Goal: Task Accomplishment & Management: Manage account settings

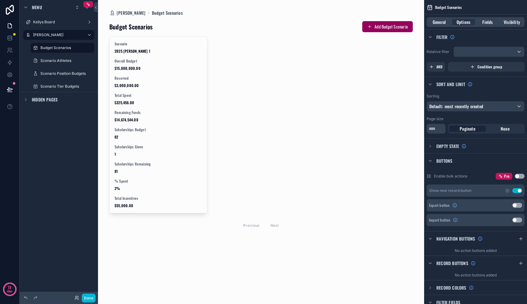
click at [290, 147] on div "Scenario 2025 [PERSON_NAME] 1 Overall Budget $15,000,000.00 Reserved $3,000,000…" at bounding box center [260, 134] width 303 height 196
click at [438, 25] on div "General Options Fields Visibility" at bounding box center [475, 22] width 98 height 10
click at [437, 21] on span "General" at bounding box center [438, 22] width 13 height 6
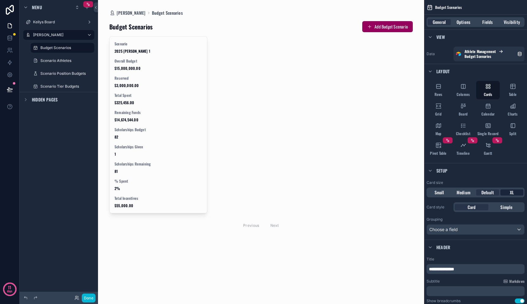
click at [511, 192] on span "XL" at bounding box center [512, 192] width 4 height 6
click at [488, 193] on span "Default" at bounding box center [487, 192] width 13 height 6
click at [465, 193] on span "Medium" at bounding box center [463, 192] width 14 height 6
click at [480, 193] on div "Default" at bounding box center [487, 192] width 23 height 6
click at [463, 19] on span "Options" at bounding box center [463, 22] width 14 height 6
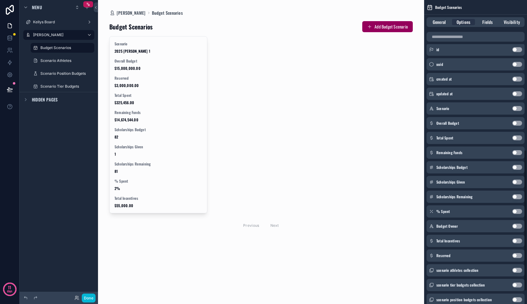
scroll to position [147, 0]
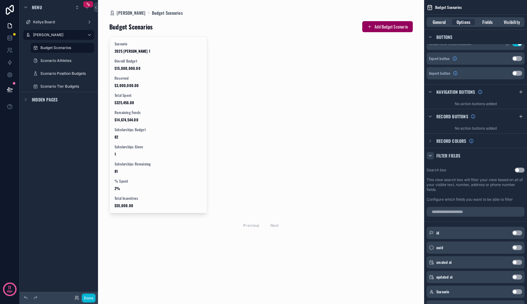
click at [432, 155] on icon "scrollable content" at bounding box center [430, 155] width 5 height 5
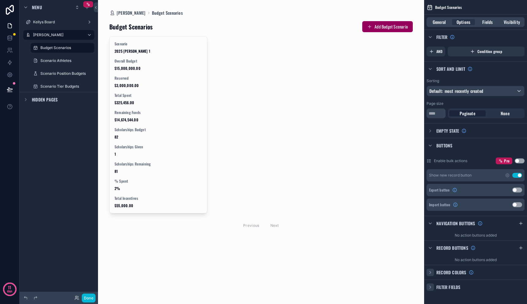
click at [433, 273] on div "scrollable content" at bounding box center [429, 271] width 7 height 7
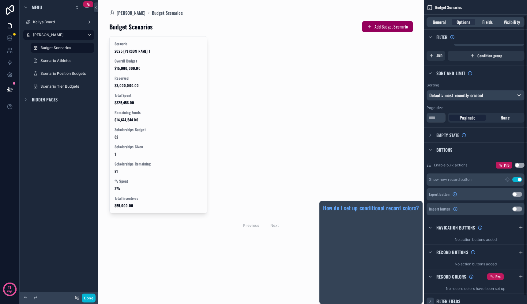
scroll to position [25, 0]
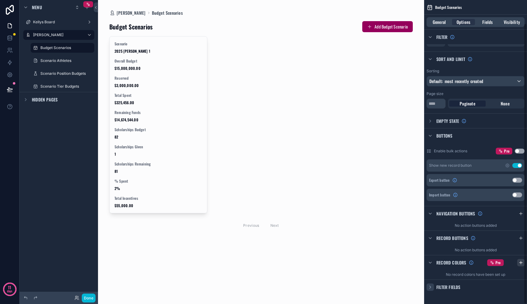
click at [522, 264] on icon "scrollable content" at bounding box center [520, 262] width 5 height 5
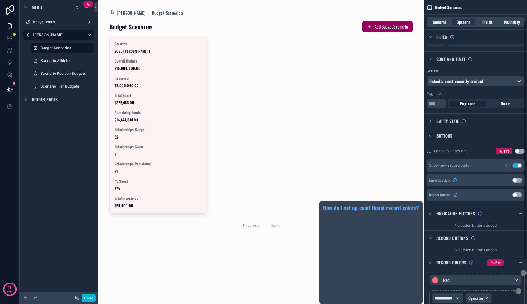
scroll to position [81, 0]
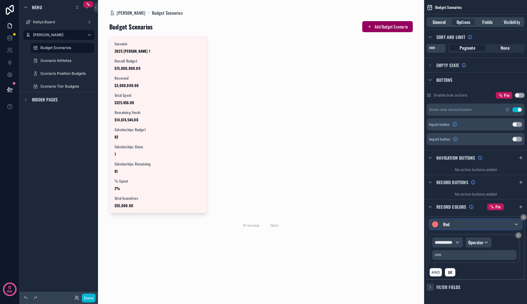
click at [468, 223] on div "Red" at bounding box center [475, 224] width 92 height 10
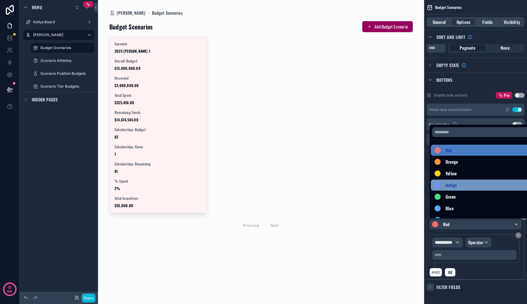
click at [461, 181] on div "Indigo" at bounding box center [482, 184] width 103 height 11
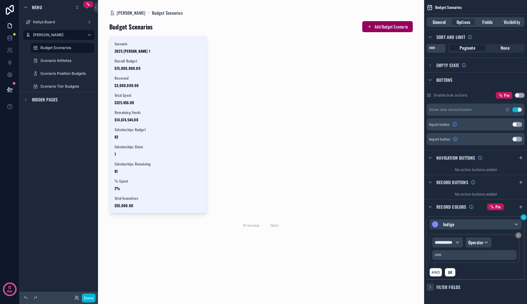
click at [525, 219] on div "**********" at bounding box center [475, 152] width 103 height 304
click at [523, 219] on div "**********" at bounding box center [475, 152] width 103 height 304
click at [521, 217] on button "scrollable content" at bounding box center [523, 217] width 6 height 6
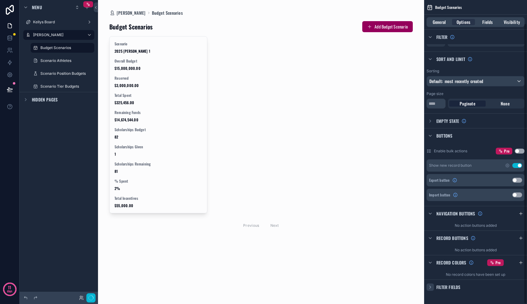
scroll to position [25, 0]
click at [313, 120] on div "Scenario 2025 [PERSON_NAME] 1 Overall Budget $15,000,000.00 Reserved $3,000,000…" at bounding box center [260, 134] width 303 height 196
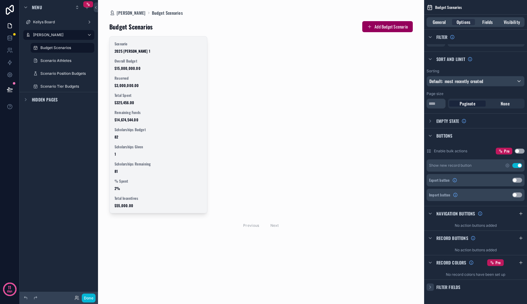
click at [169, 140] on div "Scenario 2025 [PERSON_NAME] 1 Overall Budget $15,000,000.00 Reserved $3,000,000…" at bounding box center [158, 124] width 97 height 176
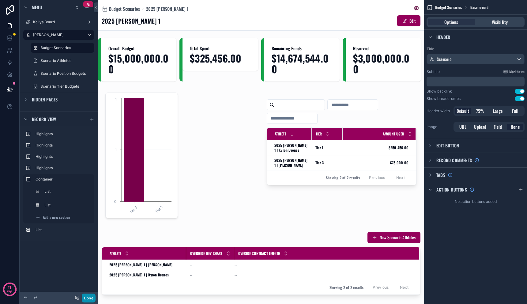
click at [86, 294] on button "Done" at bounding box center [89, 297] width 14 height 9
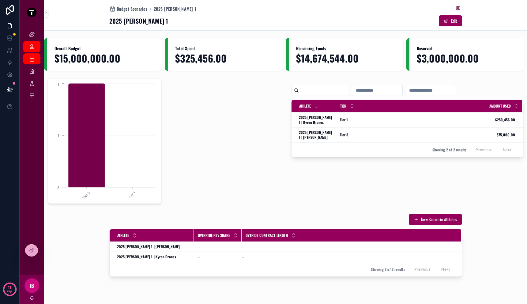
click at [133, 121] on icon "Tier 3 Tier 1 0 1 1" at bounding box center [104, 141] width 105 height 118
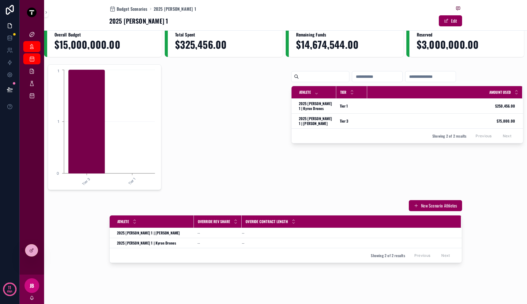
scroll to position [14, 0]
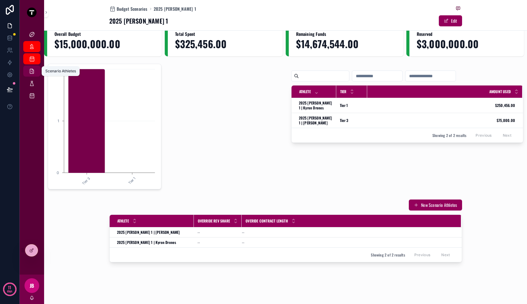
click at [30, 69] on icon "scrollable content" at bounding box center [32, 71] width 6 height 6
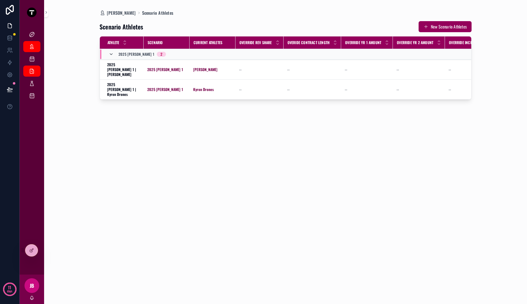
click at [112, 55] on icon "scrollable content" at bounding box center [111, 54] width 5 height 5
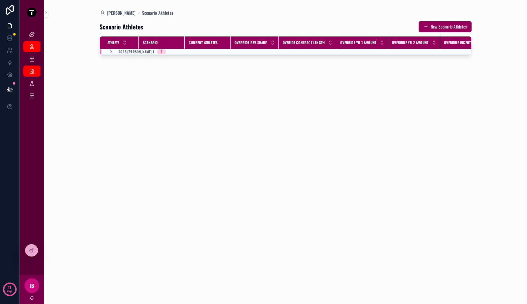
click at [112, 54] on td "2025 [PERSON_NAME] 1 2" at bounding box center [165, 52] width 131 height 6
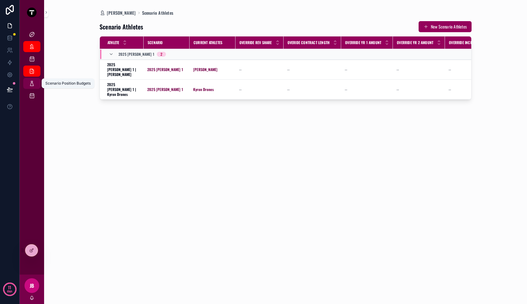
click at [31, 88] on link "Scenario Position Budgets" at bounding box center [31, 83] width 17 height 11
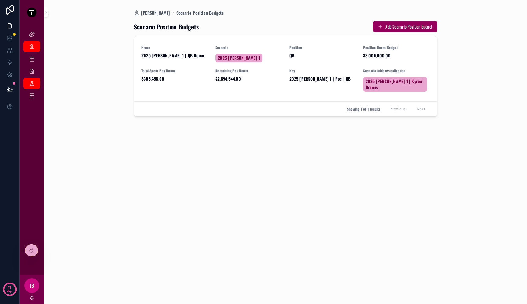
click at [195, 144] on div "Scenario Position Budgets Add Scenario Position Budget Name 2025 [PERSON_NAME] …" at bounding box center [285, 156] width 303 height 280
click at [293, 126] on div "Scenario Position Budgets Add Scenario Position Budget Name 2025 [PERSON_NAME] …" at bounding box center [285, 156] width 303 height 280
click at [33, 248] on icon at bounding box center [31, 250] width 5 height 5
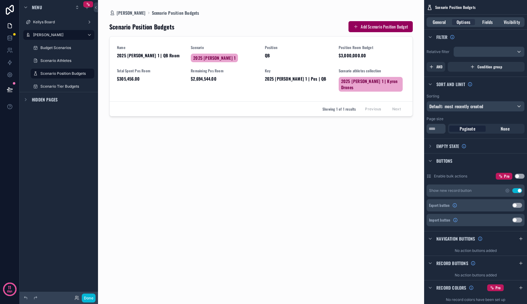
click at [240, 66] on div "scrollable content" at bounding box center [260, 148] width 313 height 296
click at [488, 26] on div "General Options Fields Visibility" at bounding box center [475, 22] width 98 height 10
click at [488, 25] on div "General Options Fields Visibility" at bounding box center [475, 22] width 98 height 10
click at [488, 23] on span "Fields" at bounding box center [487, 22] width 10 height 6
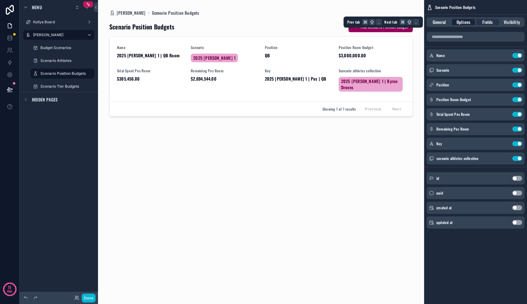
click at [468, 22] on span "Options" at bounding box center [463, 22] width 14 height 6
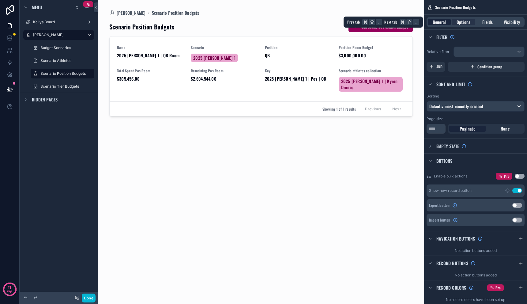
click at [440, 22] on span "General" at bounding box center [438, 22] width 13 height 6
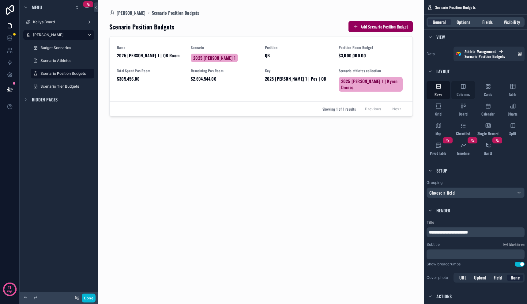
click at [467, 94] on span "Columns" at bounding box center [462, 94] width 13 height 5
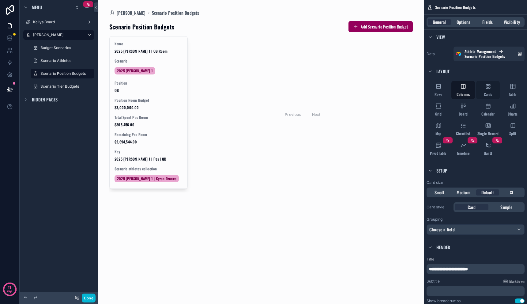
click at [490, 93] on span "Cards" at bounding box center [488, 94] width 9 height 5
click at [467, 93] on span "Columns" at bounding box center [462, 94] width 13 height 5
click at [466, 111] on span "Board" at bounding box center [462, 113] width 9 height 5
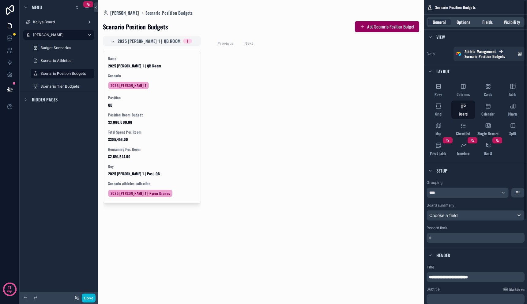
click at [462, 17] on div "General Options Fields Visibility" at bounding box center [475, 22] width 98 height 10
click at [462, 21] on span "Options" at bounding box center [463, 22] width 14 height 6
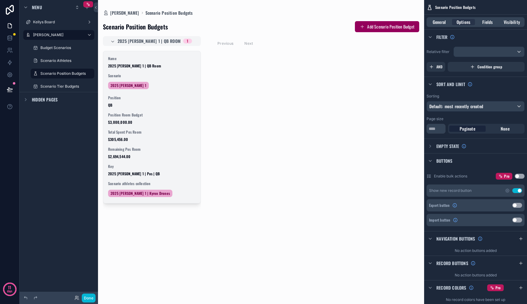
click at [180, 160] on div "Name 2025 [PERSON_NAME] 1 | QB Room Scenario 2025 [PERSON_NAME] 1 Position QB P…" at bounding box center [151, 127] width 97 height 152
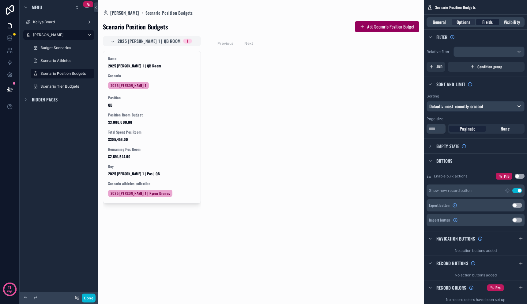
click at [490, 22] on span "Fields" at bounding box center [487, 22] width 10 height 6
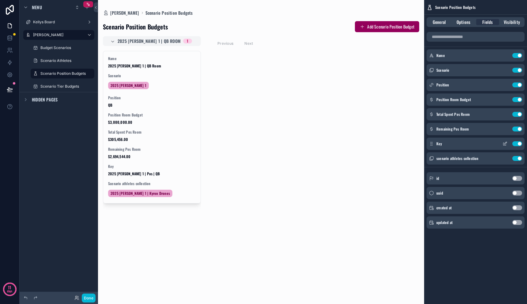
click at [515, 142] on button "Use setting" at bounding box center [517, 143] width 10 height 5
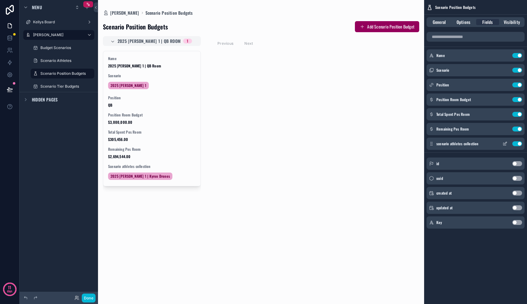
click at [515, 142] on button "Use setting" at bounding box center [517, 143] width 10 height 5
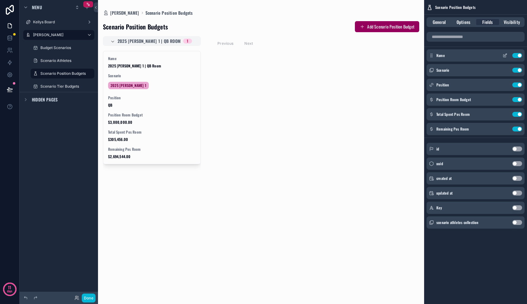
click at [505, 54] on icon "scrollable content" at bounding box center [504, 55] width 5 height 5
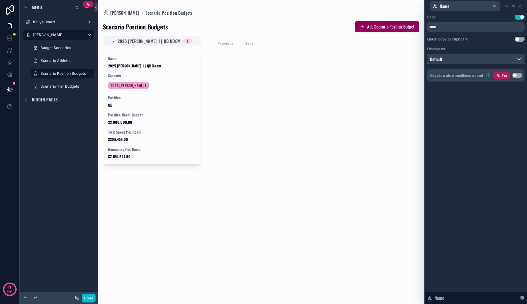
click at [496, 62] on div "Default" at bounding box center [475, 59] width 97 height 10
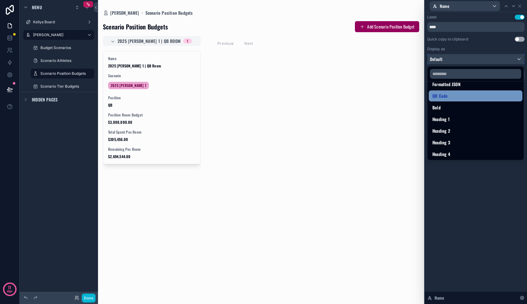
scroll to position [67, 0]
drag, startPoint x: 491, startPoint y: 222, endPoint x: 491, endPoint y: 206, distance: 16.2
click at [491, 221] on div at bounding box center [476, 152] width 102 height 304
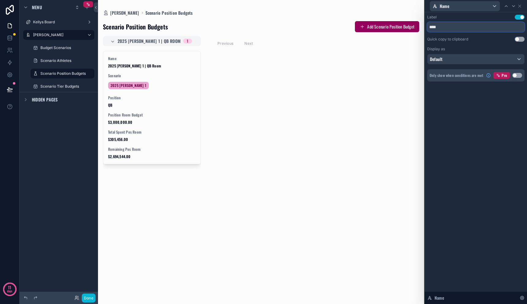
click at [469, 27] on input "****" at bounding box center [475, 27] width 97 height 10
drag, startPoint x: 474, startPoint y: 117, endPoint x: 481, endPoint y: 65, distance: 52.1
click at [474, 115] on div "Label Use setting **** Quick copy to clipboard Use setting Display as Default O…" at bounding box center [476, 157] width 102 height 291
click at [519, 7] on icon at bounding box center [519, 6] width 5 height 5
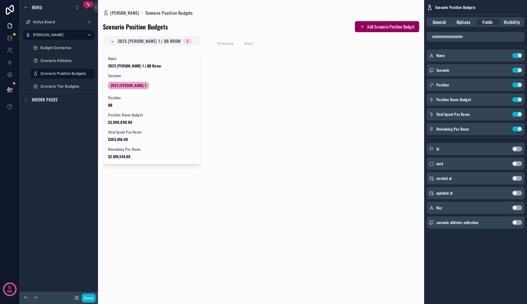
click at [231, 126] on div "2025 [PERSON_NAME] 1 | QB Room 1 Name 2025 [PERSON_NAME] 1 | QB Room Scenario 2…" at bounding box center [261, 166] width 326 height 260
click at [311, 87] on div "2025 [PERSON_NAME] 1 | QB Room 1 Name 2025 [PERSON_NAME] 1 | QB Room Scenario 2…" at bounding box center [261, 166] width 326 height 260
click at [520, 57] on button "Use setting" at bounding box center [517, 55] width 10 height 5
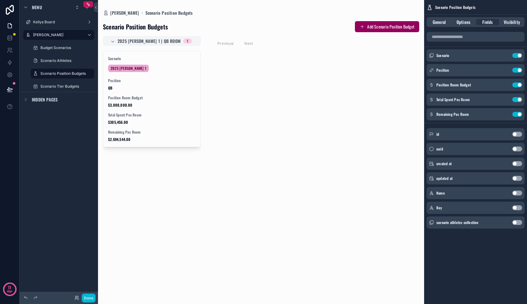
click at [520, 57] on button "Use setting" at bounding box center [517, 55] width 10 height 5
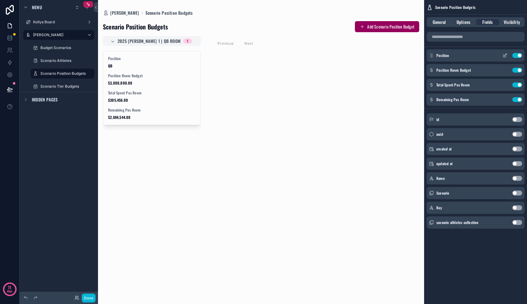
click at [520, 56] on button "Use setting" at bounding box center [517, 55] width 10 height 5
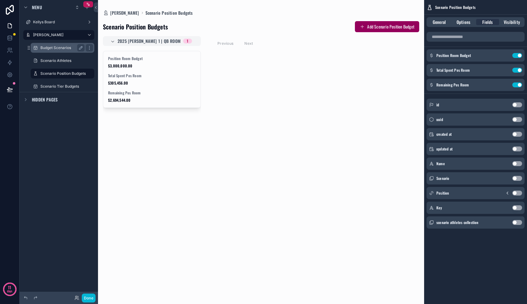
click at [43, 45] on div "Budget Scenarios" at bounding box center [62, 47] width 44 height 7
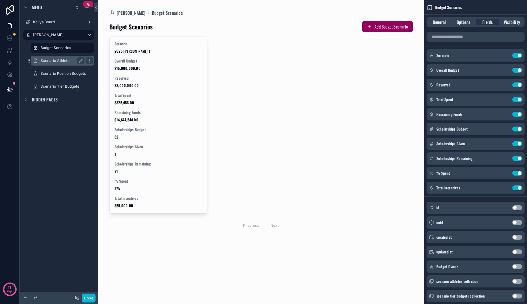
click at [47, 62] on label "Scenario Athletes" at bounding box center [61, 60] width 42 height 5
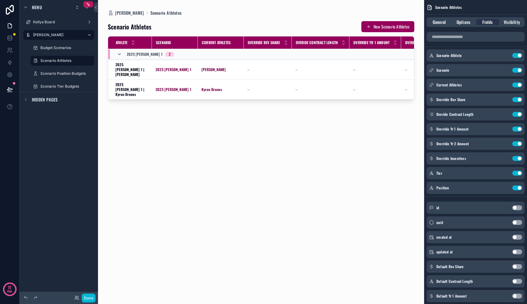
click at [121, 54] on icon "scrollable content" at bounding box center [119, 54] width 5 height 5
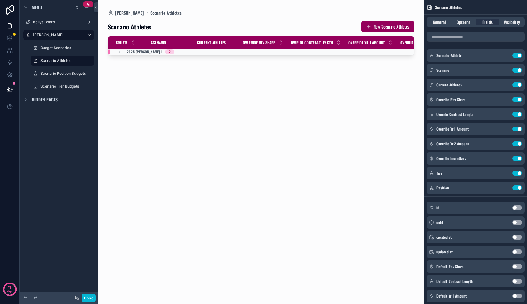
click at [121, 53] on icon "scrollable content" at bounding box center [119, 51] width 5 height 5
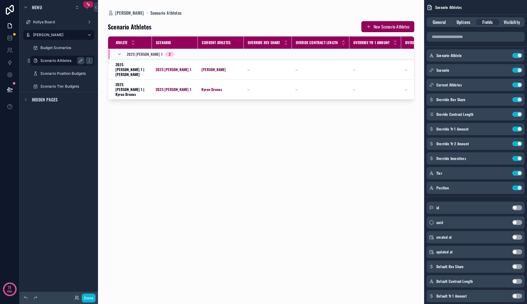
click at [55, 62] on label "Scenario Athletes" at bounding box center [61, 60] width 42 height 5
click at [462, 27] on div "General Options Fields Visibility" at bounding box center [475, 22] width 98 height 10
click at [462, 24] on span "Options" at bounding box center [463, 22] width 14 height 6
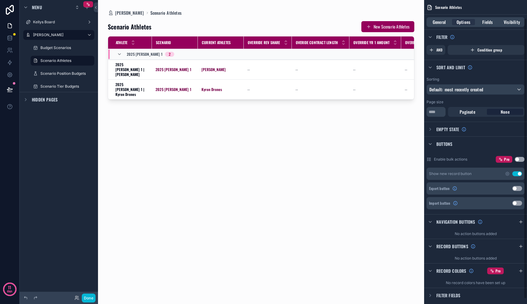
scroll to position [25, 0]
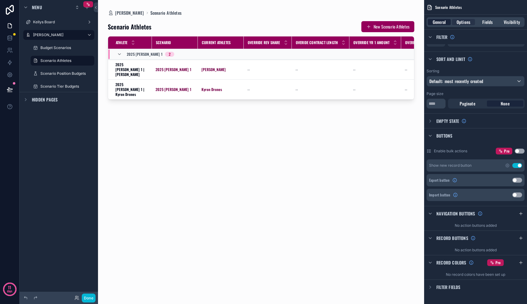
click at [435, 24] on span "General" at bounding box center [438, 22] width 13 height 6
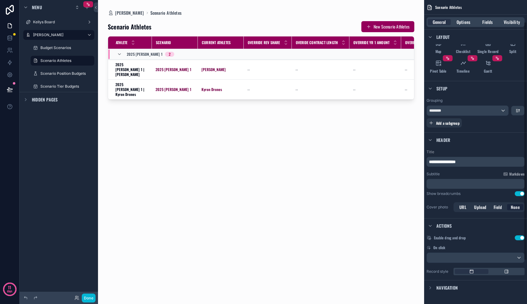
scroll to position [83, 0]
click at [480, 114] on div "********" at bounding box center [467, 110] width 81 height 10
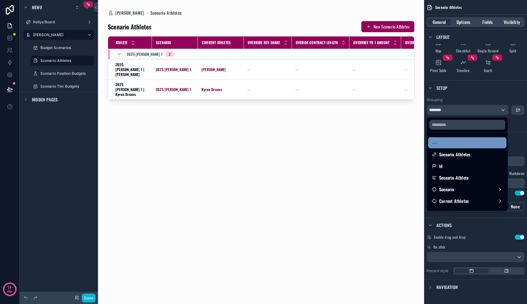
click at [469, 144] on div "----" at bounding box center [467, 142] width 71 height 7
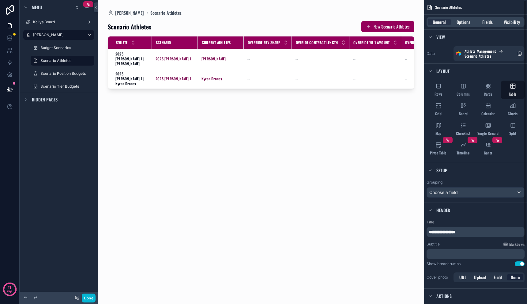
scroll to position [0, 0]
click at [485, 21] on span "Fields" at bounding box center [487, 22] width 10 height 6
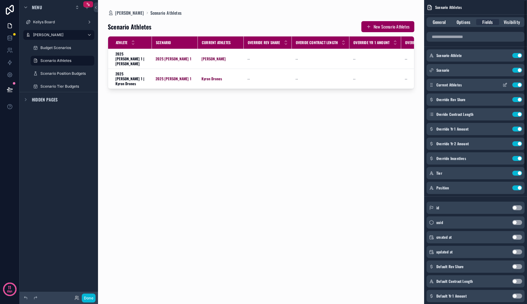
click at [518, 86] on button "Use setting" at bounding box center [517, 84] width 10 height 5
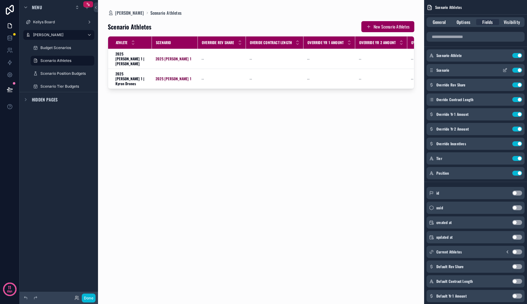
click at [515, 69] on button "Use setting" at bounding box center [517, 70] width 10 height 5
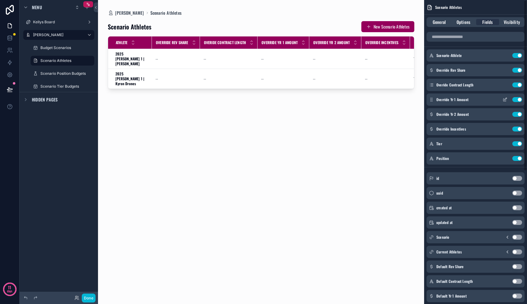
click at [503, 99] on icon "scrollable content" at bounding box center [504, 100] width 3 height 3
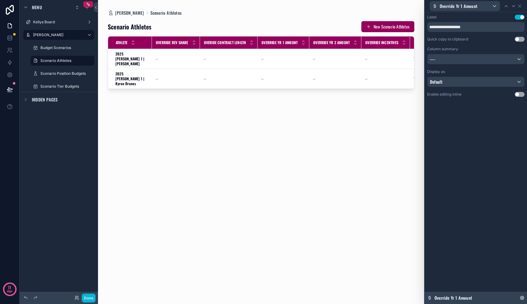
click at [477, 300] on div "Override Yr 1 Amount" at bounding box center [476, 297] width 102 height 12
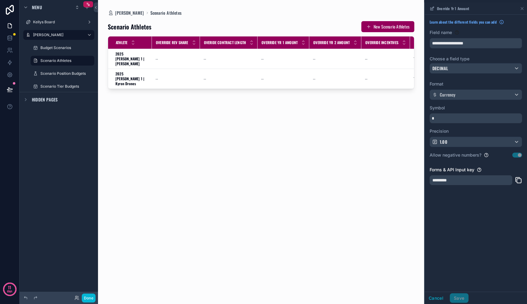
click at [488, 232] on div "**********" at bounding box center [476, 153] width 102 height 277
click at [522, 8] on icon "scrollable content" at bounding box center [522, 8] width 2 height 2
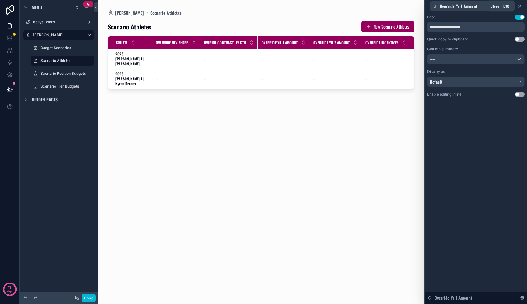
click at [520, 7] on icon at bounding box center [519, 6] width 5 height 5
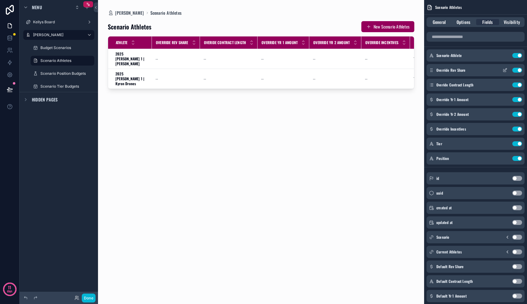
click at [518, 69] on button "Use setting" at bounding box center [517, 70] width 10 height 5
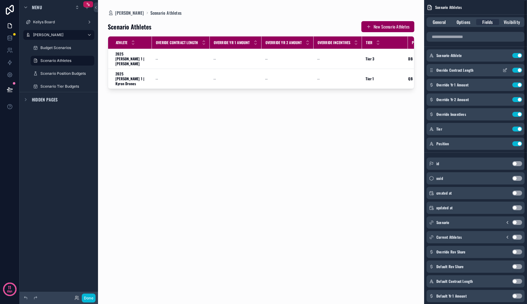
click at [518, 70] on button "Use setting" at bounding box center [517, 70] width 10 height 5
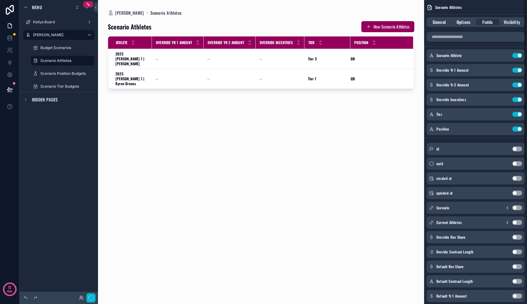
click at [518, 70] on button "Use setting" at bounding box center [517, 70] width 10 height 5
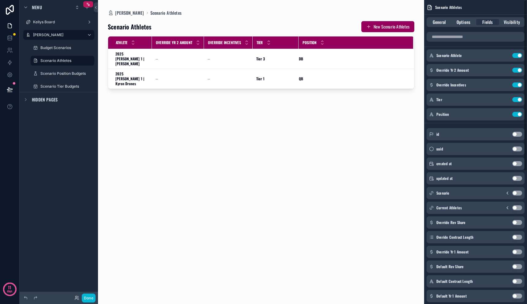
click at [518, 70] on button "Use setting" at bounding box center [517, 70] width 10 height 5
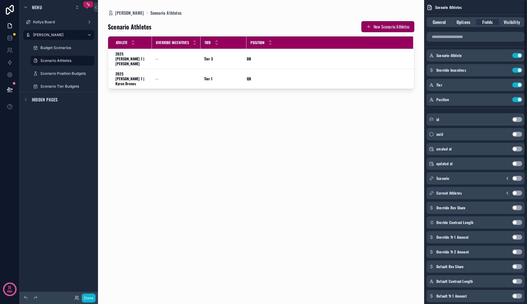
click at [518, 70] on button "Use setting" at bounding box center [517, 70] width 10 height 5
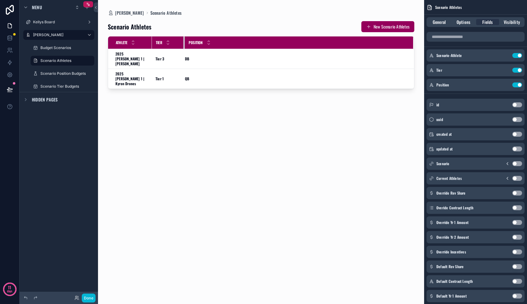
drag, startPoint x: 197, startPoint y: 39, endPoint x: 184, endPoint y: 39, distance: 13.2
click at [184, 39] on div "scrollable content" at bounding box center [184, 42] width 2 height 12
click at [63, 49] on label "Budget Scenarios" at bounding box center [61, 47] width 42 height 5
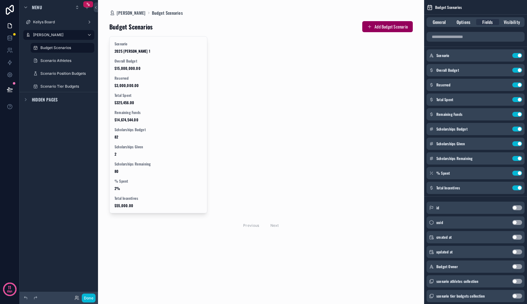
click at [381, 58] on div "scrollable content" at bounding box center [260, 126] width 313 height 252
click at [181, 228] on div "Previous Next" at bounding box center [260, 225] width 303 height 14
click at [391, 25] on button "Add Budget Scenario" at bounding box center [387, 26] width 51 height 11
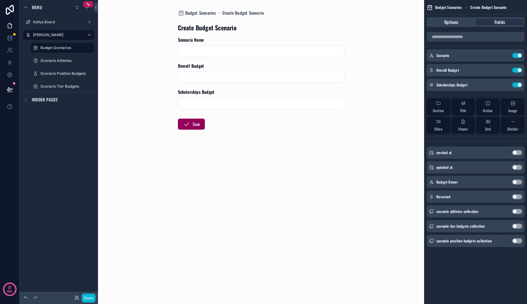
click at [257, 50] on input "scrollable content" at bounding box center [261, 51] width 166 height 9
type input "**********"
type input "**"
click at [183, 124] on icon "scrollable content" at bounding box center [186, 123] width 7 height 7
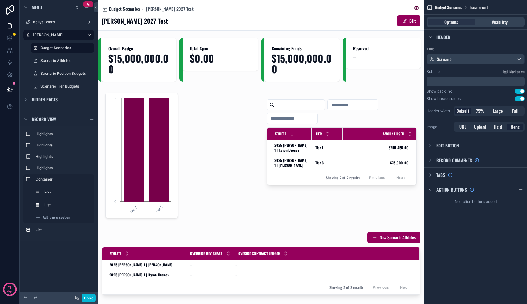
click at [129, 7] on span "Budget Scenarios" at bounding box center [124, 9] width 31 height 6
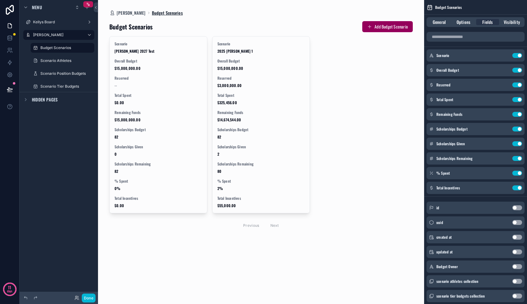
click at [165, 14] on span "Budget Scenarios" at bounding box center [167, 13] width 31 height 6
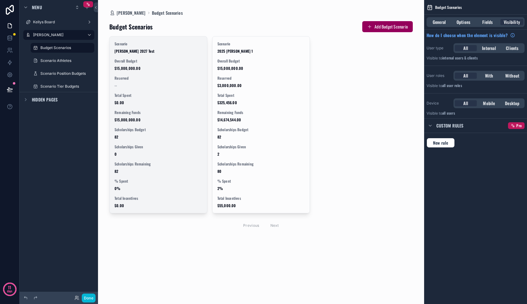
click at [165, 78] on span "Reserved" at bounding box center [158, 78] width 88 height 5
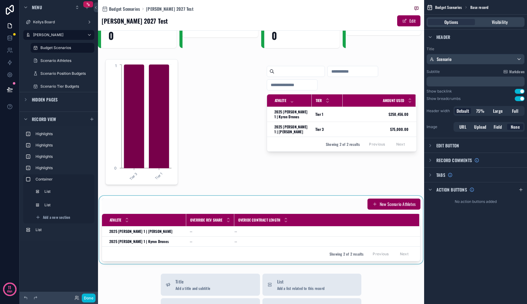
scroll to position [50, 0]
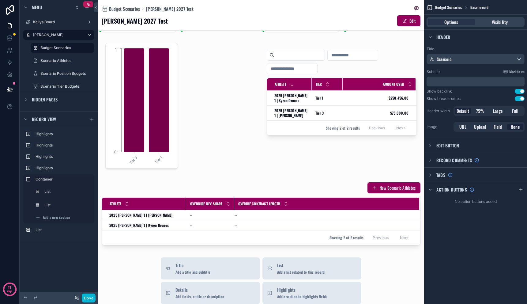
click at [68, 257] on div "Menu Kellys Board [PERSON_NAME] Dashboard Budget Scenarios Scenario Athletes Sc…" at bounding box center [59, 148] width 78 height 296
click at [90, 120] on icon "scrollable content" at bounding box center [91, 119] width 5 height 5
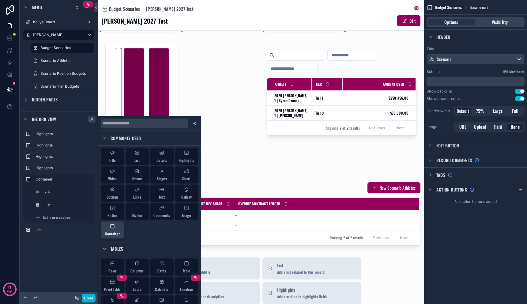
click at [117, 233] on span "Container" at bounding box center [112, 233] width 15 height 5
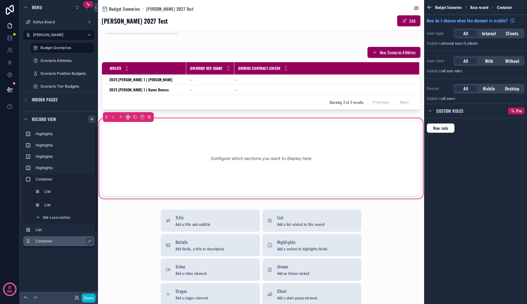
scroll to position [192, 0]
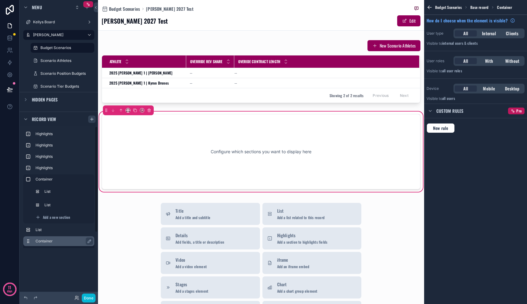
click at [62, 242] on label "Container" at bounding box center [63, 240] width 54 height 5
click at [69, 240] on label "Container" at bounding box center [63, 240] width 54 height 5
click at [91, 118] on icon "scrollable content" at bounding box center [91, 119] width 5 height 5
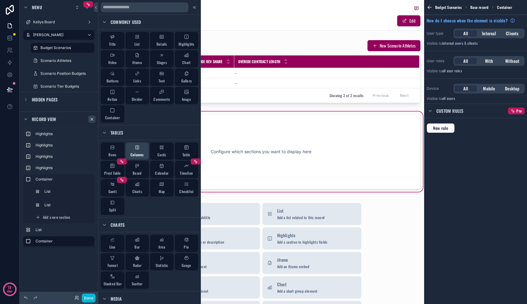
click at [134, 151] on div "Columns" at bounding box center [137, 150] width 24 height 17
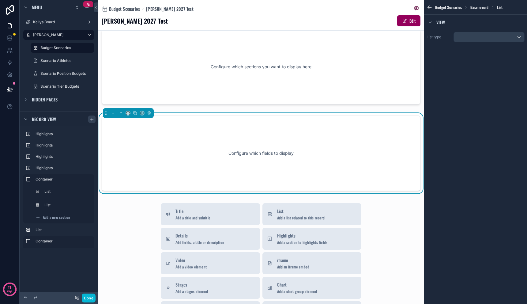
scroll to position [278, 0]
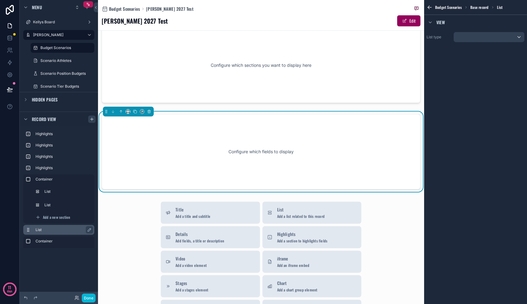
click at [29, 226] on div "List" at bounding box center [58, 230] width 71 height 10
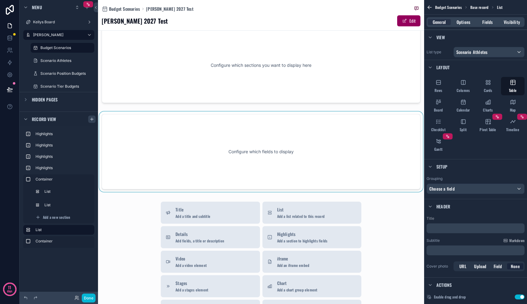
click at [136, 140] on div "scrollable content" at bounding box center [261, 151] width 326 height 80
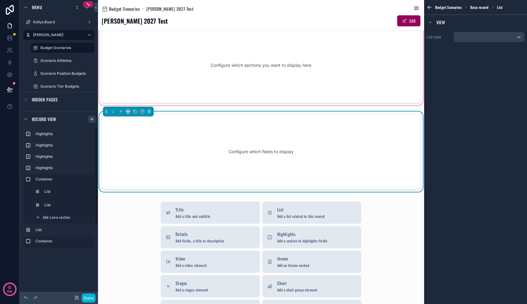
click at [163, 67] on div "scrollable content" at bounding box center [261, 65] width 326 height 83
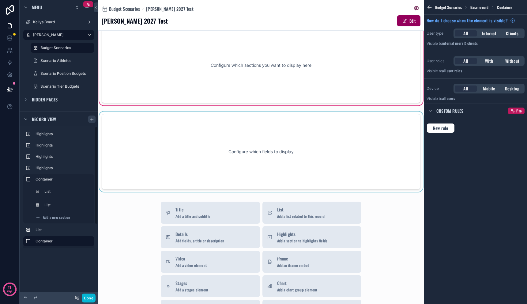
click at [68, 248] on div "Menu Kellys Board [PERSON_NAME] Dashboard Budget Scenarios Scenario Athletes Sc…" at bounding box center [59, 126] width 78 height 253
click at [68, 237] on div "Container" at bounding box center [64, 240] width 56 height 7
click at [112, 148] on div "scrollable content" at bounding box center [261, 151] width 326 height 80
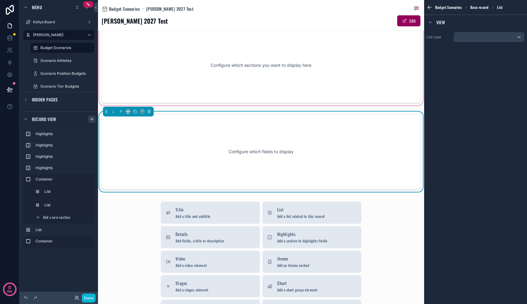
click at [175, 139] on div "Configure which fields to display" at bounding box center [261, 151] width 298 height 55
click at [501, 35] on div "scrollable content" at bounding box center [489, 37] width 70 height 10
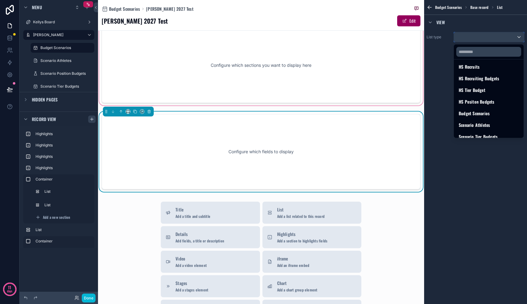
scroll to position [114, 0]
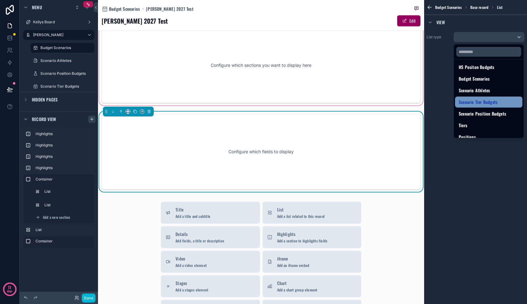
click at [487, 99] on span "Scenario Tier Budgets" at bounding box center [477, 101] width 39 height 7
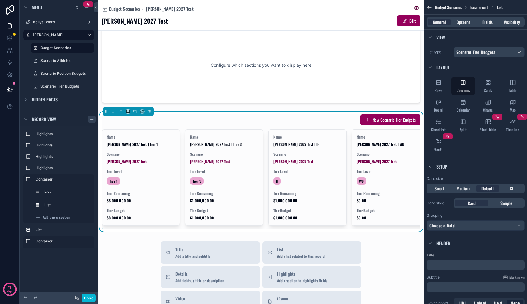
drag, startPoint x: 215, startPoint y: 234, endPoint x: 224, endPoint y: 236, distance: 9.7
click at [224, 231] on div "New Scenario Tier Budgets Name [PERSON_NAME] 2027 Test | Tier 1 Scenario [PERSO…" at bounding box center [261, 171] width 326 height 120
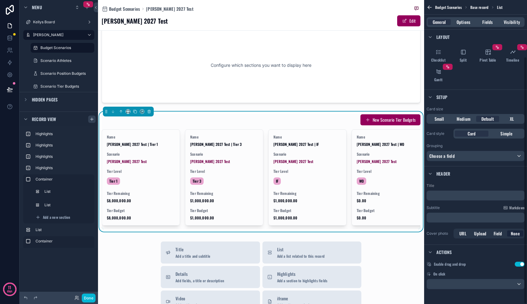
scroll to position [0, 0]
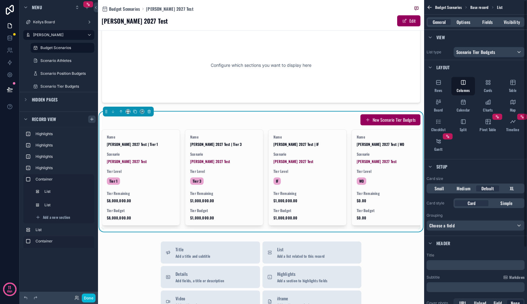
click at [462, 28] on div "General Options Fields Visibility" at bounding box center [475, 22] width 103 height 15
click at [462, 26] on div "General Options Fields Visibility" at bounding box center [475, 22] width 98 height 10
click at [462, 14] on div "Budget Scenarios Base record List" at bounding box center [475, 7] width 103 height 15
click at [462, 20] on span "Options" at bounding box center [463, 22] width 14 height 6
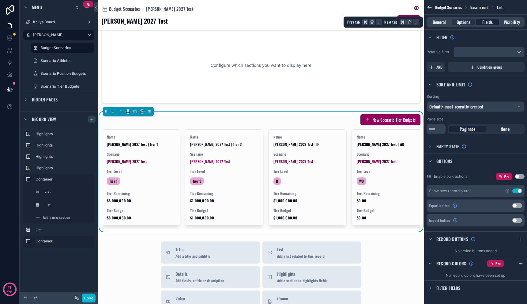
click at [488, 22] on span "Fields" at bounding box center [487, 22] width 10 height 6
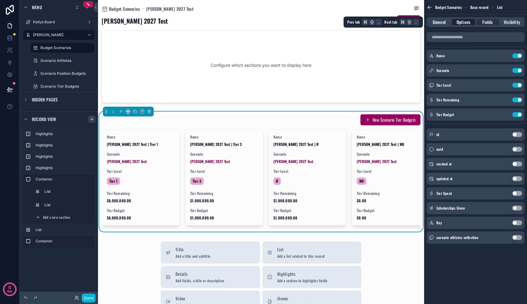
click at [466, 22] on span "Options" at bounding box center [463, 22] width 14 height 6
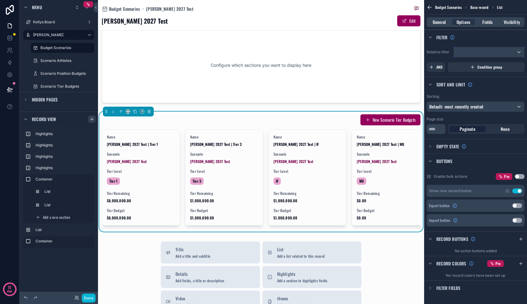
click at [466, 52] on div "scrollable content" at bounding box center [489, 52] width 70 height 10
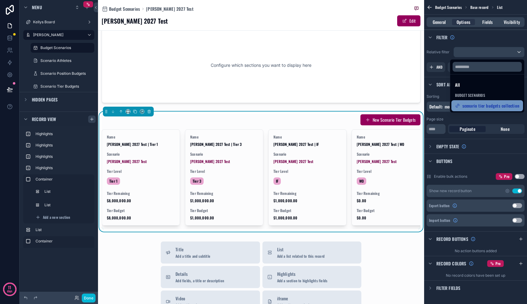
click at [467, 107] on span "scenario tier budgets collection" at bounding box center [490, 105] width 57 height 7
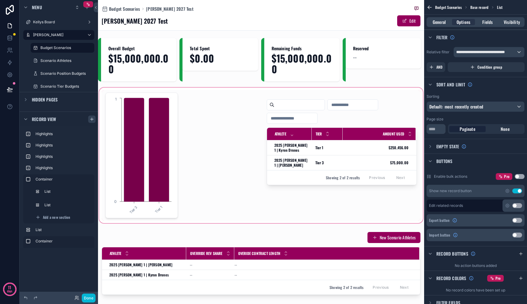
click at [309, 149] on div "scrollable content" at bounding box center [261, 155] width 326 height 138
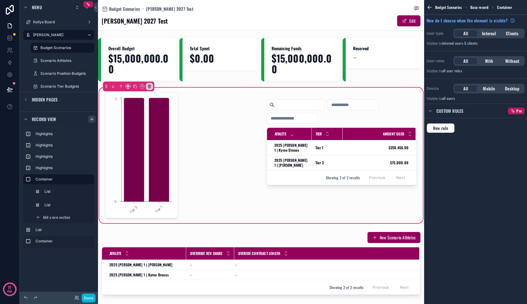
click at [309, 149] on div "scrollable content" at bounding box center [342, 155] width 158 height 130
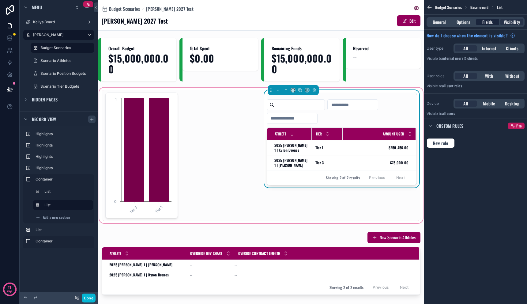
click at [487, 23] on span "Fields" at bounding box center [487, 22] width 10 height 6
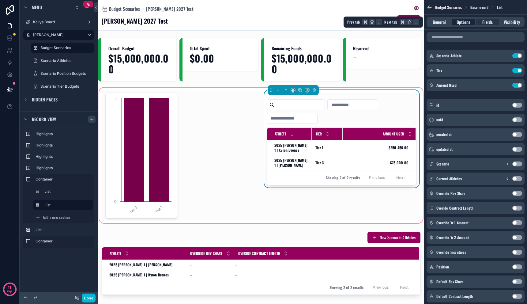
click at [469, 23] on span "Options" at bounding box center [463, 22] width 14 height 6
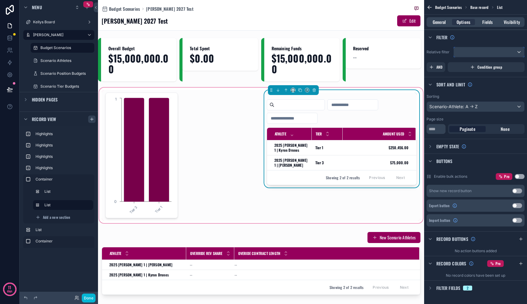
click at [468, 56] on div "scrollable content" at bounding box center [489, 52] width 70 height 10
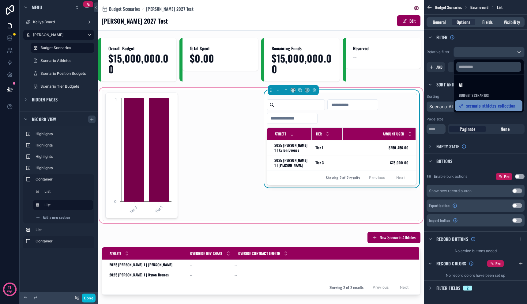
click at [470, 107] on span "scenario athletes collection" at bounding box center [491, 105] width 50 height 7
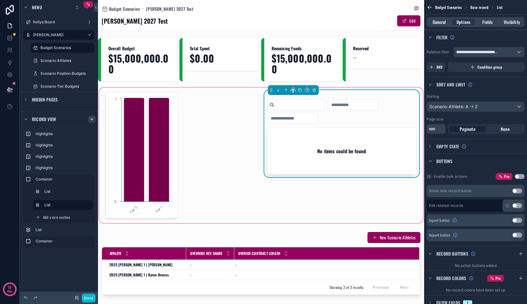
click at [331, 154] on h2 "No items could be found" at bounding box center [341, 150] width 49 height 7
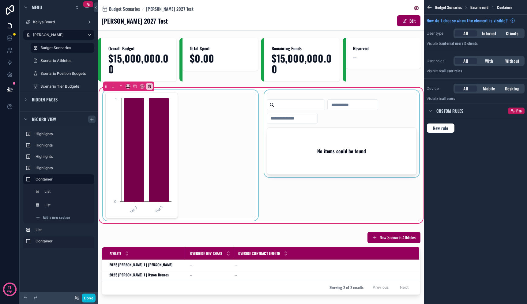
click at [143, 147] on div "scrollable content" at bounding box center [181, 155] width 158 height 130
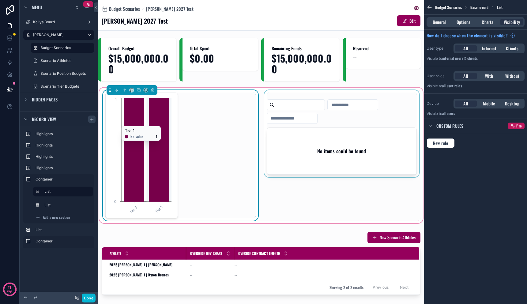
click at [149, 123] on icon "chart" at bounding box center [159, 149] width 20 height 103
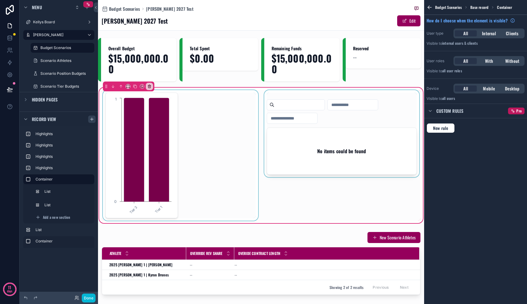
click at [152, 121] on div "scrollable content" at bounding box center [181, 155] width 158 height 130
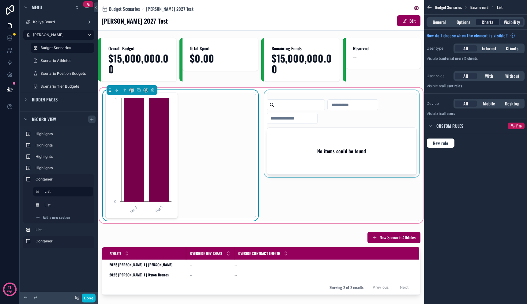
click at [487, 21] on span "Charts" at bounding box center [487, 22] width 12 height 6
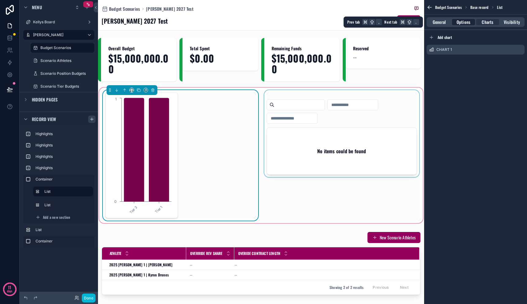
click at [462, 22] on span "Options" at bounding box center [463, 22] width 14 height 6
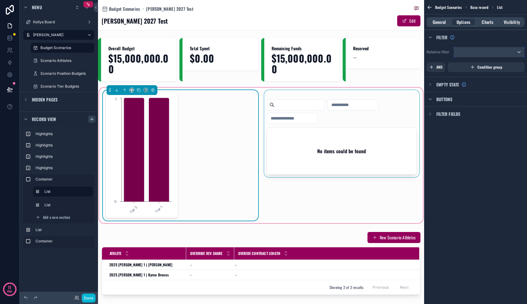
click at [478, 49] on div "scrollable content" at bounding box center [489, 52] width 70 height 10
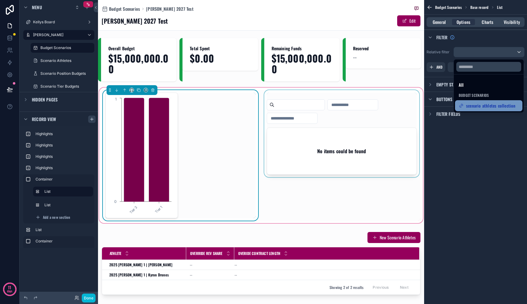
click at [478, 108] on span "scenario athletes collection" at bounding box center [491, 105] width 50 height 7
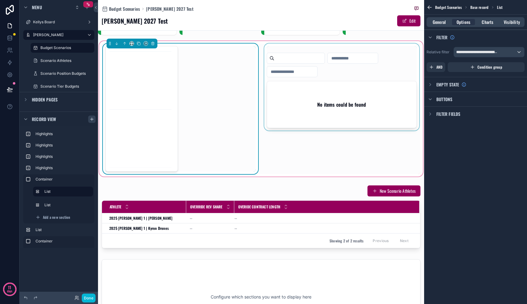
scroll to position [79, 0]
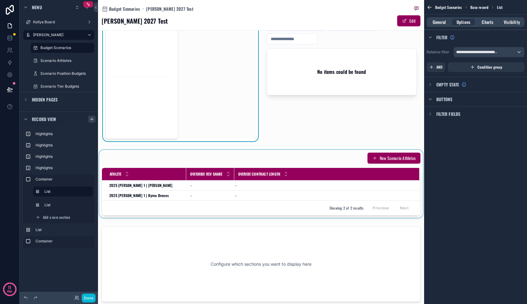
click at [273, 187] on div "scrollable content" at bounding box center [261, 184] width 326 height 68
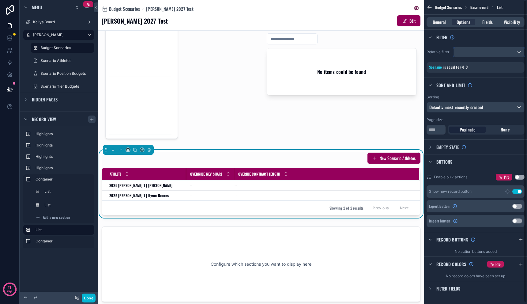
click at [478, 52] on div "scrollable content" at bounding box center [489, 52] width 70 height 10
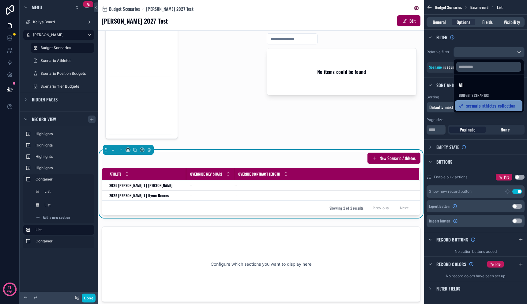
click at [478, 102] on span "scenario athletes collection" at bounding box center [491, 105] width 50 height 7
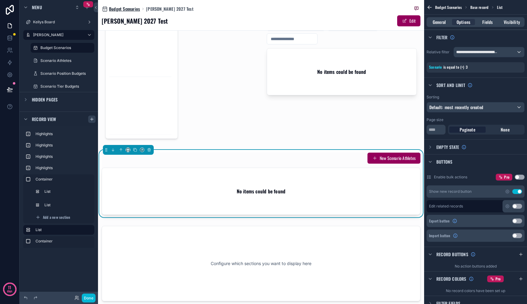
click at [135, 9] on span "Budget Scenarios" at bounding box center [124, 9] width 31 height 6
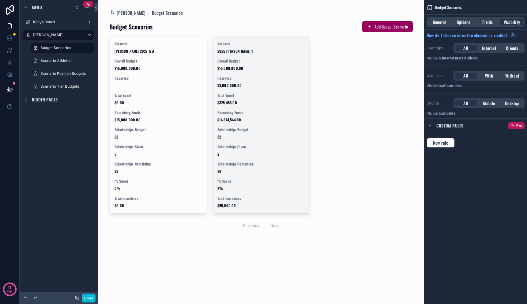
click at [275, 84] on span "$3,000,000.00" at bounding box center [261, 85] width 88 height 5
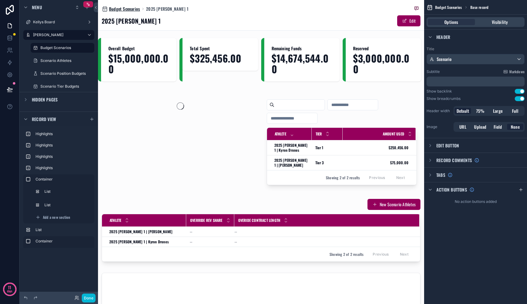
click at [124, 9] on span "Budget Scenarios" at bounding box center [124, 9] width 31 height 6
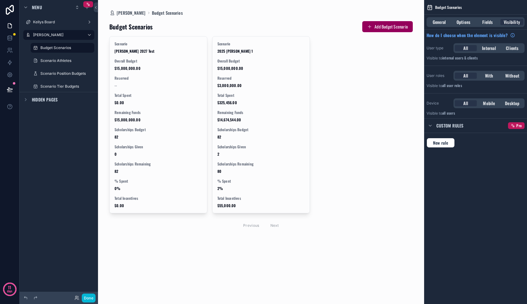
click at [373, 92] on div "Scenario [PERSON_NAME] 2027 Test Overall Budget $15,000,000.00 Reserved -- Tota…" at bounding box center [260, 134] width 303 height 196
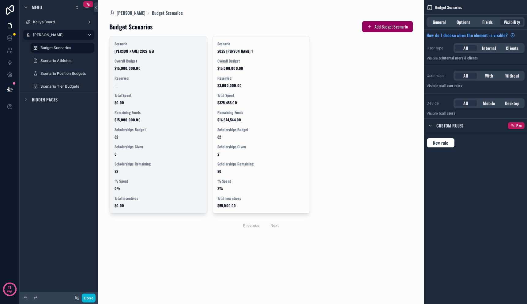
click at [171, 98] on div "Total Spent $0.00" at bounding box center [158, 99] width 88 height 12
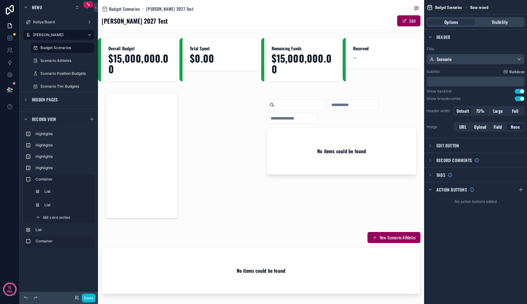
click at [131, 12] on div "Budget Scenarios [PERSON_NAME] 2027 Test" at bounding box center [261, 9] width 319 height 8
click at [131, 9] on span "Budget Scenarios" at bounding box center [124, 9] width 31 height 6
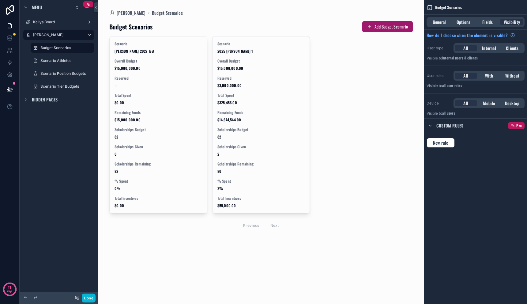
click at [397, 23] on button "Add Budget Scenario" at bounding box center [387, 26] width 51 height 11
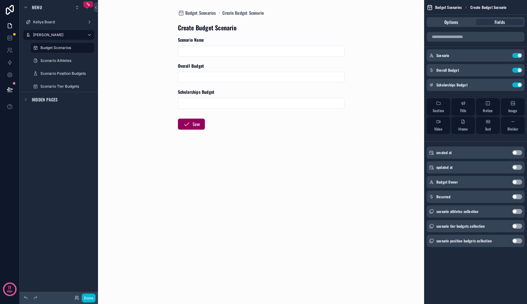
click at [278, 144] on form "Scenario Name Overall Budget Scholarships Budget Save" at bounding box center [261, 103] width 167 height 132
click at [517, 198] on button "Use setting" at bounding box center [517, 196] width 10 height 5
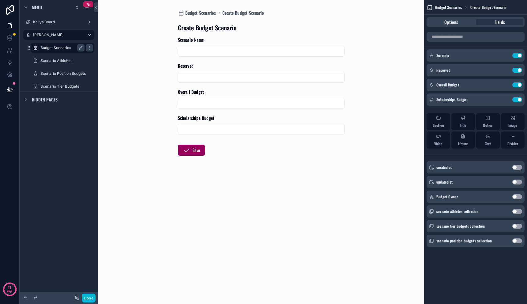
click at [54, 46] on label "Budget Scenarios" at bounding box center [61, 47] width 42 height 5
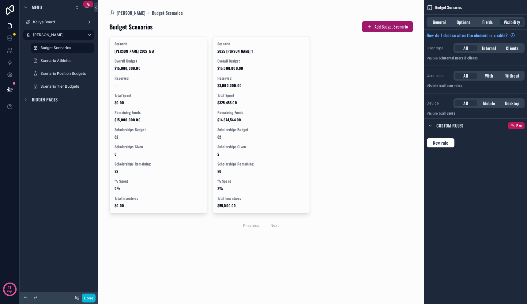
click at [379, 23] on button "Add Budget Scenario" at bounding box center [387, 26] width 51 height 11
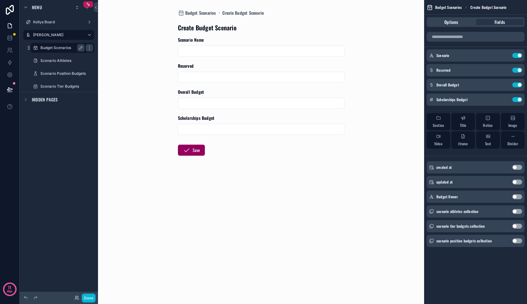
click at [59, 49] on label "Budget Scenarios" at bounding box center [61, 47] width 42 height 5
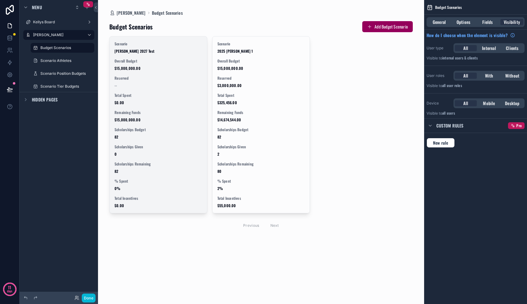
click at [150, 62] on span "Overall Budget" at bounding box center [158, 60] width 88 height 5
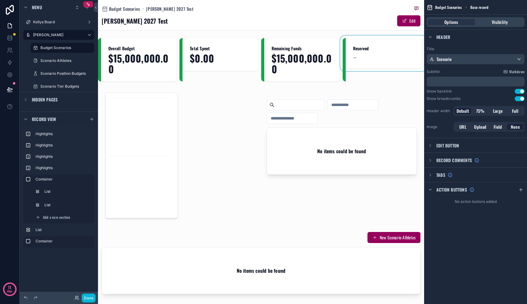
click at [375, 55] on div "scrollable content" at bounding box center [382, 59] width 81 height 43
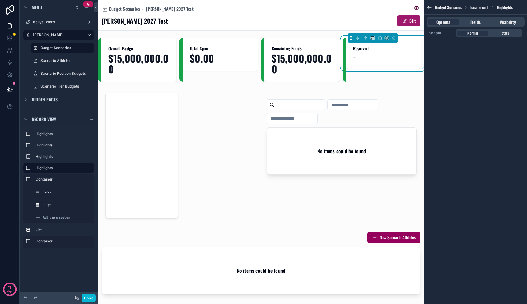
click at [409, 23] on button "Edit" at bounding box center [408, 20] width 23 height 11
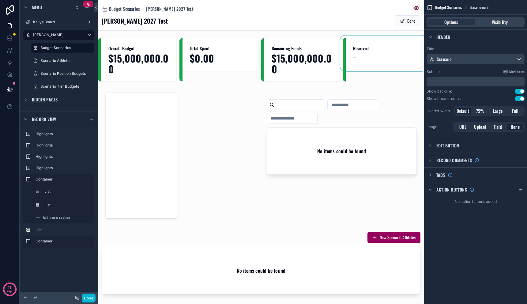
click at [357, 55] on div "scrollable content" at bounding box center [382, 59] width 81 height 43
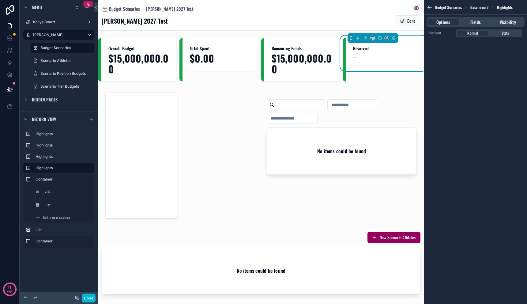
click at [355, 56] on div "--" at bounding box center [383, 57] width 61 height 9
click at [475, 20] on span "Fields" at bounding box center [475, 22] width 10 height 6
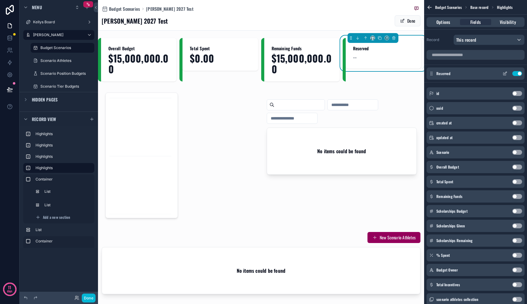
click at [504, 73] on icon "scrollable content" at bounding box center [504, 73] width 5 height 5
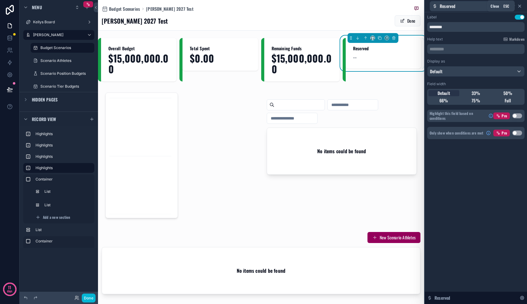
click at [520, 6] on icon at bounding box center [519, 6] width 2 height 2
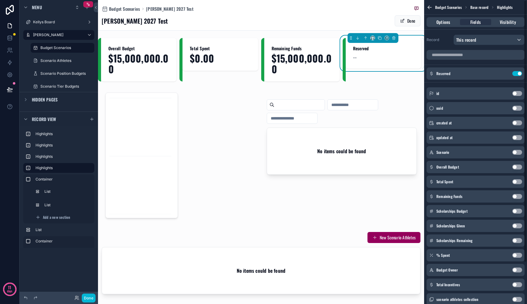
click at [354, 48] on span "Reserved" at bounding box center [383, 48] width 61 height 6
click at [401, 23] on button "Done" at bounding box center [408, 20] width 26 height 11
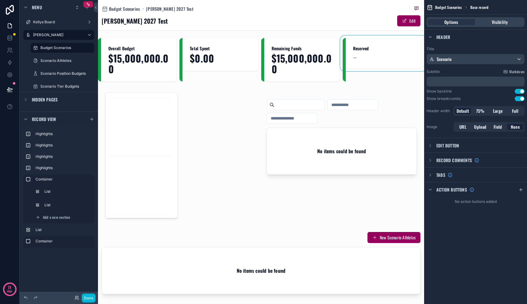
click at [387, 51] on div "scrollable content" at bounding box center [382, 59] width 81 height 43
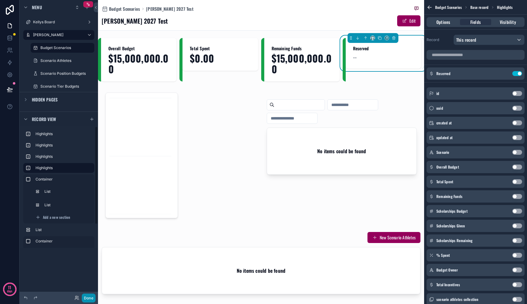
click at [86, 295] on button "Done" at bounding box center [89, 297] width 14 height 9
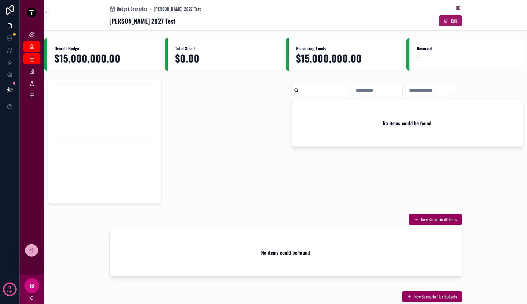
click at [447, 20] on button "Edit" at bounding box center [450, 20] width 23 height 11
click at [417, 58] on span "--" at bounding box center [419, 57] width 4 height 9
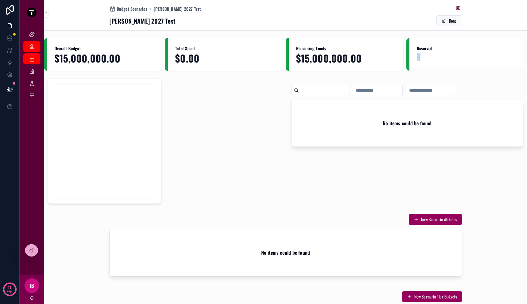
click at [310, 79] on div "scrollable content" at bounding box center [407, 79] width 232 height 3
click at [458, 14] on div "Budget Scenarios [PERSON_NAME] 2027 Test [PERSON_NAME] 2027 Test Done" at bounding box center [285, 15] width 353 height 30
click at [458, 17] on button "Done" at bounding box center [449, 20] width 26 height 11
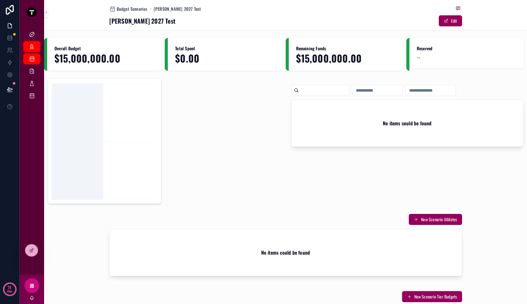
click at [117, 136] on icon "chart" at bounding box center [104, 141] width 105 height 118
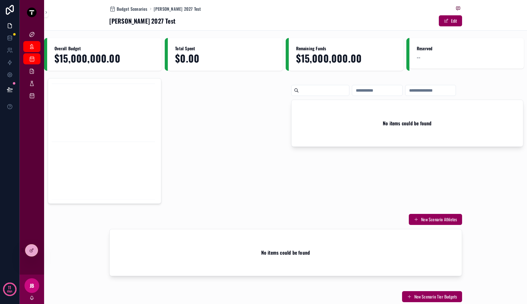
click at [236, 126] on div "scrollable content" at bounding box center [164, 140] width 232 height 125
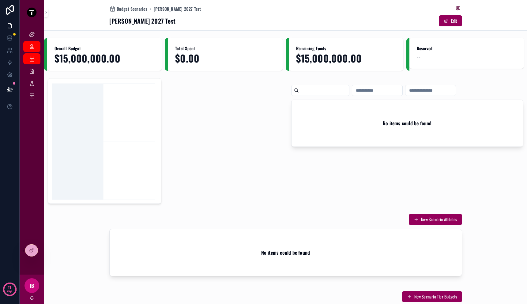
click at [133, 103] on icon "chart" at bounding box center [104, 141] width 105 height 118
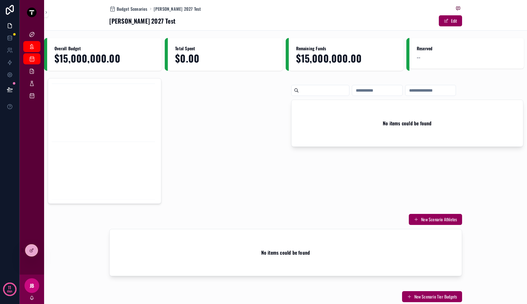
click at [209, 102] on div "scrollable content" at bounding box center [164, 140] width 232 height 125
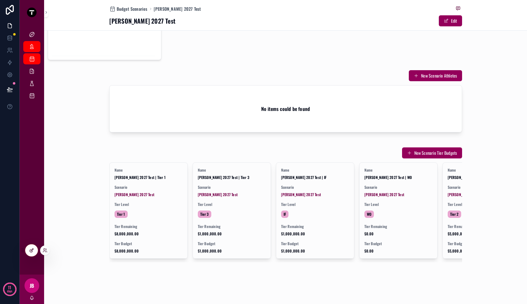
click at [28, 252] on div at bounding box center [31, 250] width 12 height 12
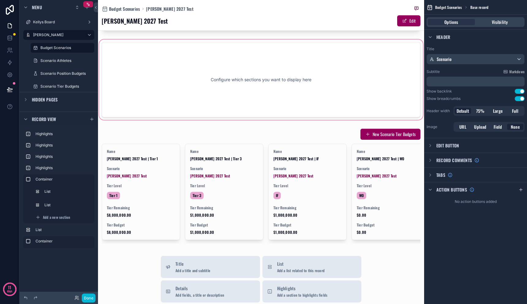
scroll to position [281, 0]
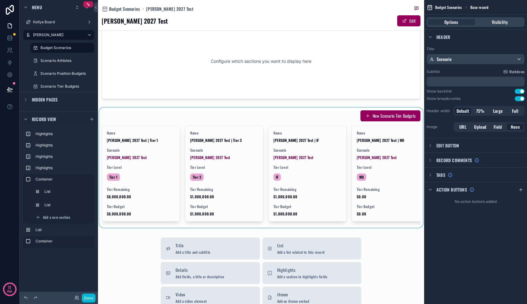
drag, startPoint x: 215, startPoint y: 228, endPoint x: 242, endPoint y: 230, distance: 26.4
click at [242, 227] on div "scrollable content" at bounding box center [261, 167] width 326 height 120
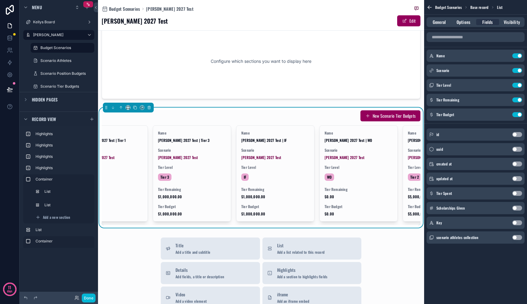
scroll to position [0, 0]
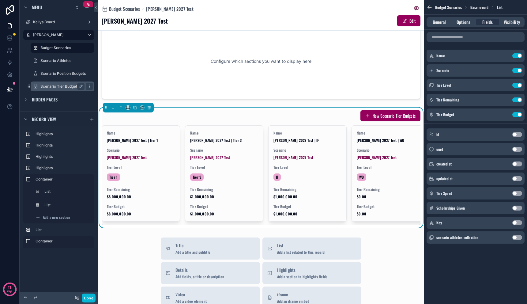
click at [51, 84] on label "Scenario Tier Budgets" at bounding box center [61, 86] width 42 height 5
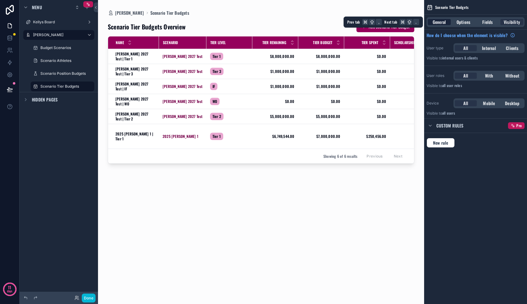
click at [443, 21] on span "General" at bounding box center [438, 22] width 13 height 6
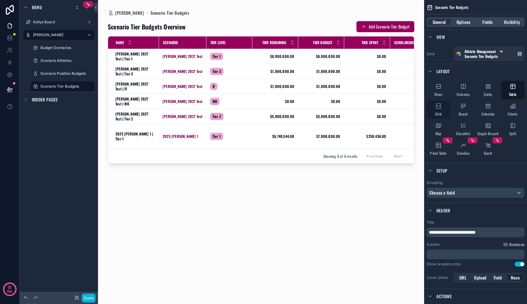
click at [439, 112] on span "Grid" at bounding box center [438, 113] width 6 height 5
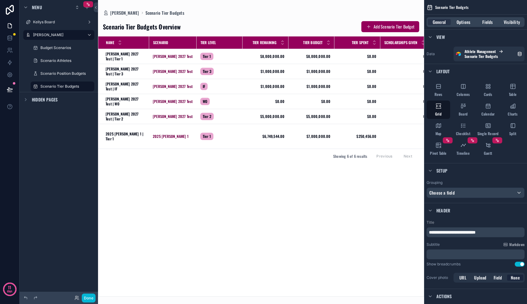
drag, startPoint x: 325, startPoint y: 294, endPoint x: 377, endPoint y: 293, distance: 52.3
click at [377, 293] on div "scrollable content" at bounding box center [261, 152] width 326 height 304
click at [438, 90] on div "Rows" at bounding box center [438, 90] width 24 height 18
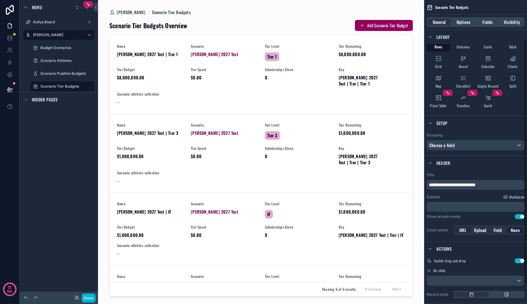
scroll to position [49, 0]
click at [459, 144] on div "Choose a field" at bounding box center [475, 144] width 97 height 10
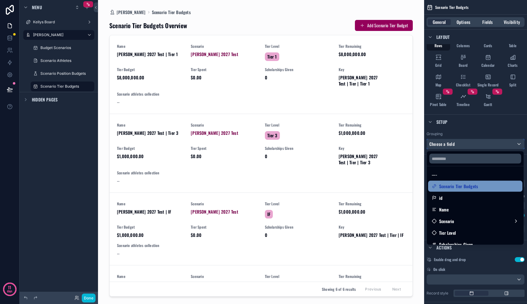
scroll to position [2, 0]
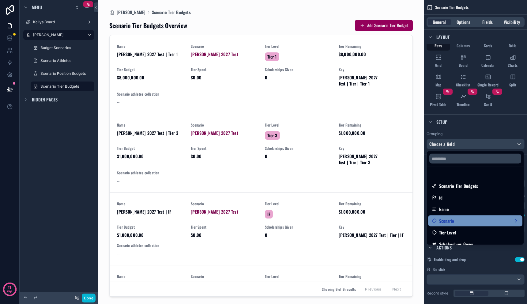
click at [459, 222] on div "Scenario" at bounding box center [475, 220] width 87 height 7
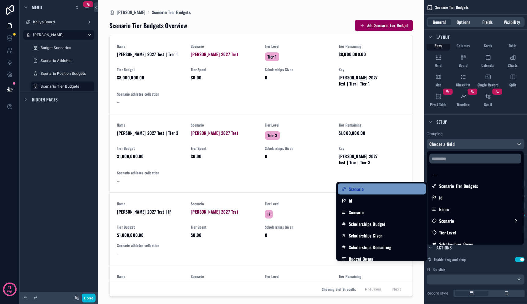
click at [391, 189] on div "Scenario" at bounding box center [381, 188] width 81 height 7
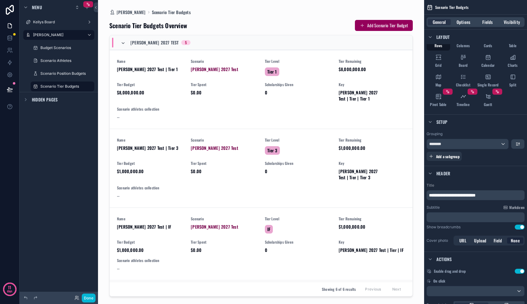
click at [122, 43] on icon "scrollable content" at bounding box center [123, 43] width 5 height 5
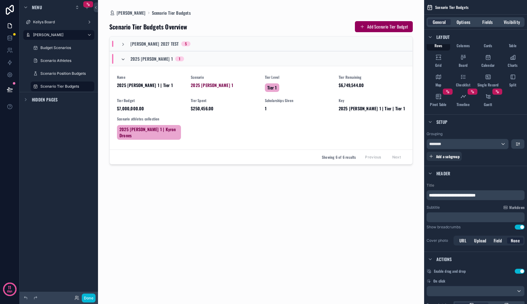
click at [122, 59] on icon "scrollable content" at bounding box center [123, 59] width 5 height 5
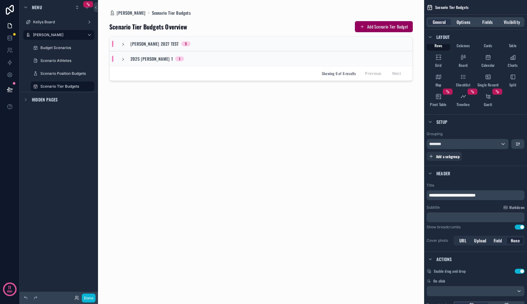
click at [122, 59] on icon "scrollable content" at bounding box center [123, 59] width 5 height 5
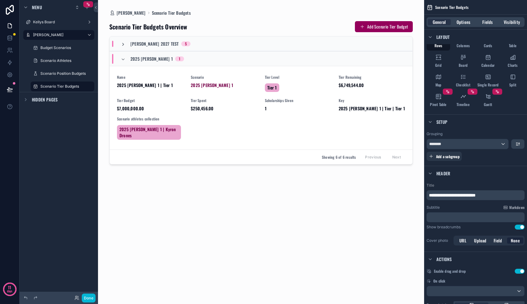
click at [122, 45] on icon "scrollable content" at bounding box center [123, 44] width 5 height 5
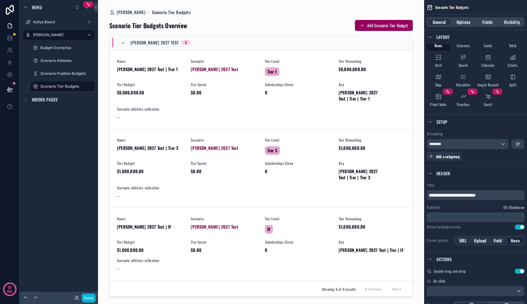
click at [122, 45] on icon "scrollable content" at bounding box center [123, 43] width 5 height 5
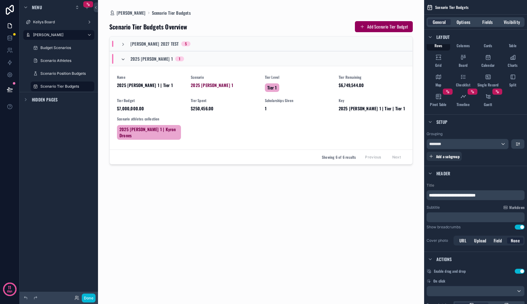
click at [121, 58] on icon "scrollable content" at bounding box center [123, 59] width 5 height 5
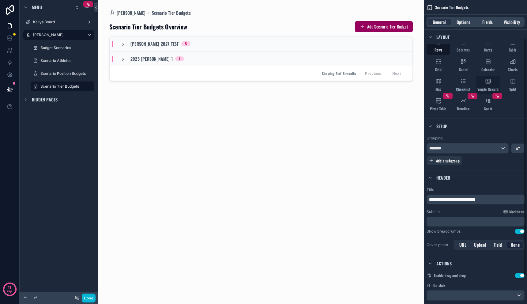
scroll to position [0, 0]
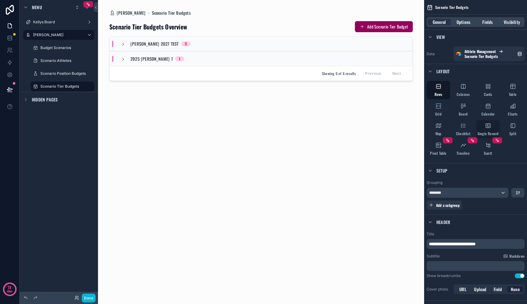
click at [484, 124] on div "Single Record" at bounding box center [488, 129] width 24 height 18
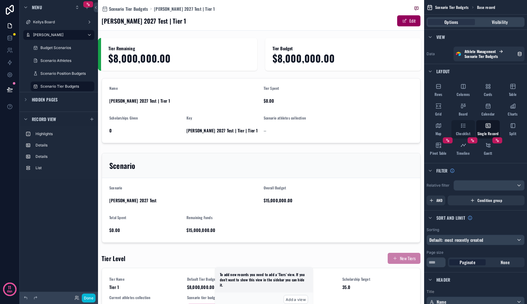
click at [463, 125] on icon "scrollable content" at bounding box center [463, 125] width 6 height 6
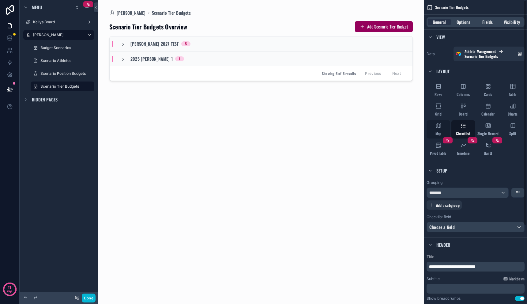
click at [439, 127] on icon "scrollable content" at bounding box center [438, 125] width 6 height 6
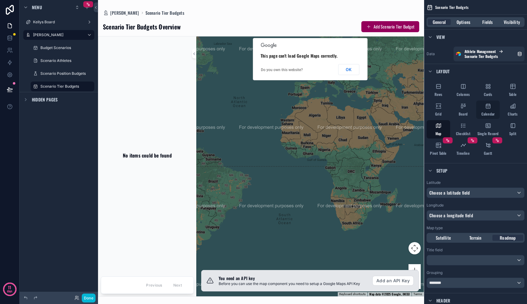
click at [483, 109] on div "Calendar" at bounding box center [488, 109] width 24 height 18
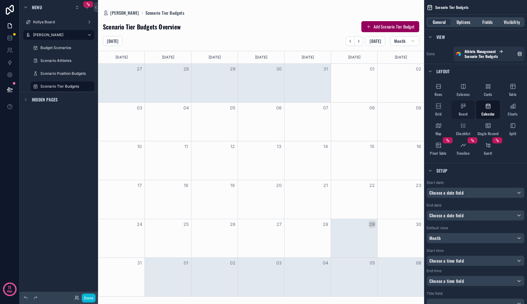
click at [457, 108] on div "Board" at bounding box center [463, 109] width 24 height 18
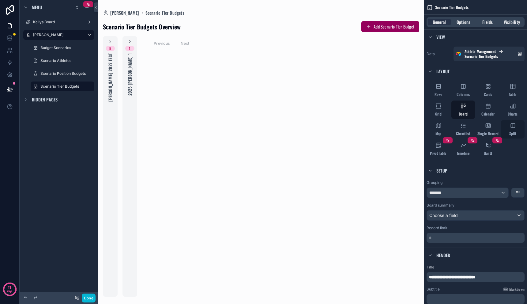
click at [511, 126] on icon "scrollable content" at bounding box center [513, 125] width 6 height 6
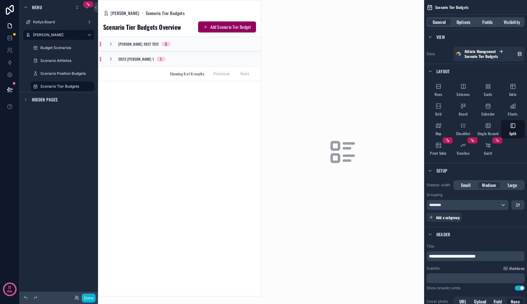
click at [158, 42] on div "[PERSON_NAME] 2027 Test 5" at bounding box center [139, 44] width 77 height 5
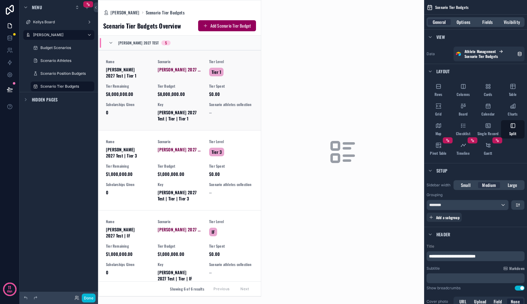
click at [155, 77] on div "Name [PERSON_NAME] 2027 Test | Tier 1 Scenario [PERSON_NAME] 2027 Test Tier Lev…" at bounding box center [180, 90] width 148 height 62
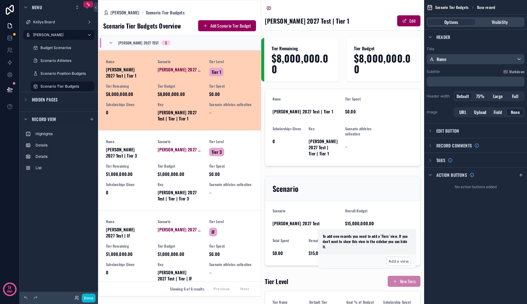
click at [155, 40] on div "[PERSON_NAME] 2027 Test 5" at bounding box center [144, 43] width 52 height 10
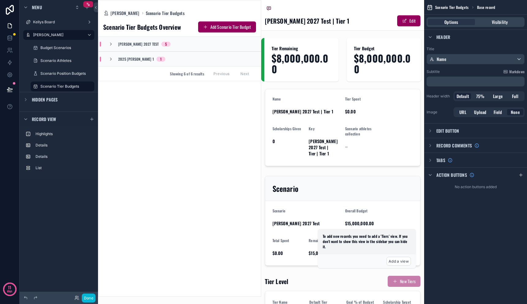
click at [166, 125] on div "Scenario Tier Budgets Overview Add Scenario Tier Budget [PERSON_NAME] 2027 Test…" at bounding box center [179, 156] width 163 height 280
click at [61, 89] on div "Scenario Tier Budgets" at bounding box center [62, 86] width 44 height 7
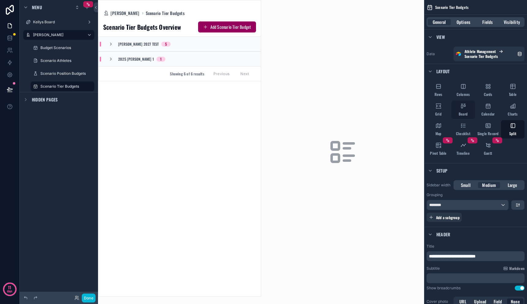
click at [467, 110] on div "Board" at bounding box center [463, 109] width 24 height 18
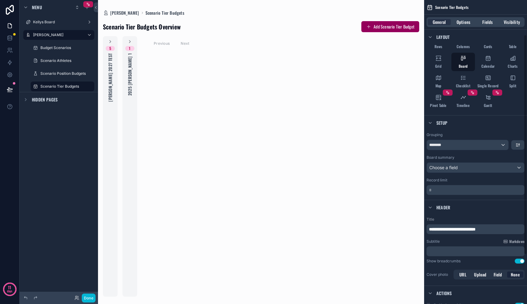
scroll to position [116, 0]
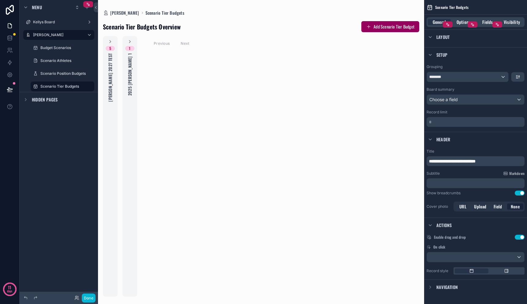
click at [445, 120] on p "* ﻿" at bounding box center [476, 122] width 94 height 6
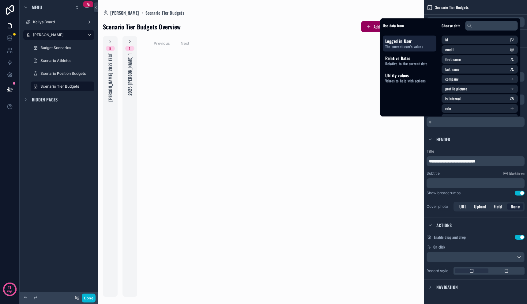
click at [465, 145] on div "Header" at bounding box center [475, 139] width 103 height 15
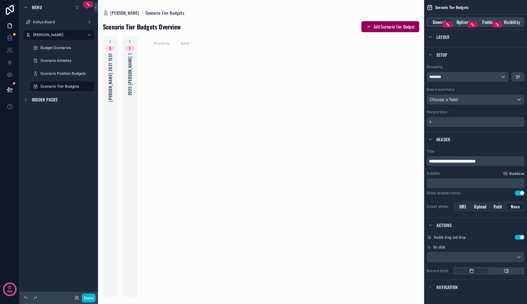
click at [464, 164] on div "**********" at bounding box center [475, 161] width 98 height 10
click at [469, 161] on span "**********" at bounding box center [452, 161] width 47 height 4
click at [480, 172] on div "Subtitle Markdown" at bounding box center [475, 173] width 98 height 5
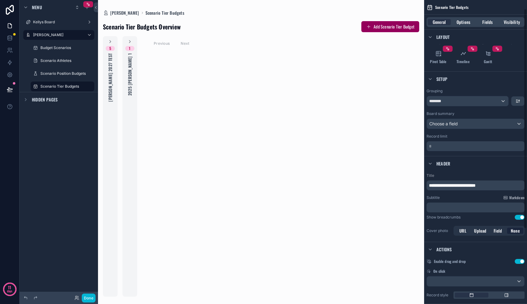
scroll to position [0, 0]
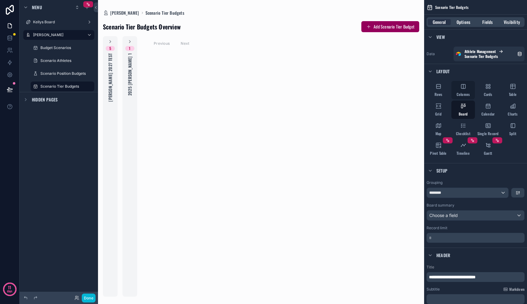
click at [466, 90] on div "Columns" at bounding box center [463, 90] width 24 height 18
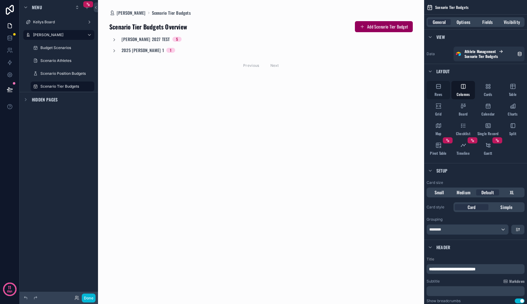
click at [437, 89] on icon "scrollable content" at bounding box center [438, 86] width 6 height 6
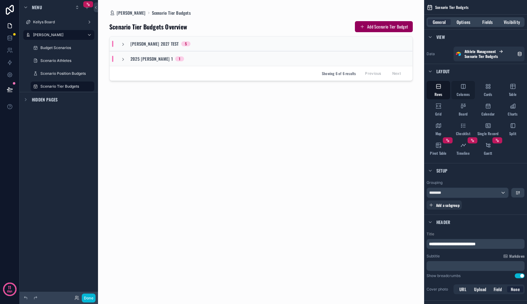
click at [461, 91] on div "Columns" at bounding box center [463, 90] width 24 height 18
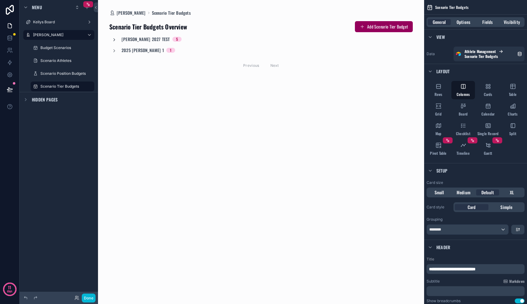
click at [115, 39] on icon "scrollable content" at bounding box center [114, 39] width 5 height 5
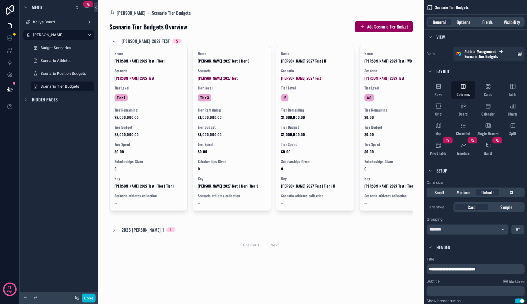
click at [119, 233] on div "2025 [PERSON_NAME] 1 1" at bounding box center [143, 229] width 63 height 6
click at [112, 234] on icon "scrollable content" at bounding box center [114, 232] width 5 height 5
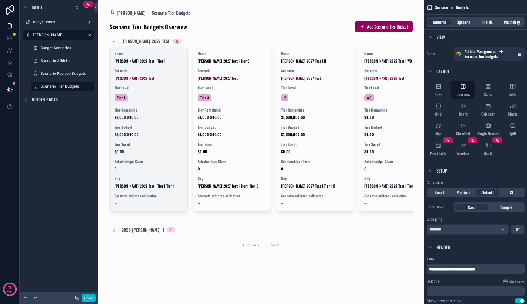
click at [151, 107] on div "Name [PERSON_NAME] 2027 Test | Tier 1 Scenario [PERSON_NAME] 2027 Test Tier Lev…" at bounding box center [149, 128] width 78 height 164
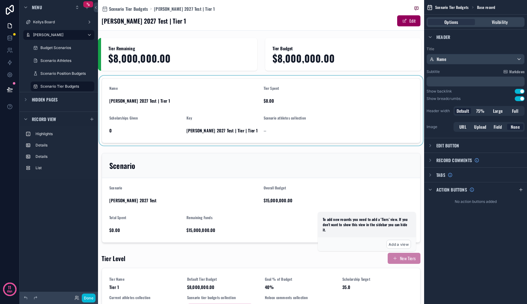
click at [164, 106] on div "scrollable content" at bounding box center [261, 111] width 326 height 70
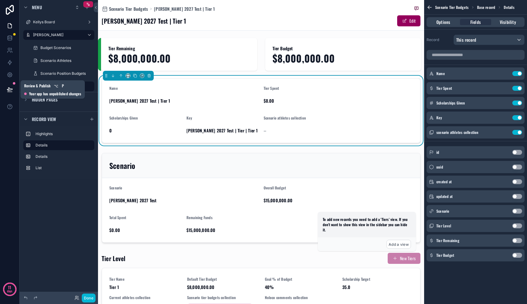
click at [12, 90] on icon at bounding box center [10, 89] width 6 height 6
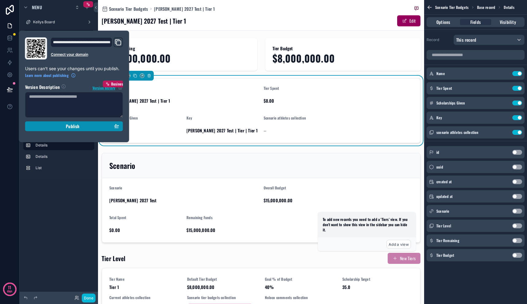
click at [62, 131] on button "Publish" at bounding box center [74, 126] width 98 height 10
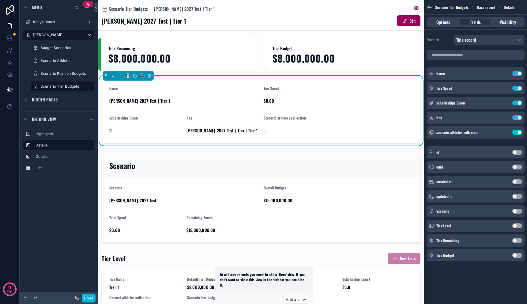
click at [65, 193] on div "Menu Kellys Board [PERSON_NAME] Dashboard Budget Scenarios Scenario Athletes Sc…" at bounding box center [59, 148] width 78 height 296
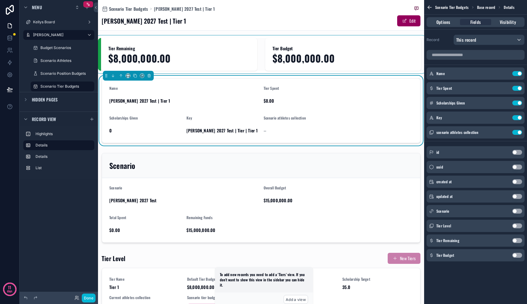
click at [184, 61] on div "scrollable content" at bounding box center [261, 54] width 326 height 33
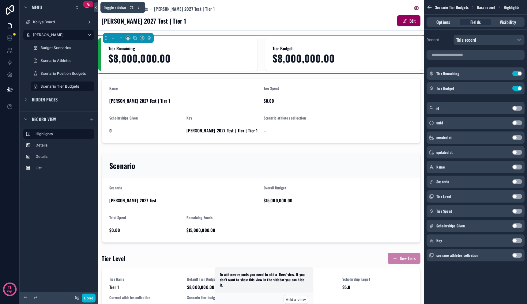
click at [97, 8] on icon at bounding box center [96, 7] width 4 height 5
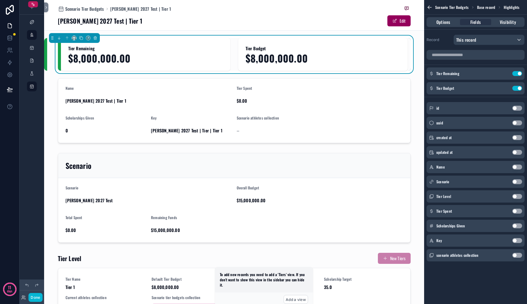
click at [212, 52] on div "Tier Remaining $8,000,000.00" at bounding box center [145, 54] width 155 height 18
click at [73, 38] on icon "scrollable content" at bounding box center [74, 38] width 4 height 4
click at [518, 212] on div "scrollable content" at bounding box center [263, 152] width 527 height 304
click at [518, 212] on button "Use setting" at bounding box center [517, 210] width 10 height 5
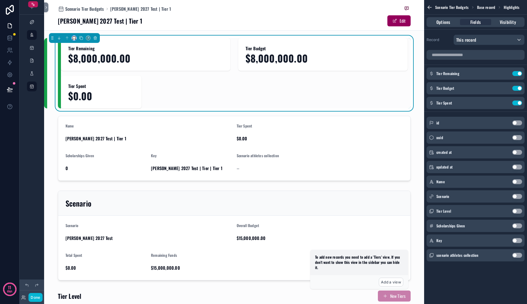
click at [76, 39] on icon "scrollable content" at bounding box center [74, 38] width 4 height 4
click at [86, 75] on div "33%" at bounding box center [86, 72] width 18 height 7
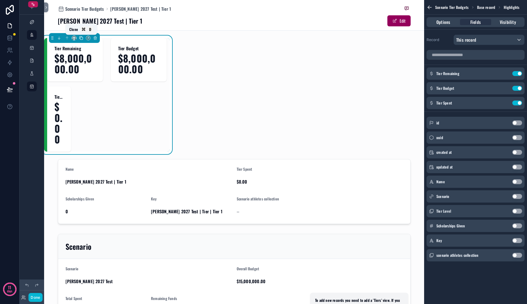
click at [82, 40] on icon "scrollable content" at bounding box center [81, 38] width 4 height 4
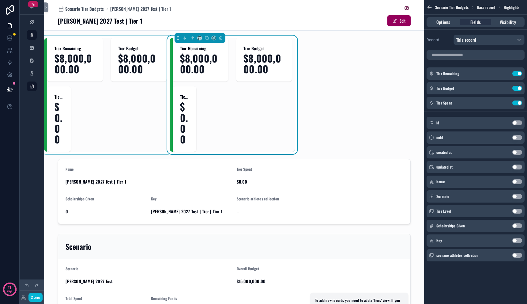
click at [97, 72] on div "scrollable content" at bounding box center [106, 95] width 125 height 114
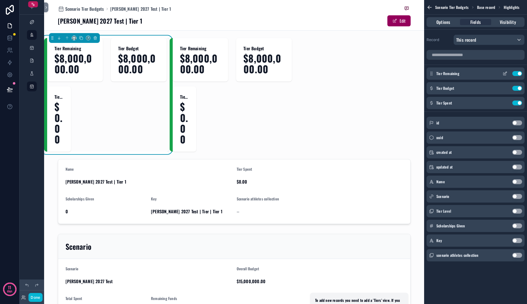
click at [519, 73] on button "Use setting" at bounding box center [517, 73] width 10 height 5
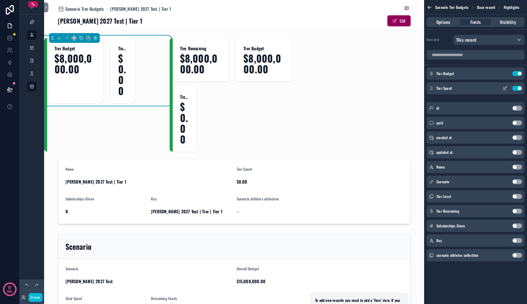
click at [518, 88] on button "Use setting" at bounding box center [517, 88] width 10 height 5
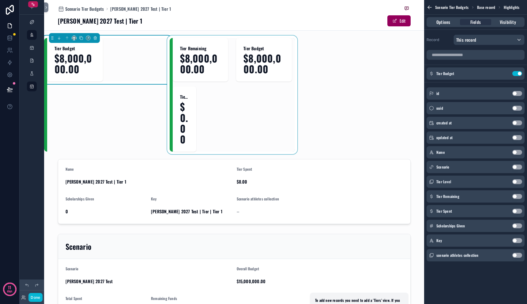
click at [192, 74] on div "scrollable content" at bounding box center [232, 95] width 125 height 114
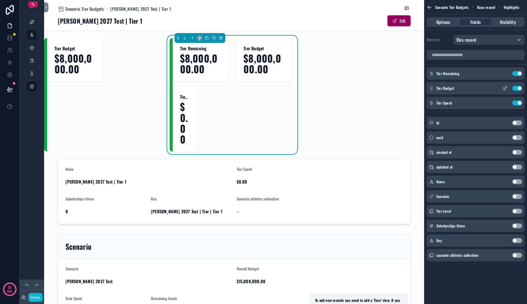
click at [516, 89] on button "Use setting" at bounding box center [517, 88] width 10 height 5
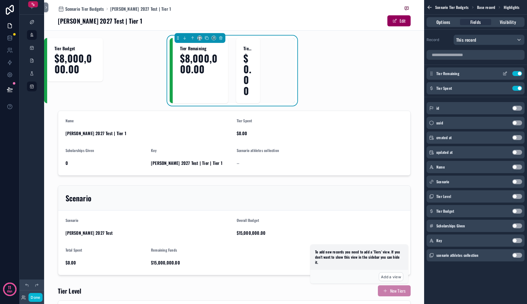
click at [517, 73] on button "Use setting" at bounding box center [517, 73] width 10 height 5
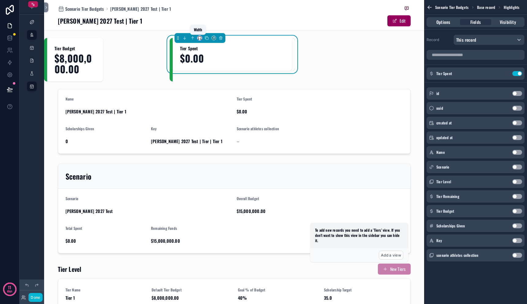
click at [198, 39] on icon "scrollable content" at bounding box center [199, 38] width 4 height 4
click at [260, 56] on div "scrollable content" at bounding box center [263, 152] width 527 height 304
click at [204, 39] on icon "scrollable content" at bounding box center [206, 38] width 4 height 4
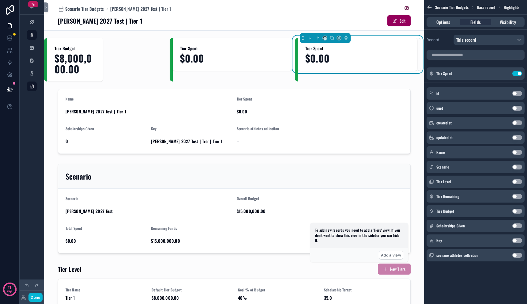
click at [519, 197] on button "Use setting" at bounding box center [517, 196] width 10 height 5
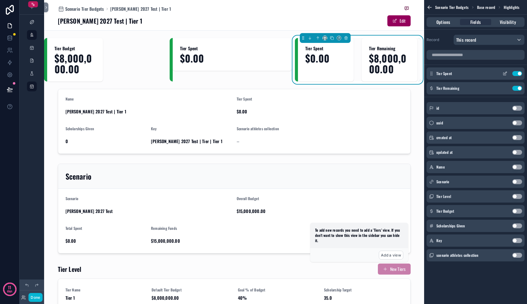
click at [516, 71] on button "Use setting" at bounding box center [517, 73] width 10 height 5
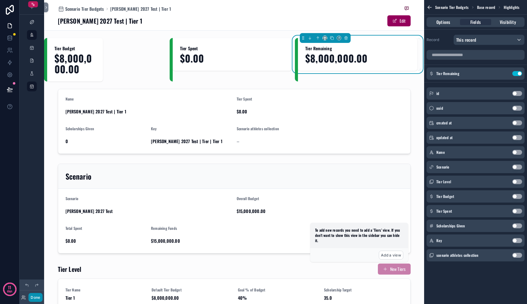
click at [32, 297] on button "Done" at bounding box center [35, 297] width 14 height 9
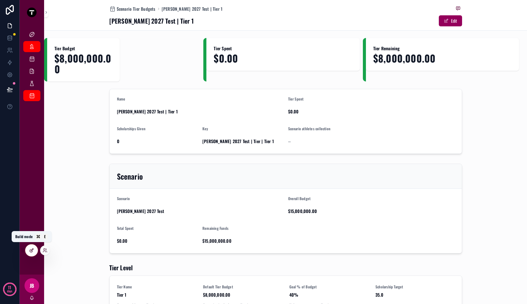
click at [30, 249] on icon at bounding box center [31, 250] width 5 height 5
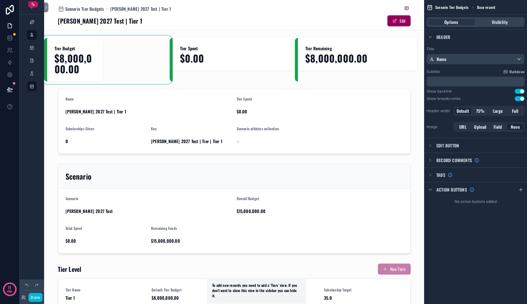
click at [114, 47] on div "scrollable content" at bounding box center [106, 59] width 125 height 43
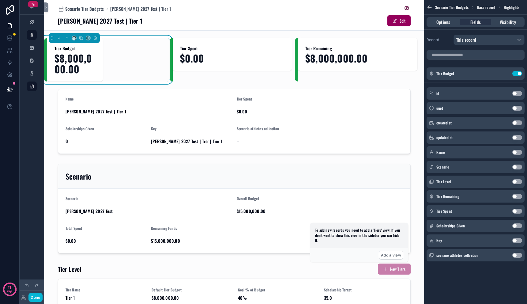
click at [87, 60] on span "$8,000,000.00" at bounding box center [74, 63] width 41 height 21
click at [60, 70] on span "$8,000,000.00" at bounding box center [74, 63] width 41 height 21
click at [97, 39] on icon "scrollable content" at bounding box center [95, 38] width 4 height 4
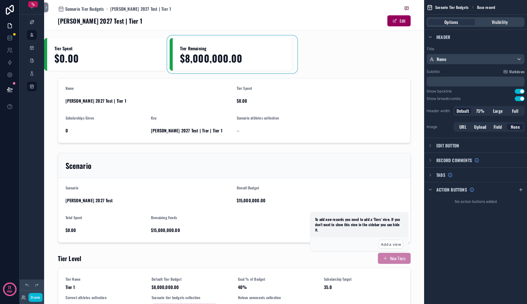
click at [240, 58] on div "scrollable content" at bounding box center [232, 54] width 125 height 33
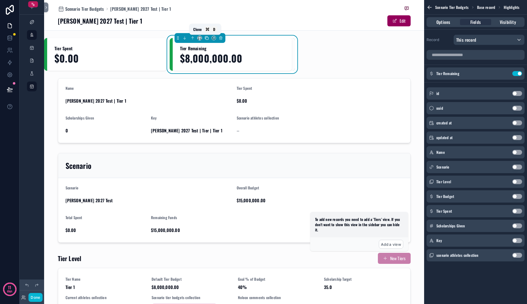
click at [207, 39] on icon "scrollable content" at bounding box center [207, 38] width 2 height 2
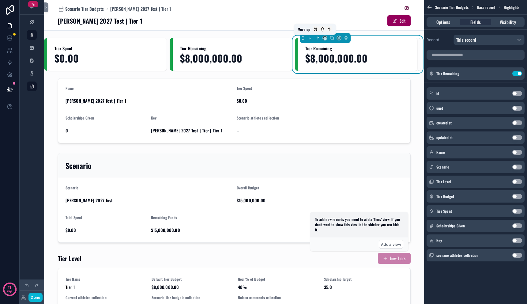
click at [316, 39] on icon "scrollable content" at bounding box center [318, 38] width 4 height 4
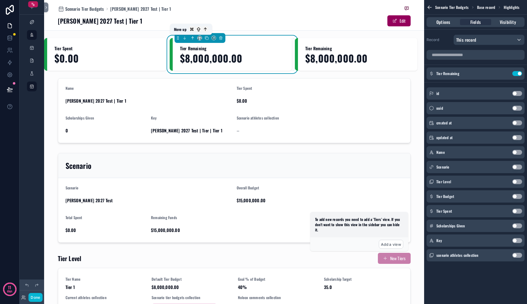
click at [190, 39] on icon "scrollable content" at bounding box center [192, 38] width 4 height 4
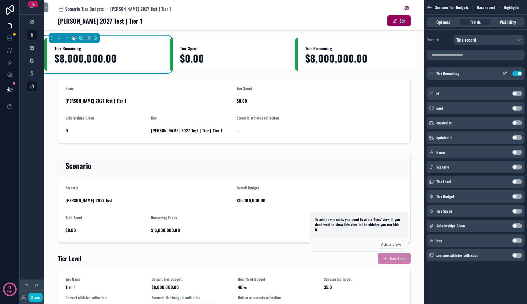
click at [515, 72] on button "Use setting" at bounding box center [517, 73] width 10 height 5
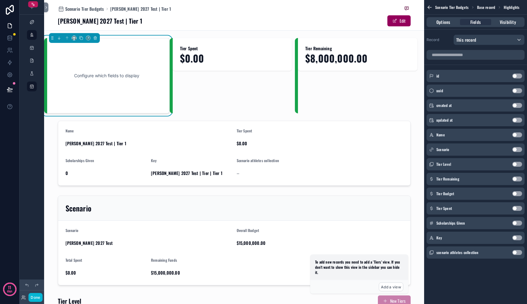
click at [516, 193] on button "Use setting" at bounding box center [517, 193] width 10 height 5
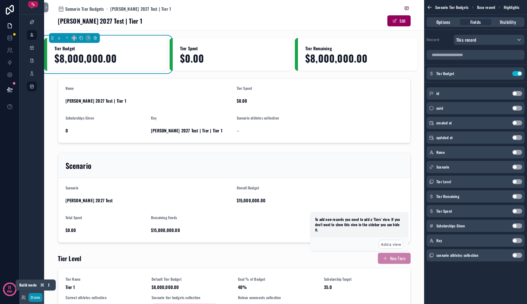
click at [36, 294] on button "Done" at bounding box center [35, 297] width 14 height 9
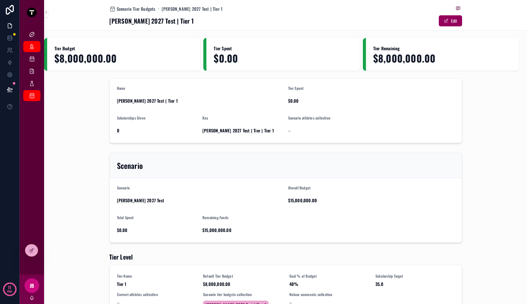
click at [148, 101] on span "[PERSON_NAME] 2027 Test | Tier 1" at bounding box center [200, 101] width 166 height 6
click at [30, 249] on icon at bounding box center [31, 250] width 3 height 3
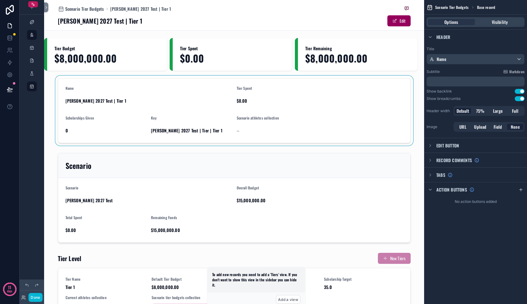
click at [159, 101] on div "scrollable content" at bounding box center [234, 111] width 380 height 70
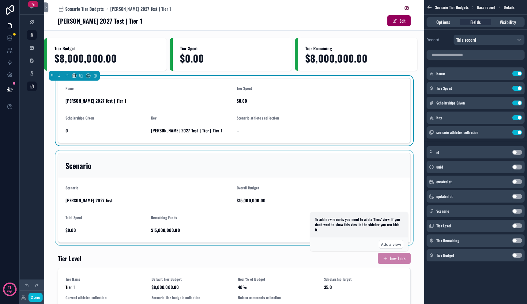
click at [229, 164] on div "scrollable content" at bounding box center [234, 197] width 380 height 95
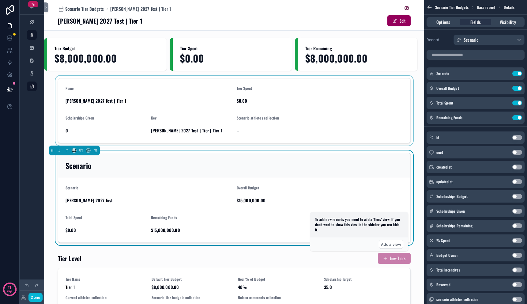
click at [242, 122] on div "scrollable content" at bounding box center [234, 111] width 380 height 70
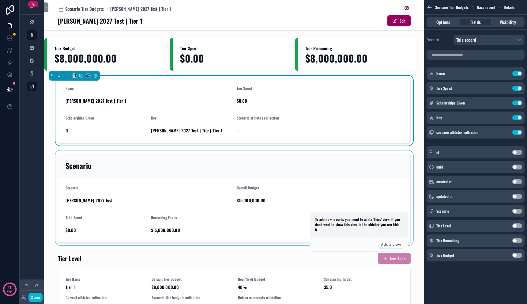
click at [256, 159] on div "scrollable content" at bounding box center [234, 197] width 380 height 95
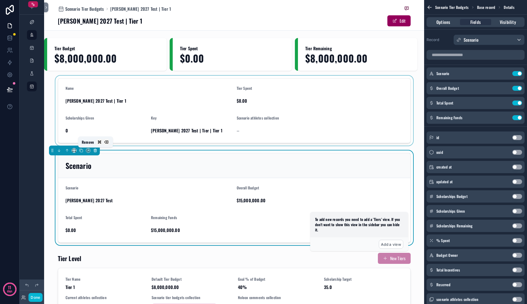
click at [95, 152] on icon "scrollable content" at bounding box center [95, 150] width 4 height 4
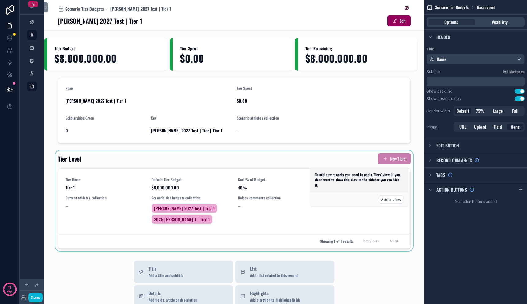
click at [132, 169] on div "scrollable content" at bounding box center [234, 200] width 380 height 100
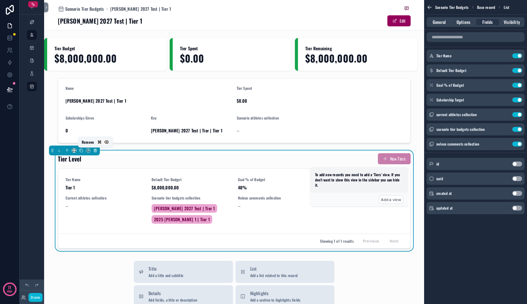
click at [96, 150] on icon "scrollable content" at bounding box center [95, 150] width 2 height 2
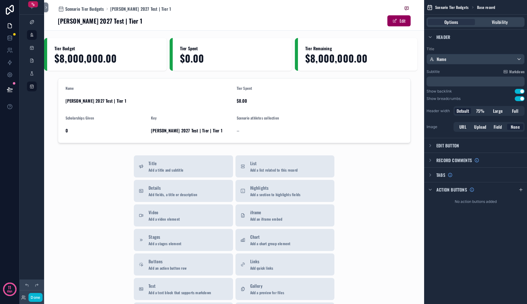
click at [96, 150] on div "Scenario Tier Budgets [PERSON_NAME] 2027 Test | Tier 1 [PERSON_NAME] 2027 Test …" at bounding box center [234, 211] width 380 height 422
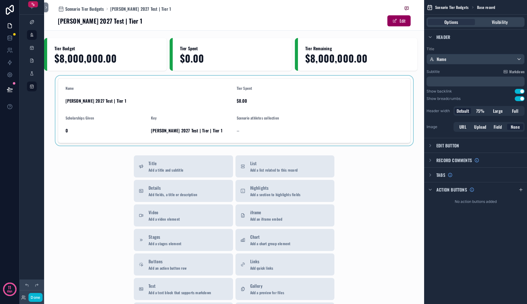
click at [156, 118] on div "scrollable content" at bounding box center [234, 111] width 380 height 70
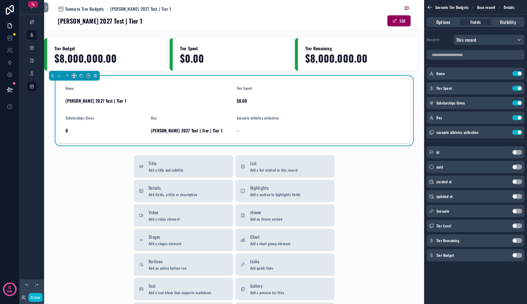
click at [32, 115] on div "scrollable content" at bounding box center [32, 148] width 24 height 296
click at [48, 8] on icon at bounding box center [46, 7] width 4 height 5
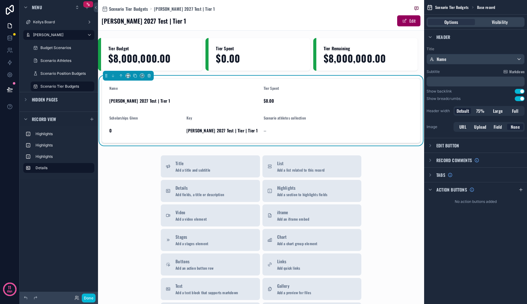
click at [77, 178] on div "Highlights Highlights Highlights Details" at bounding box center [59, 152] width 78 height 53
click at [92, 120] on icon "scrollable content" at bounding box center [91, 119] width 5 height 5
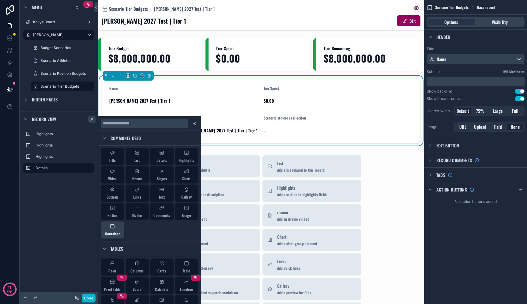
click at [110, 229] on div "Container" at bounding box center [112, 230] width 15 height 12
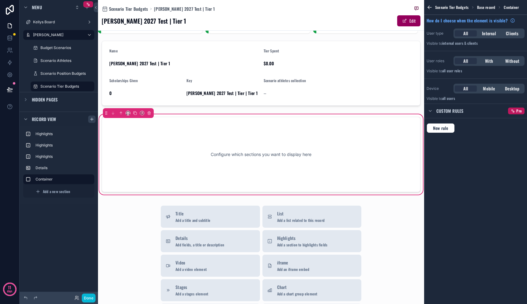
scroll to position [40, 0]
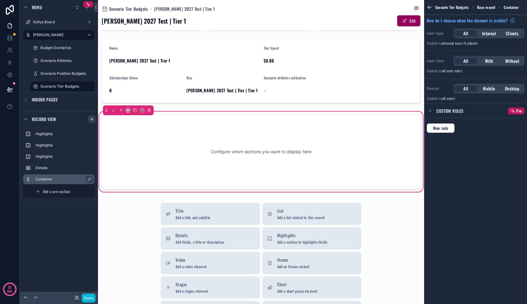
click at [55, 178] on label "Container" at bounding box center [63, 179] width 54 height 5
click at [128, 114] on div "scrollable content" at bounding box center [128, 110] width 51 height 10
click at [128, 112] on icon "scrollable content" at bounding box center [128, 110] width 4 height 4
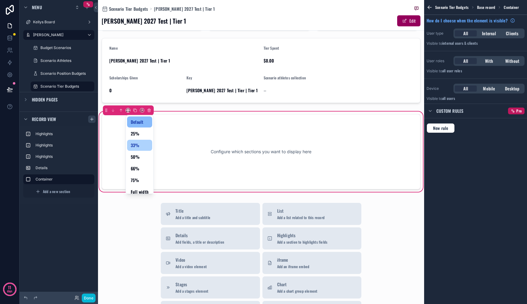
click at [135, 144] on span "33%" at bounding box center [135, 144] width 9 height 7
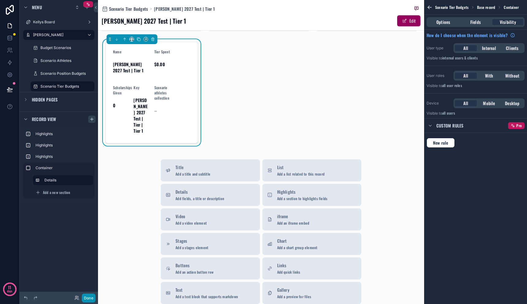
click at [90, 297] on button "Done" at bounding box center [89, 297] width 14 height 9
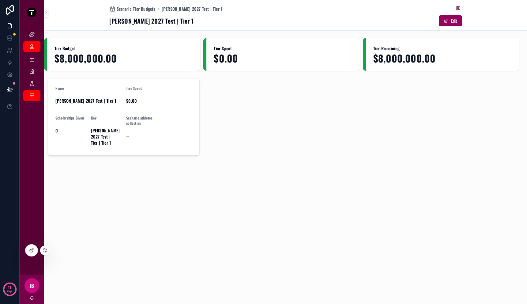
click at [29, 245] on div at bounding box center [31, 250] width 12 height 12
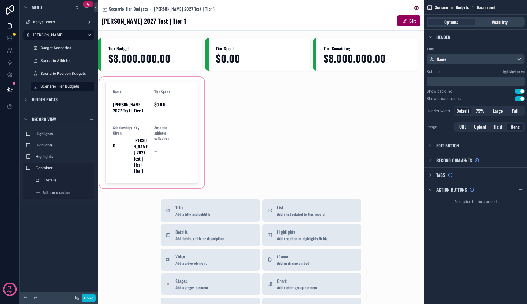
click at [165, 125] on div "scrollable content" at bounding box center [151, 133] width 107 height 114
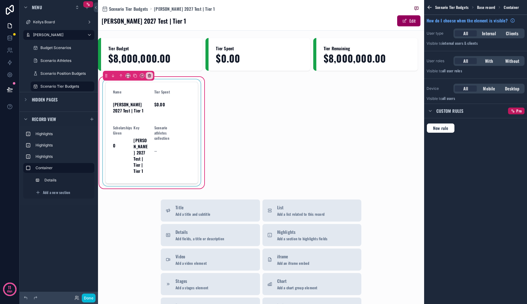
click at [153, 109] on div "scrollable content" at bounding box center [152, 132] width 100 height 107
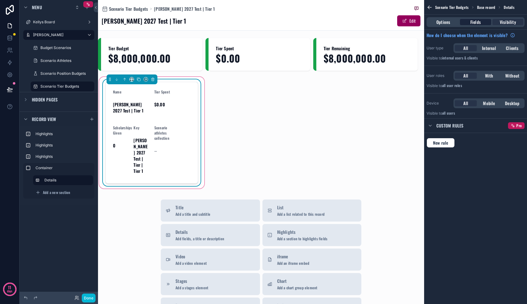
click at [485, 25] on div "Options Fields Visibility" at bounding box center [475, 22] width 98 height 10
click at [482, 24] on div "Fields" at bounding box center [475, 22] width 31 height 6
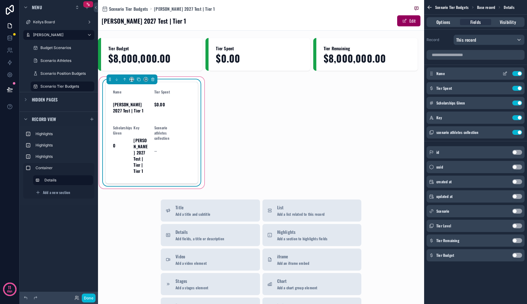
click at [518, 74] on button "Use setting" at bounding box center [517, 73] width 10 height 5
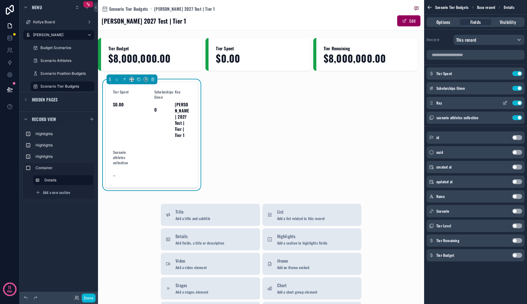
click at [517, 99] on div "Key Use setting" at bounding box center [475, 103] width 98 height 12
click at [517, 103] on button "Use setting" at bounding box center [517, 102] width 10 height 5
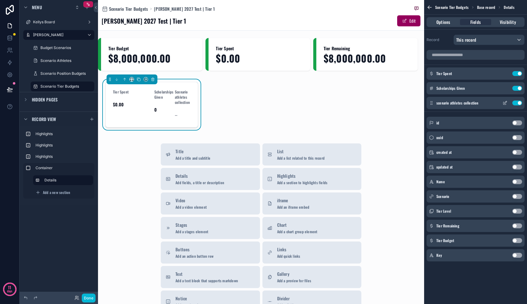
click at [517, 106] on div "scenario athletes collection Use setting" at bounding box center [475, 103] width 98 height 12
click at [517, 104] on button "Use setting" at bounding box center [517, 102] width 10 height 5
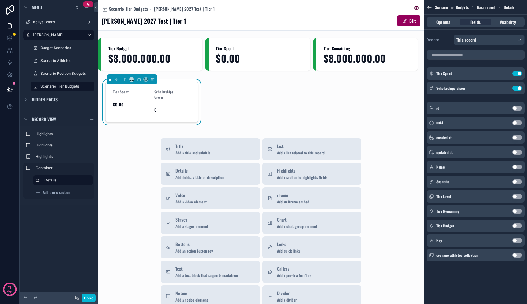
click at [517, 212] on button "Use setting" at bounding box center [517, 210] width 10 height 5
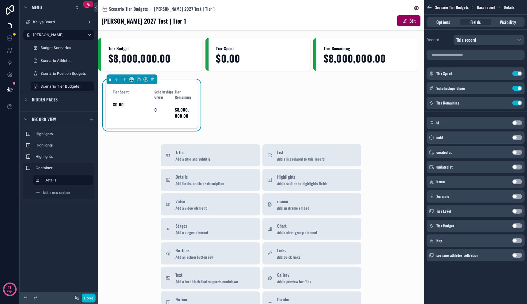
click at [517, 227] on button "Use setting" at bounding box center [517, 225] width 10 height 5
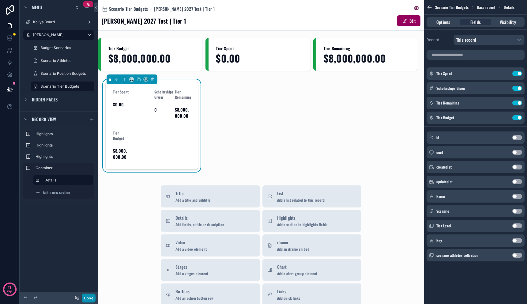
click at [85, 301] on button "Done" at bounding box center [89, 297] width 14 height 9
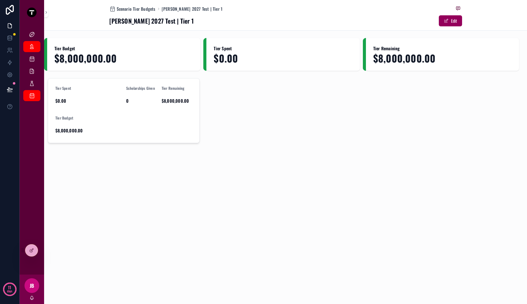
click at [87, 100] on span "$0.00" at bounding box center [88, 101] width 66 height 6
click at [35, 251] on div at bounding box center [31, 250] width 12 height 12
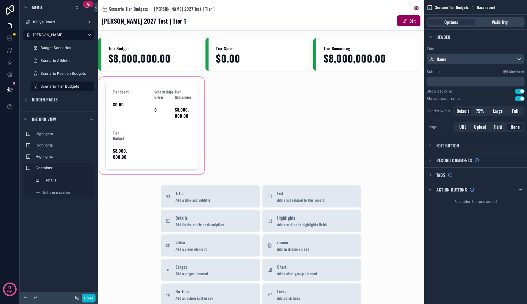
click at [162, 123] on div "scrollable content" at bounding box center [151, 126] width 107 height 100
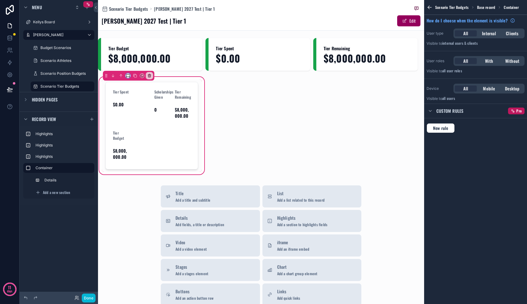
click at [128, 75] on icon "scrollable content" at bounding box center [128, 75] width 4 height 4
click at [135, 102] on span "25%" at bounding box center [135, 98] width 9 height 7
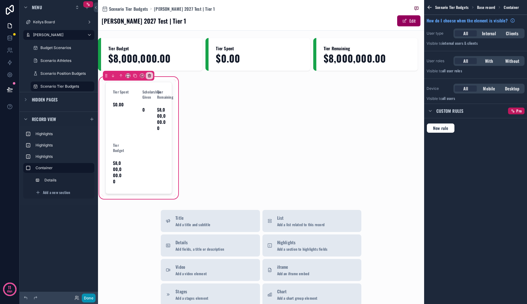
click at [90, 297] on button "Done" at bounding box center [89, 297] width 14 height 9
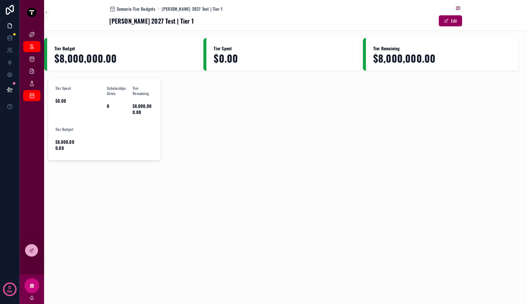
click at [113, 155] on form "Tier Spent $0.00 Scholarships Given 0 Tier Remaining $8,000,000.00 Tier Budget …" at bounding box center [104, 119] width 113 height 82
click at [32, 251] on icon at bounding box center [31, 250] width 5 height 5
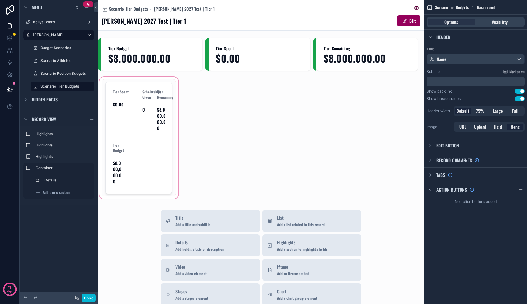
click at [145, 130] on div "scrollable content" at bounding box center [138, 138] width 81 height 124
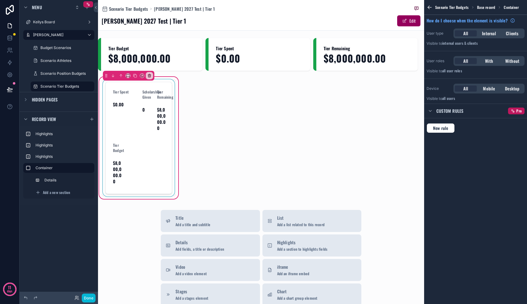
click at [145, 130] on div "scrollable content" at bounding box center [139, 137] width 74 height 117
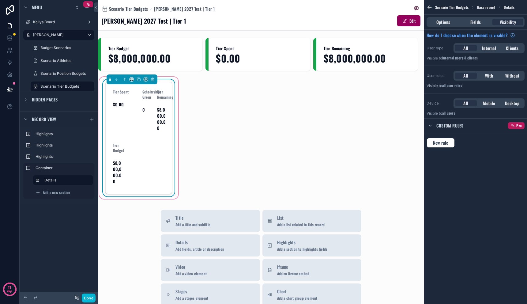
click at [145, 130] on div "Scholarships Given 0" at bounding box center [147, 110] width 10 height 43
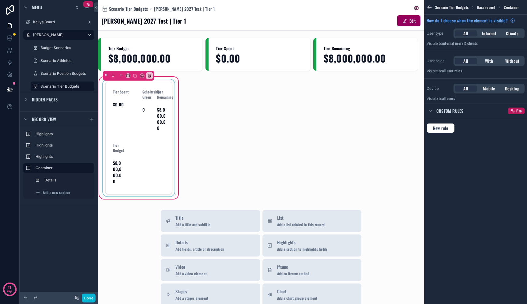
click at [145, 130] on div "scrollable content" at bounding box center [139, 137] width 74 height 117
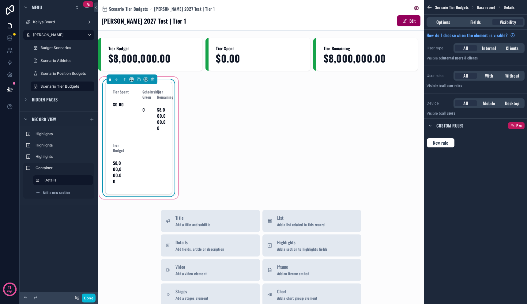
click at [145, 131] on div "Scholarships Given 0" at bounding box center [147, 110] width 10 height 43
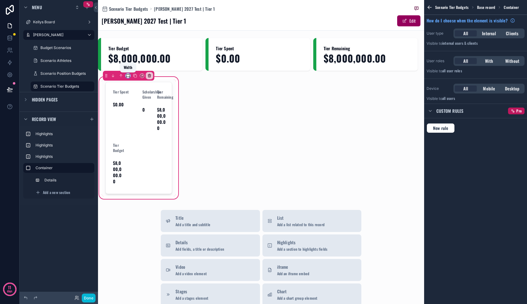
click at [128, 77] on icon "scrollable content" at bounding box center [128, 77] width 1 height 0
click at [142, 119] on div "50%" at bounding box center [140, 121] width 18 height 7
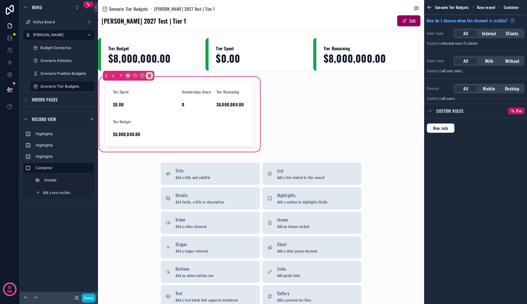
click at [267, 110] on div "Tier Budget $8,000,000.00 Tier Spent $0.00 Tier Remaining $8,000,000.00 Tier Sp…" at bounding box center [261, 95] width 326 height 115
click at [208, 110] on div "scrollable content" at bounding box center [180, 114] width 156 height 70
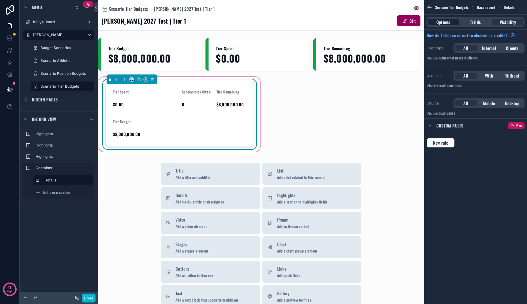
click at [442, 21] on span "Options" at bounding box center [443, 22] width 14 height 6
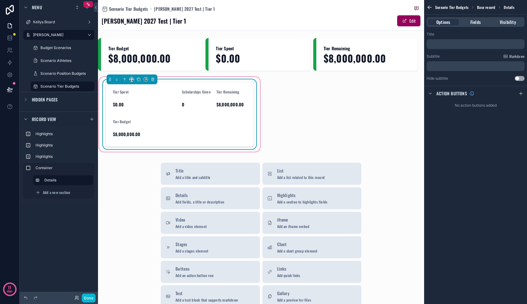
click at [449, 42] on p "﻿" at bounding box center [476, 44] width 94 height 5
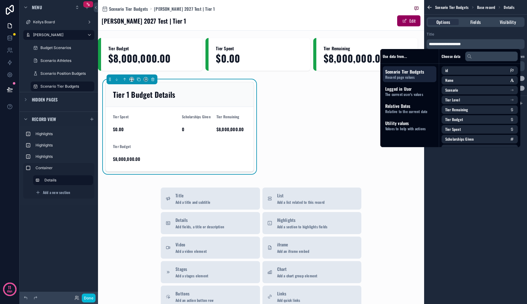
click at [275, 146] on div "Tier Budget $8,000,000.00 Tier Spent $0.00 Tier Remaining $8,000,000.00 Tier 1 …" at bounding box center [261, 108] width 326 height 140
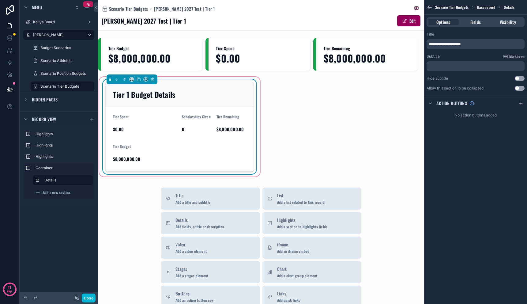
click at [154, 127] on span "$0.00" at bounding box center [145, 129] width 64 height 6
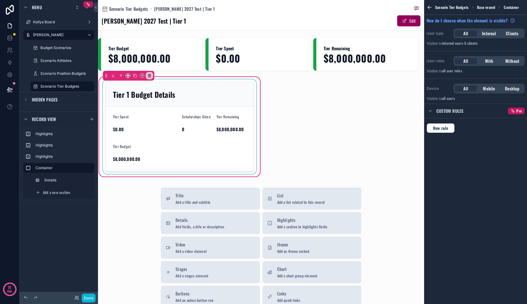
click at [140, 128] on div "scrollable content" at bounding box center [180, 126] width 156 height 95
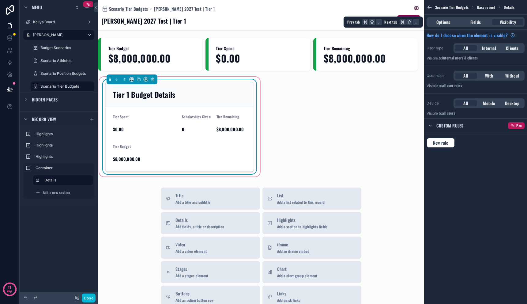
click at [483, 18] on div "Options Fields Visibility" at bounding box center [475, 22] width 98 height 10
click at [480, 21] on span "Fields" at bounding box center [475, 22] width 10 height 6
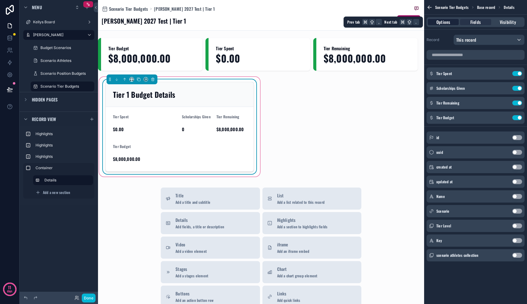
click at [448, 23] on span "Options" at bounding box center [443, 22] width 14 height 6
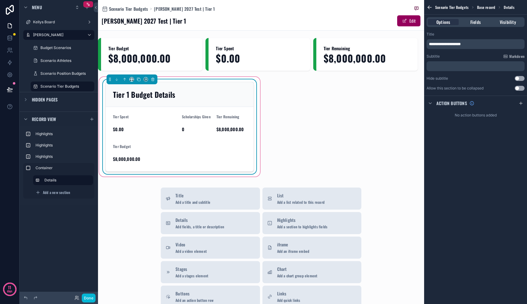
click at [518, 88] on button "Use setting" at bounding box center [520, 88] width 10 height 5
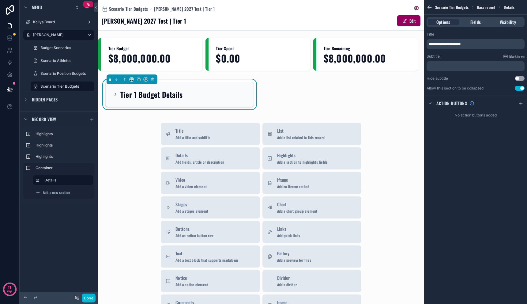
click at [518, 84] on div "**********" at bounding box center [475, 61] width 103 height 64
click at [519, 90] on button "Use setting" at bounding box center [520, 88] width 10 height 5
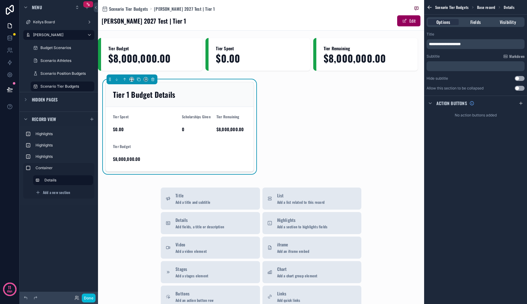
click at [519, 90] on button "Use setting" at bounding box center [520, 88] width 10 height 5
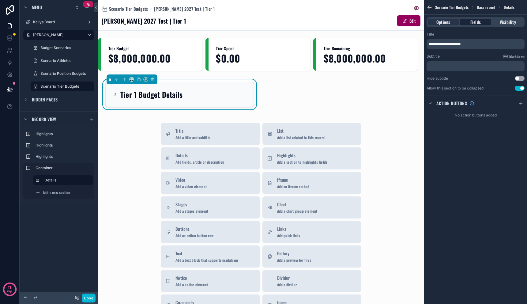
click at [473, 22] on span "Fields" at bounding box center [475, 22] width 10 height 6
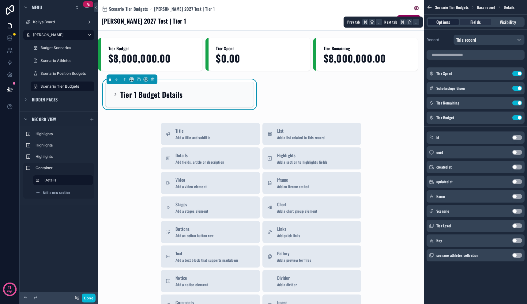
click at [447, 21] on span "Options" at bounding box center [443, 22] width 14 height 6
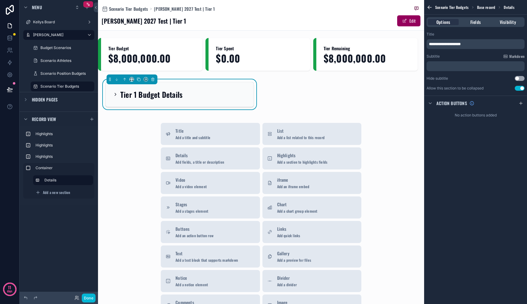
click at [521, 89] on button "Use setting" at bounding box center [520, 88] width 10 height 5
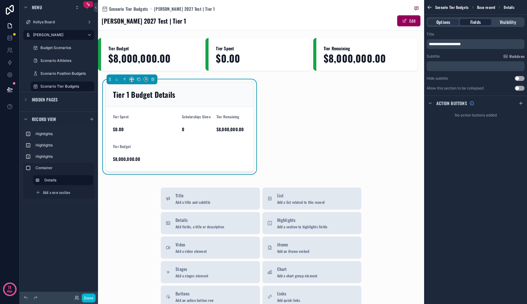
click at [474, 22] on span "Fields" at bounding box center [475, 22] width 10 height 6
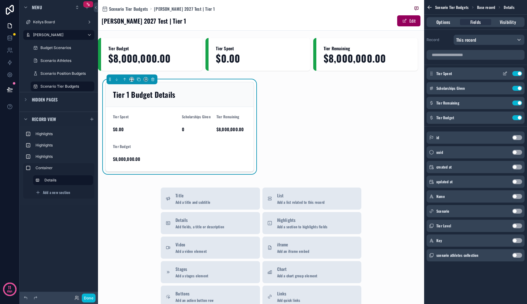
click at [503, 75] on icon "scrollable content" at bounding box center [504, 73] width 5 height 5
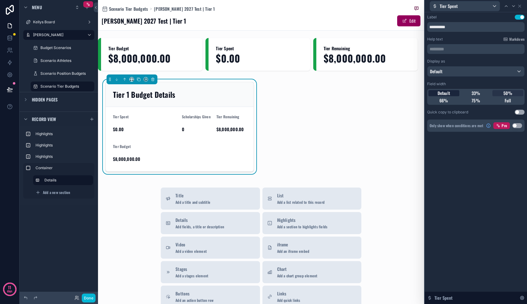
click at [443, 92] on span "Default" at bounding box center [443, 93] width 13 height 6
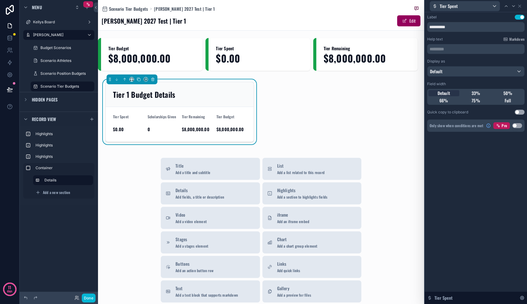
click at [495, 176] on div "**********" at bounding box center [476, 157] width 102 height 291
click at [519, 6] on icon at bounding box center [519, 6] width 2 height 2
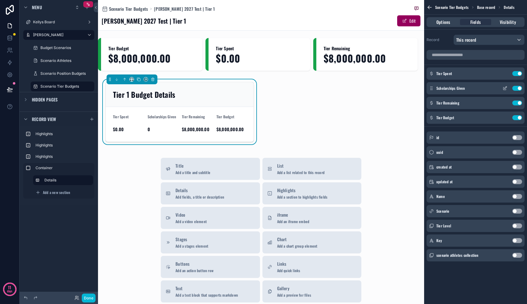
click at [505, 87] on icon "scrollable content" at bounding box center [505, 87] width 2 height 2
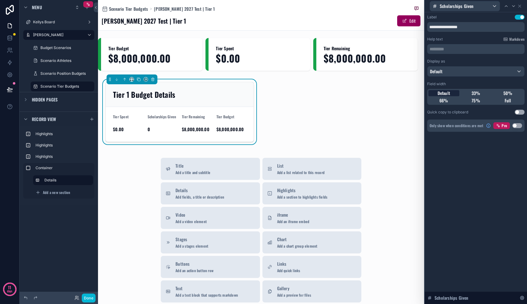
click at [441, 94] on span "Default" at bounding box center [443, 93] width 13 height 6
click at [520, 7] on icon at bounding box center [519, 6] width 5 height 5
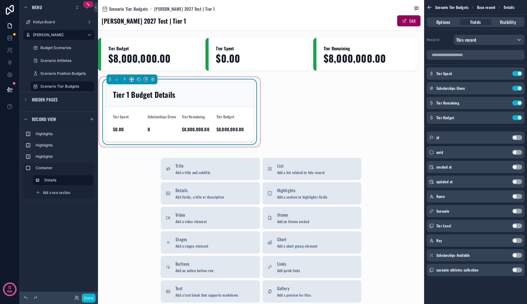
click at [217, 107] on form "Tier Spent $0.00 Scholarships Given 0 Tier Remaining $8,000,000.00 Tier Budget …" at bounding box center [180, 124] width 148 height 35
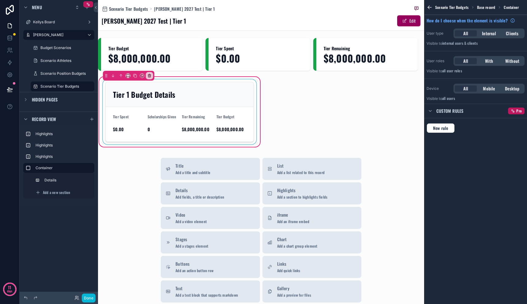
click at [215, 98] on div "scrollable content" at bounding box center [180, 111] width 156 height 65
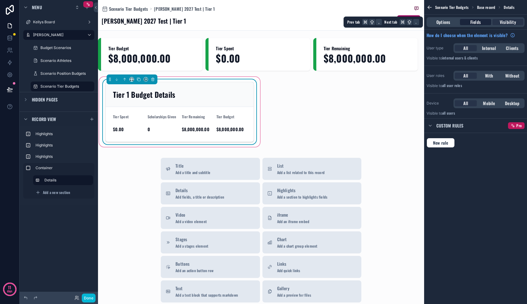
click at [475, 22] on span "Fields" at bounding box center [475, 22] width 10 height 6
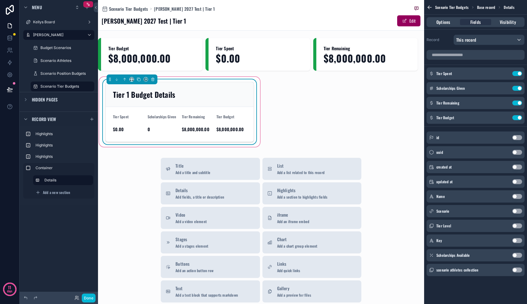
click at [517, 254] on button "Use setting" at bounding box center [517, 255] width 10 height 5
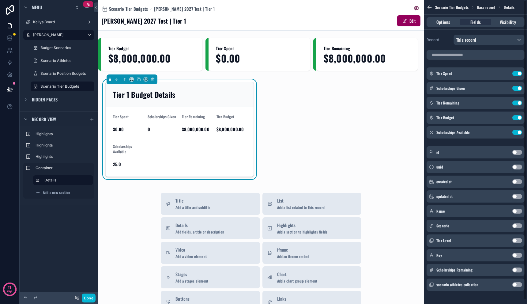
click at [516, 270] on button "Use setting" at bounding box center [517, 269] width 10 height 5
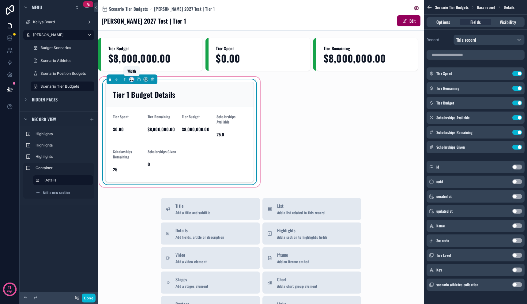
click at [133, 79] on icon "scrollable content" at bounding box center [131, 79] width 4 height 4
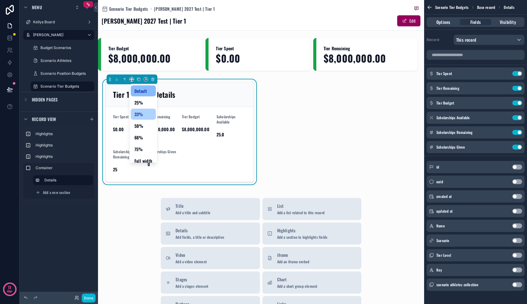
click at [143, 112] on div "33%" at bounding box center [143, 113] width 18 height 7
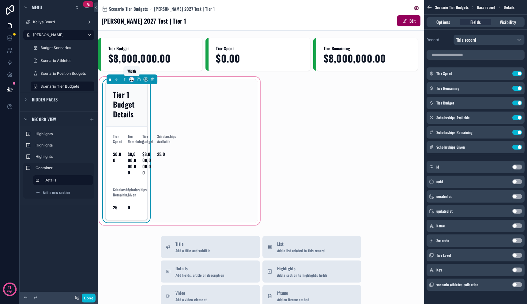
click at [132, 80] on icon "scrollable content" at bounding box center [132, 80] width 1 height 0
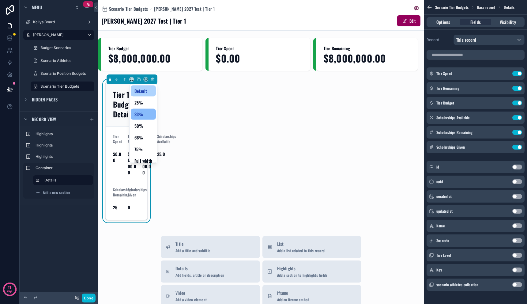
click at [135, 90] on span "Default" at bounding box center [140, 90] width 13 height 7
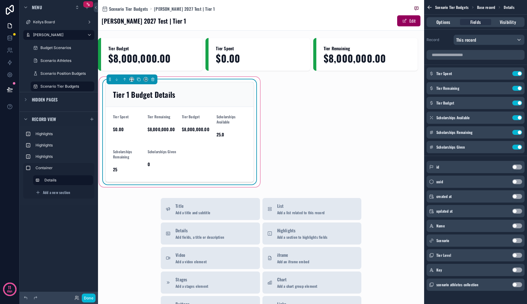
click at [237, 81] on div "Tier 1 Budget Details Tier Spent $0.00 Tier Remaining $8,000,000.00 Tier Budget…" at bounding box center [180, 131] width 156 height 105
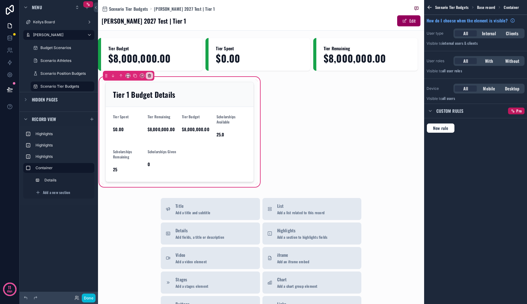
click at [130, 76] on div "scrollable content" at bounding box center [128, 76] width 51 height 10
click at [130, 78] on div "scrollable content" at bounding box center [128, 76] width 51 height 10
click at [127, 74] on icon "scrollable content" at bounding box center [127, 75] width 3 height 2
click at [138, 110] on span "33%" at bounding box center [135, 110] width 9 height 7
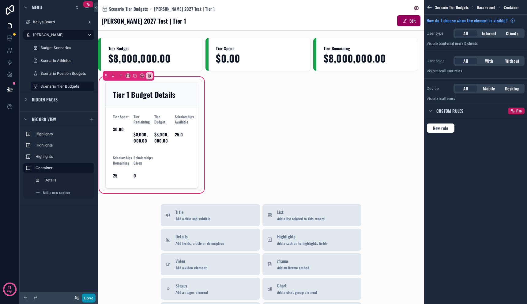
click at [89, 298] on button "Done" at bounding box center [89, 297] width 14 height 9
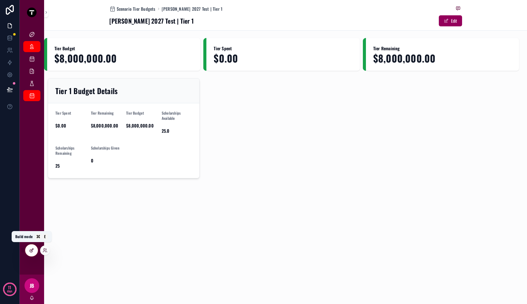
click at [33, 250] on icon at bounding box center [31, 250] width 5 height 5
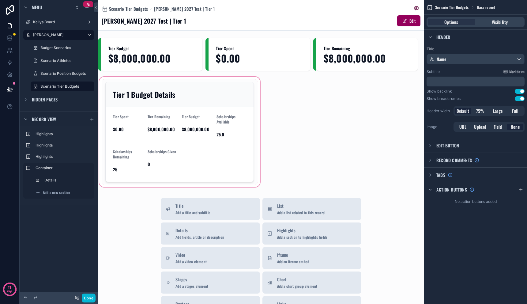
click at [173, 109] on div "scrollable content" at bounding box center [179, 132] width 163 height 112
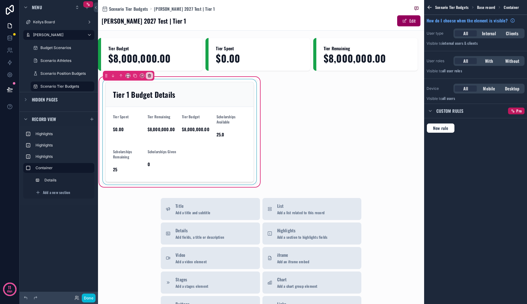
click at [168, 115] on div "scrollable content" at bounding box center [180, 131] width 156 height 105
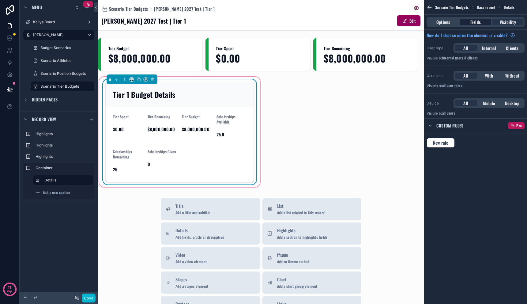
click at [480, 21] on span "Fields" at bounding box center [475, 22] width 10 height 6
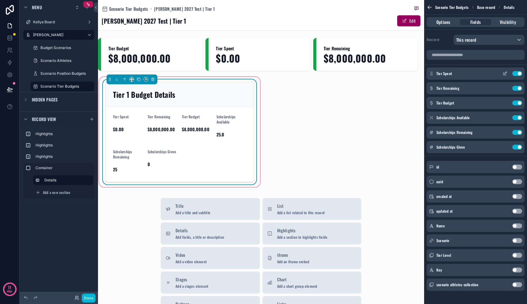
click at [501, 74] on button "scrollable content" at bounding box center [505, 73] width 10 height 5
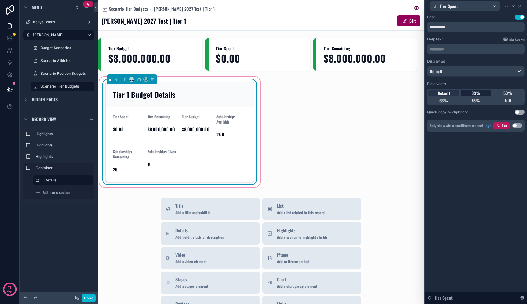
click at [475, 93] on span "33%" at bounding box center [475, 93] width 9 height 6
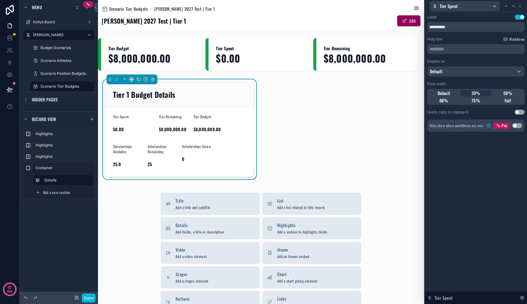
click at [522, 5] on div "Tier Spent" at bounding box center [475, 6] width 97 height 12
click at [521, 6] on icon at bounding box center [519, 6] width 5 height 5
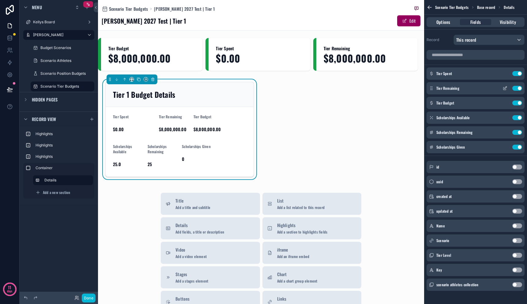
click at [504, 88] on icon "scrollable content" at bounding box center [504, 88] width 5 height 5
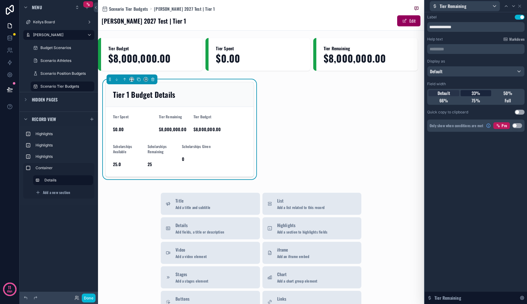
click at [476, 92] on span "33%" at bounding box center [475, 93] width 9 height 6
click at [520, 3] on div "Tier Remaining" at bounding box center [475, 6] width 97 height 12
click at [520, 4] on icon at bounding box center [519, 6] width 5 height 5
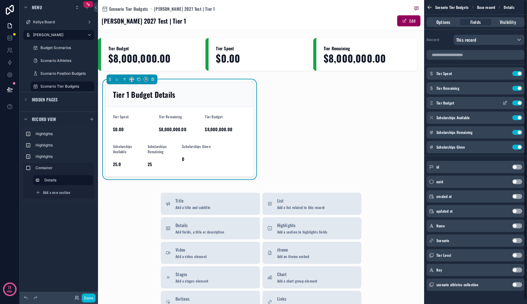
click at [504, 103] on icon "scrollable content" at bounding box center [505, 102] width 2 height 2
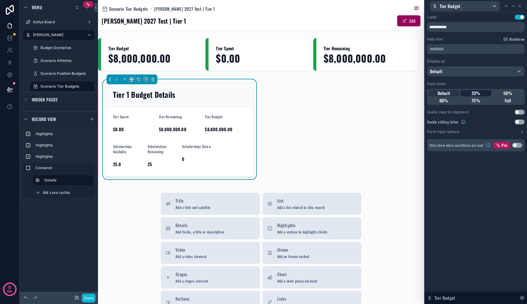
click at [481, 95] on div "33%" at bounding box center [475, 93] width 31 height 6
click at [481, 94] on div "33%" at bounding box center [475, 93] width 31 height 6
click at [519, 6] on icon at bounding box center [519, 6] width 2 height 2
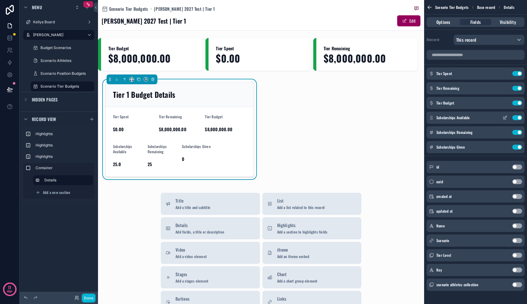
click at [503, 118] on icon "scrollable content" at bounding box center [504, 117] width 5 height 5
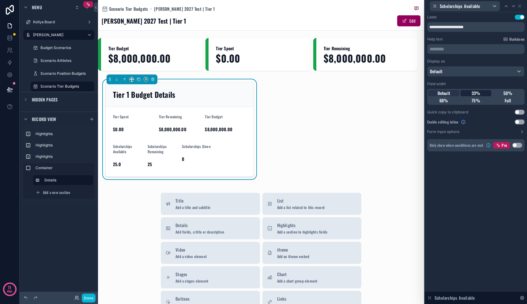
click at [479, 90] on span "33%" at bounding box center [475, 93] width 9 height 6
click at [520, 8] on icon at bounding box center [519, 6] width 5 height 5
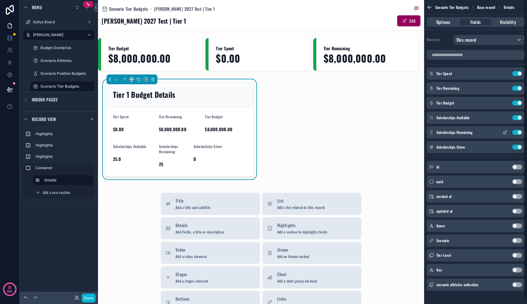
click at [503, 133] on icon "scrollable content" at bounding box center [504, 132] width 5 height 5
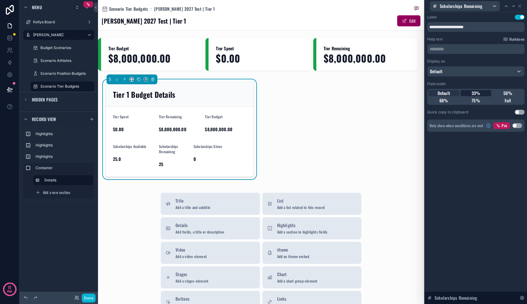
click at [477, 92] on span "33%" at bounding box center [475, 93] width 9 height 6
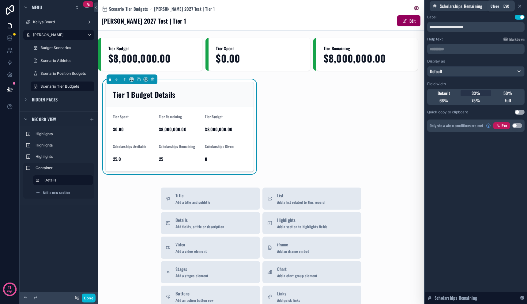
click at [519, 7] on icon at bounding box center [519, 6] width 5 height 5
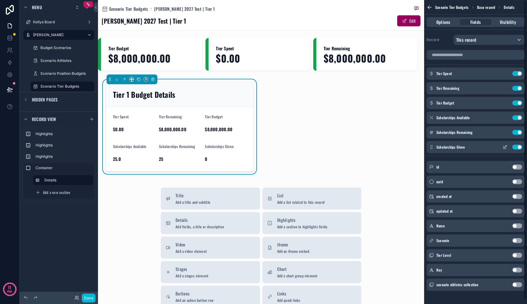
click at [505, 147] on icon "scrollable content" at bounding box center [504, 146] width 5 height 5
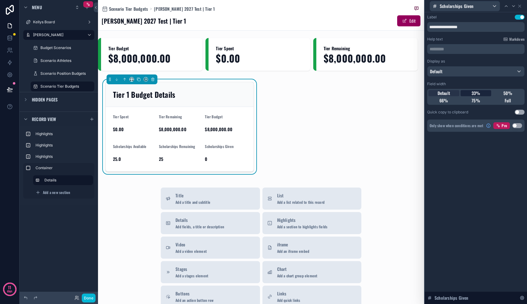
click at [477, 91] on span "33%" at bounding box center [475, 93] width 9 height 6
click at [521, 7] on icon at bounding box center [519, 6] width 5 height 5
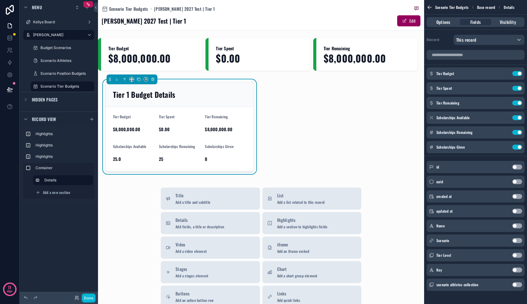
click at [353, 118] on div "Tier Budget $8,000,000.00 Tier Spent $0.00 Tier Remaining $8,000,000.00 Tier 1 …" at bounding box center [261, 108] width 326 height 140
click at [430, 7] on icon "scrollable content" at bounding box center [429, 7] width 6 height 6
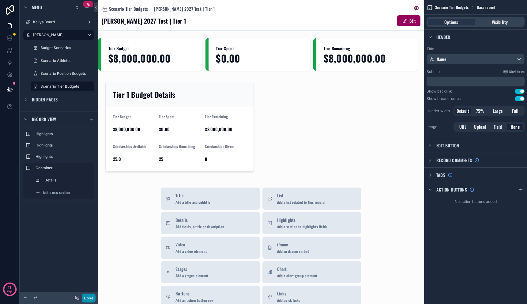
click at [88, 298] on button "Done" at bounding box center [89, 297] width 14 height 9
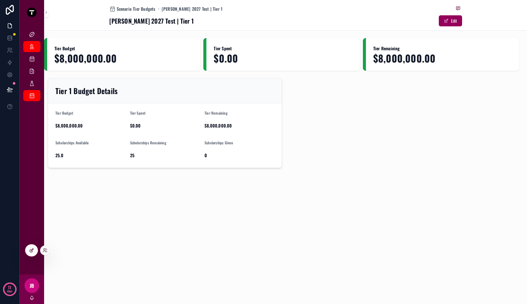
click at [29, 246] on div at bounding box center [31, 250] width 12 height 12
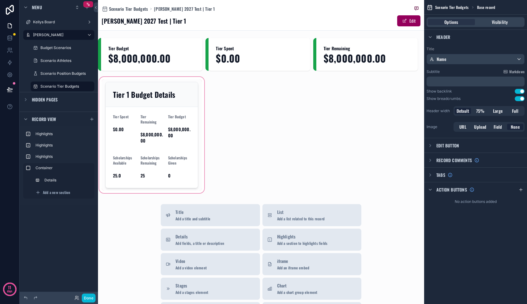
click at [118, 126] on div "scrollable content" at bounding box center [151, 135] width 107 height 118
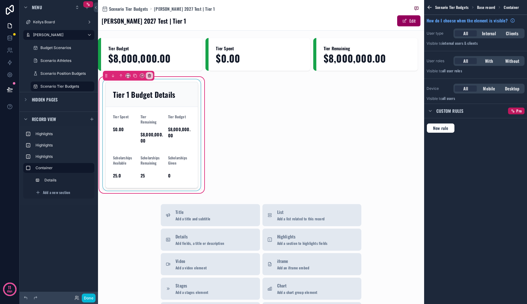
click at [120, 128] on div "scrollable content" at bounding box center [152, 134] width 100 height 111
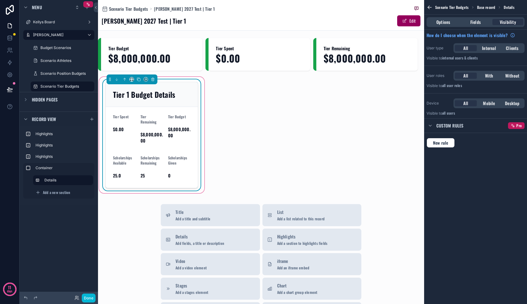
click at [120, 128] on span "$0.00" at bounding box center [124, 129] width 23 height 6
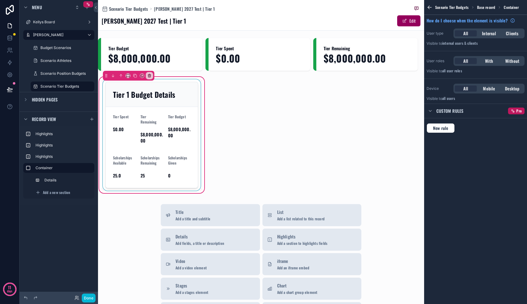
click at [120, 130] on div "scrollable content" at bounding box center [152, 134] width 100 height 111
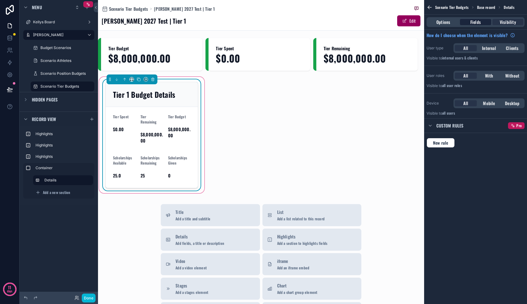
click at [468, 24] on div "Fields" at bounding box center [475, 22] width 31 height 6
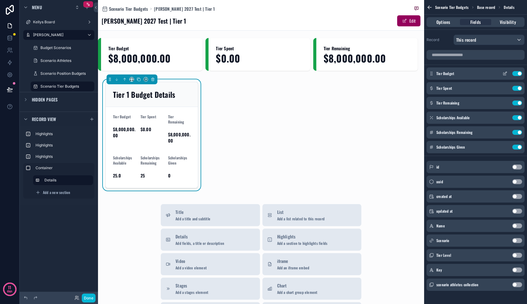
click at [505, 73] on icon "scrollable content" at bounding box center [505, 73] width 2 height 2
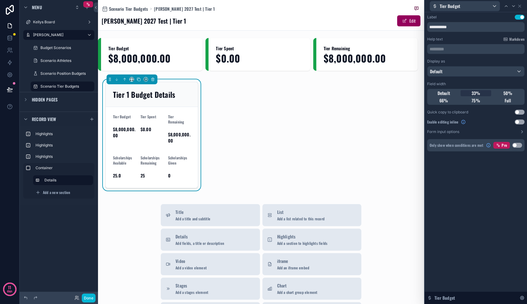
click at [519, 123] on button "Use setting" at bounding box center [520, 121] width 10 height 5
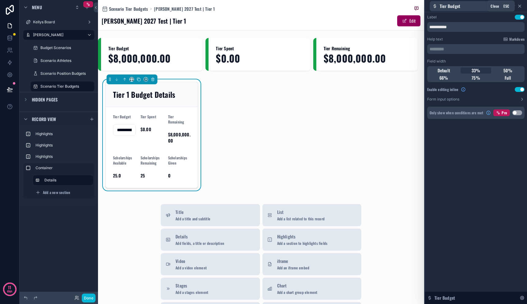
click at [519, 7] on icon at bounding box center [519, 6] width 5 height 5
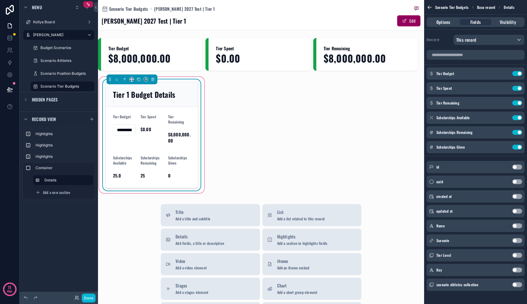
click at [130, 130] on input "**********" at bounding box center [124, 129] width 22 height 9
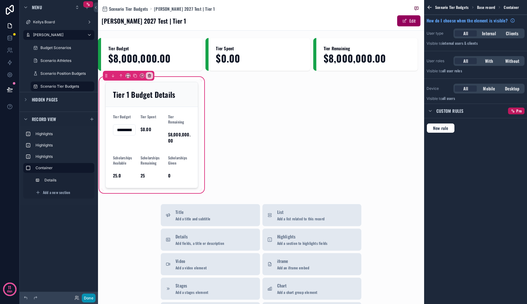
click at [92, 297] on button "Done" at bounding box center [89, 297] width 14 height 9
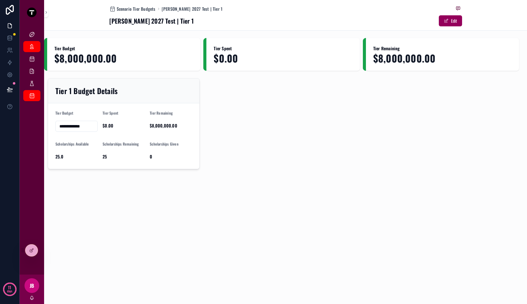
click at [106, 195] on div "**********" at bounding box center [285, 105] width 483 height 211
click at [74, 124] on input "**********" at bounding box center [77, 126] width 42 height 9
click at [98, 195] on div "**********" at bounding box center [285, 105] width 483 height 211
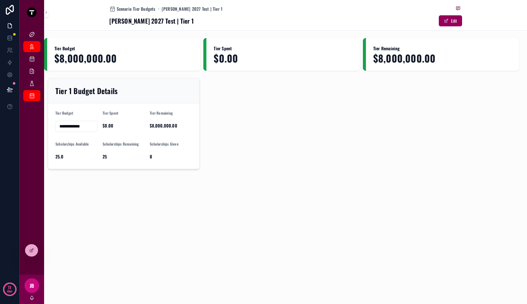
click at [110, 122] on div "$0.00" at bounding box center [124, 126] width 42 height 10
click at [123, 174] on div "**********" at bounding box center [285, 105] width 483 height 211
click at [59, 157] on span "25.0" at bounding box center [76, 156] width 42 height 6
click at [31, 254] on div at bounding box center [31, 250] width 12 height 12
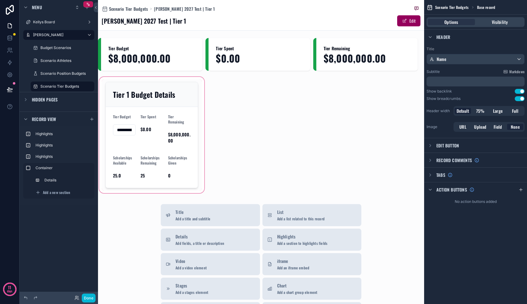
click at [171, 170] on div "scrollable content" at bounding box center [151, 135] width 107 height 118
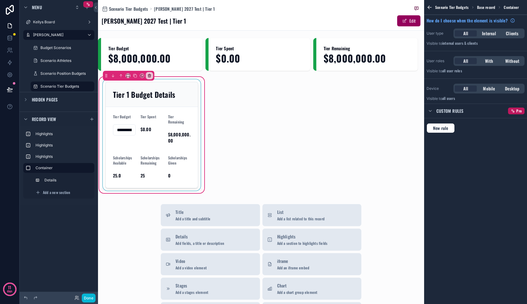
click at [173, 164] on div "scrollable content" at bounding box center [152, 134] width 100 height 111
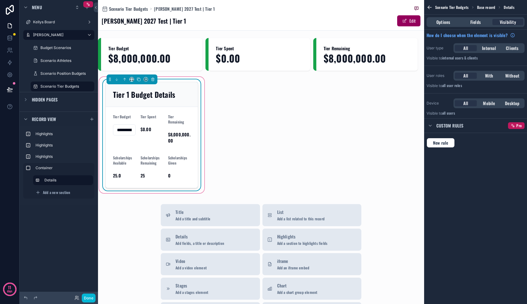
click at [472, 26] on div "Options Fields Visibility" at bounding box center [475, 22] width 98 height 10
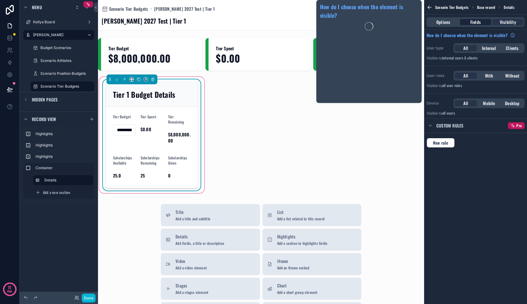
click at [478, 23] on span "Fields" at bounding box center [475, 22] width 10 height 6
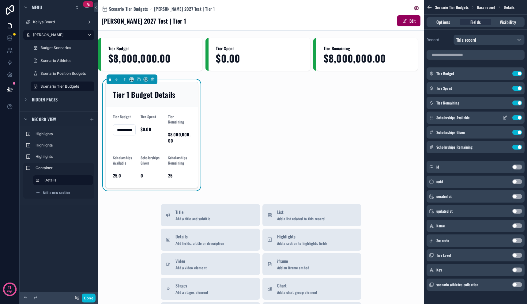
click at [504, 117] on icon "scrollable content" at bounding box center [504, 117] width 5 height 5
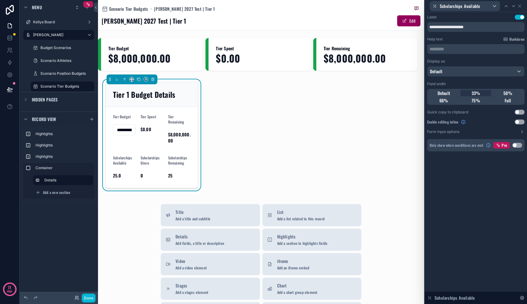
click at [518, 121] on button "Use setting" at bounding box center [520, 121] width 10 height 5
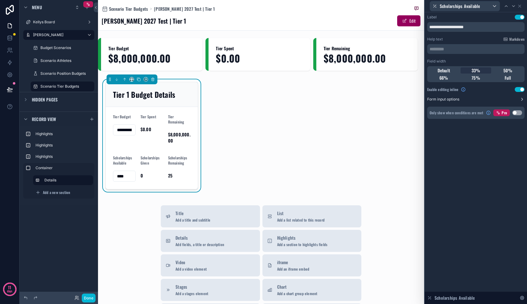
click at [523, 98] on icon at bounding box center [521, 99] width 5 height 5
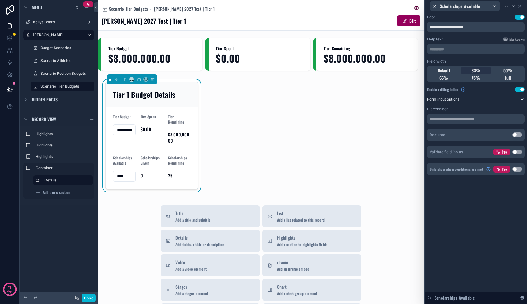
click at [520, 101] on icon at bounding box center [521, 99] width 5 height 5
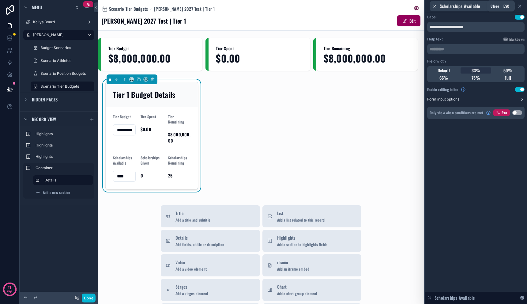
click at [519, 7] on icon at bounding box center [519, 6] width 5 height 5
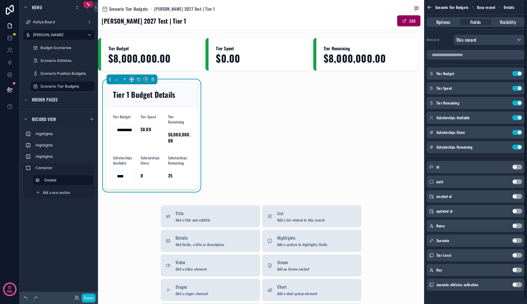
click at [336, 148] on div "**********" at bounding box center [261, 116] width 326 height 157
click at [9, 88] on icon at bounding box center [9, 89] width 5 height 3
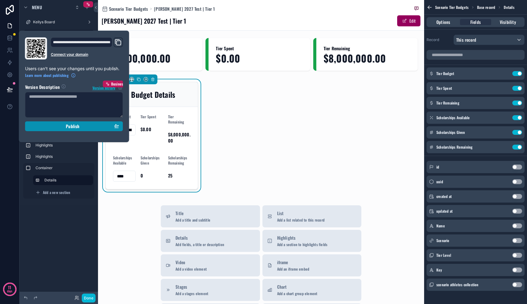
click at [45, 126] on div "Publish" at bounding box center [74, 126] width 90 height 6
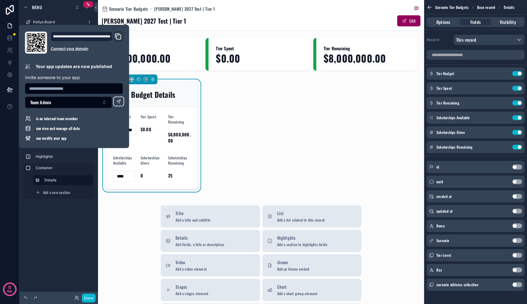
click at [287, 125] on div "**********" at bounding box center [261, 116] width 326 height 157
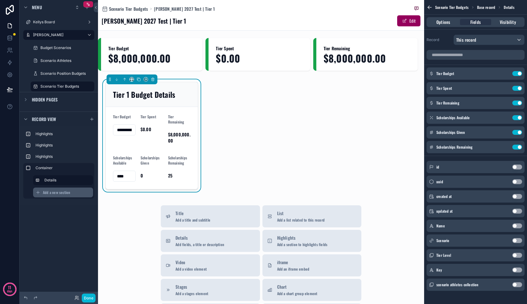
click at [69, 194] on span "Add a new section" at bounding box center [56, 192] width 27 height 5
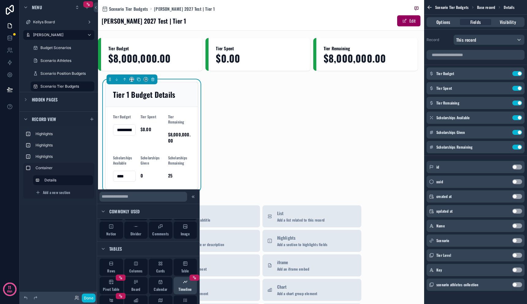
scroll to position [57, 0]
click at [184, 265] on div "Table" at bounding box center [186, 264] width 24 height 17
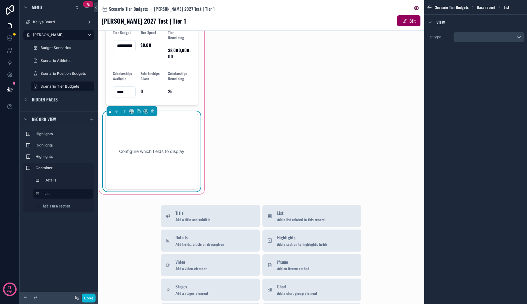
scroll to position [9, 0]
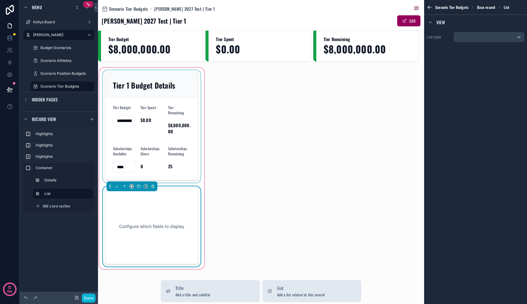
click at [181, 83] on div "scrollable content" at bounding box center [152, 126] width 100 height 112
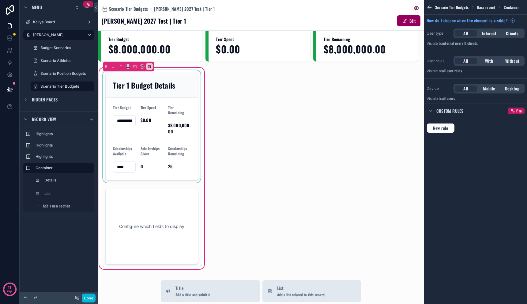
click at [197, 81] on div "scrollable content" at bounding box center [152, 126] width 100 height 112
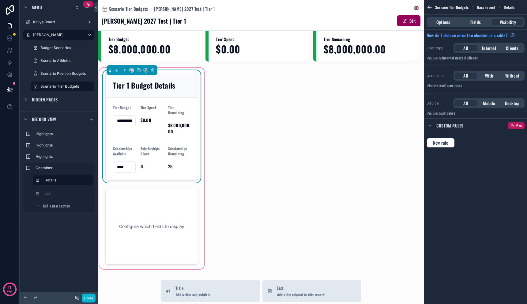
click at [199, 82] on div "**********" at bounding box center [152, 126] width 100 height 112
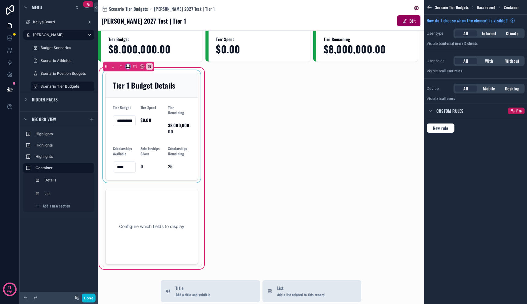
click at [130, 66] on button "scrollable content" at bounding box center [127, 66] width 5 height 5
click at [215, 186] on div "scrollable content" at bounding box center [263, 152] width 527 height 304
click at [174, 207] on div "scrollable content" at bounding box center [152, 226] width 100 height 80
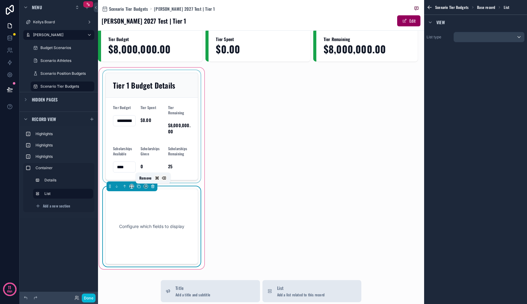
click at [154, 188] on icon "scrollable content" at bounding box center [153, 186] width 2 height 2
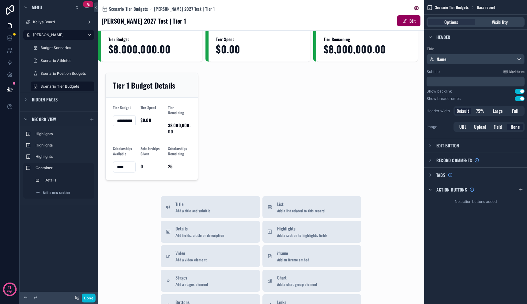
click at [66, 207] on div "[PERSON_NAME] Board [PERSON_NAME] Dashboard Budget Scenarios Scenario Athletes …" at bounding box center [59, 104] width 78 height 209
click at [90, 119] on icon "scrollable content" at bounding box center [91, 119] width 5 height 5
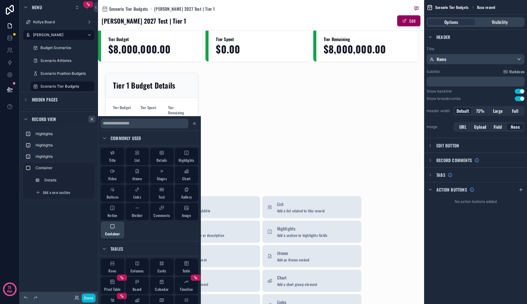
click at [118, 234] on span "Container" at bounding box center [112, 233] width 15 height 5
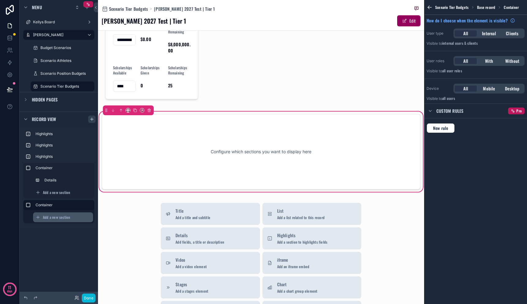
scroll to position [90, 0]
click at [54, 216] on span "Add a new section" at bounding box center [56, 217] width 27 height 5
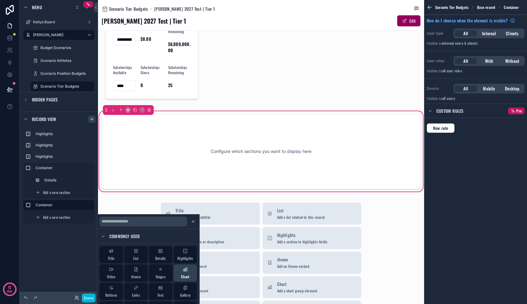
scroll to position [64, 0]
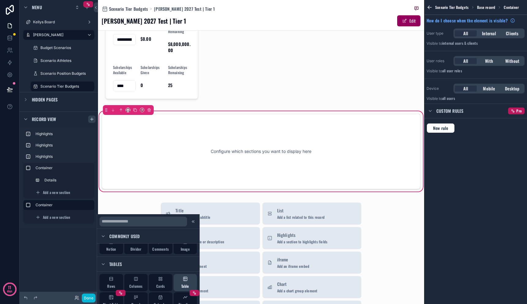
click at [182, 281] on div "Table" at bounding box center [186, 282] width 24 height 17
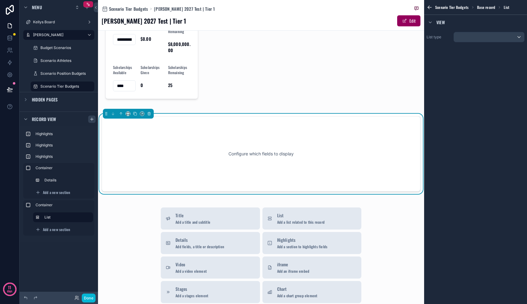
scroll to position [93, 0]
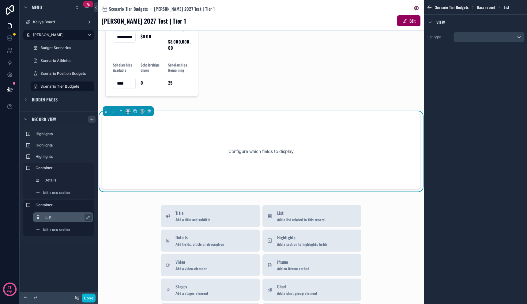
click at [66, 216] on label "List" at bounding box center [66, 217] width 43 height 5
click at [472, 40] on div "scrollable content" at bounding box center [489, 37] width 70 height 10
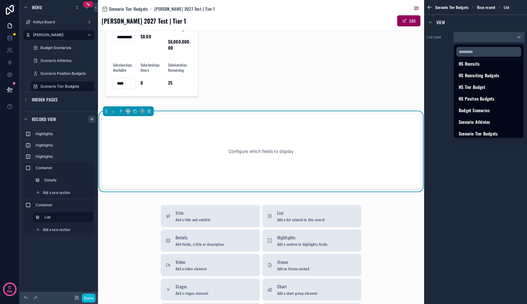
scroll to position [99, 0]
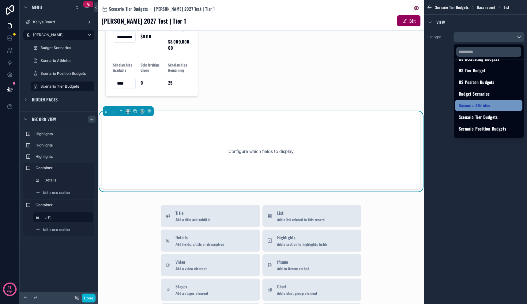
click at [503, 105] on div "Scenario Athletes" at bounding box center [488, 105] width 60 height 7
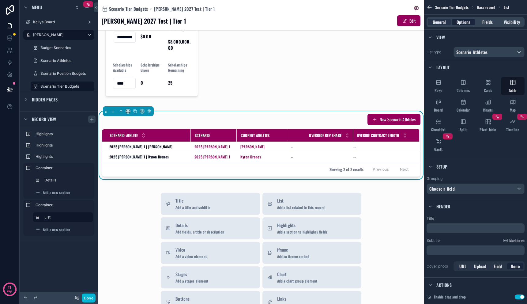
click at [459, 21] on span "Options" at bounding box center [463, 22] width 14 height 6
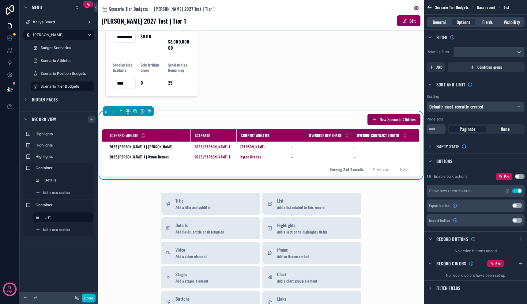
click at [474, 51] on div "scrollable content" at bounding box center [489, 52] width 70 height 10
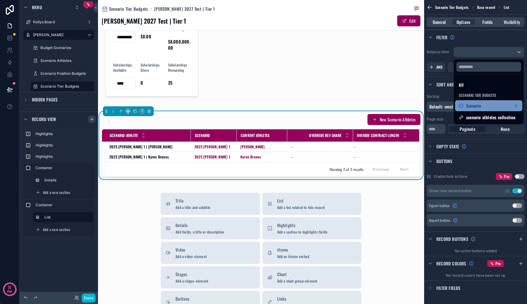
click at [481, 103] on span "Scenario" at bounding box center [473, 105] width 15 height 7
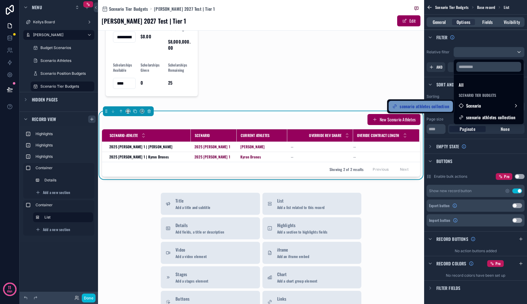
click at [442, 108] on span "scenario athletes collection" at bounding box center [424, 106] width 50 height 7
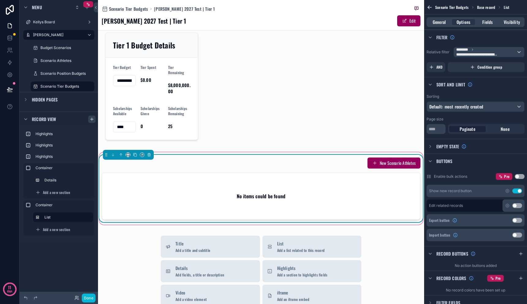
scroll to position [13, 0]
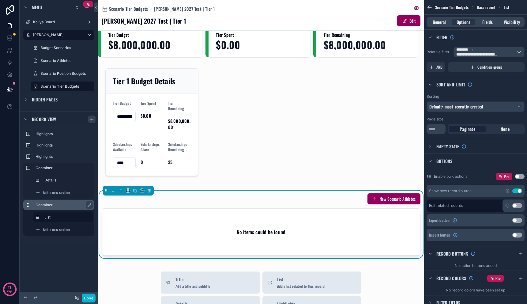
click at [75, 204] on label "Container" at bounding box center [63, 204] width 54 height 5
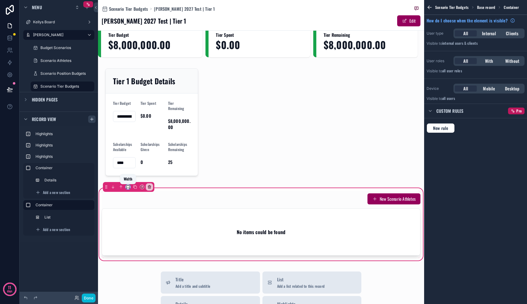
click at [129, 189] on icon "scrollable content" at bounding box center [128, 187] width 4 height 4
click at [141, 248] on div "66%" at bounding box center [140, 244] width 18 height 7
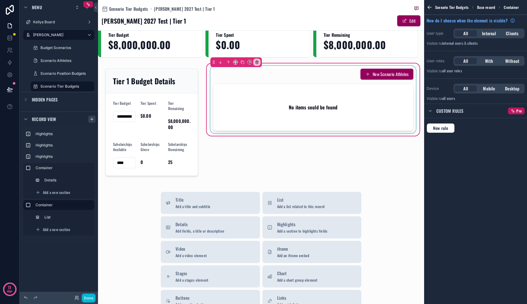
click at [352, 113] on div "scrollable content" at bounding box center [313, 99] width 208 height 67
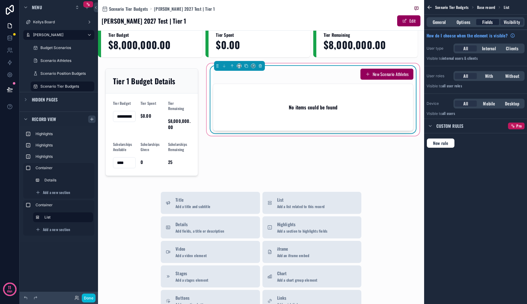
click at [485, 22] on span "Fields" at bounding box center [487, 22] width 10 height 6
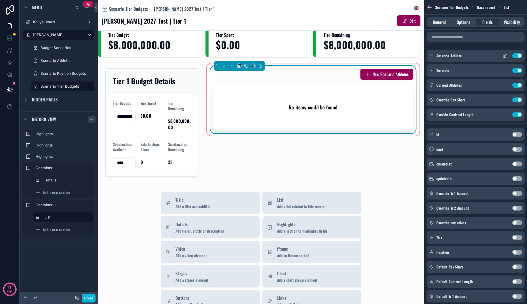
click at [503, 58] on icon "scrollable content" at bounding box center [504, 55] width 5 height 5
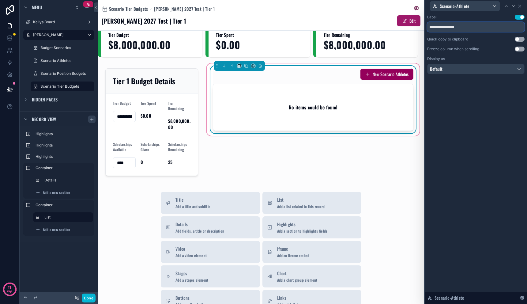
drag, startPoint x: 414, startPoint y: 21, endPoint x: 399, endPoint y: 19, distance: 15.2
click at [400, 18] on div "**********" at bounding box center [263, 152] width 527 height 304
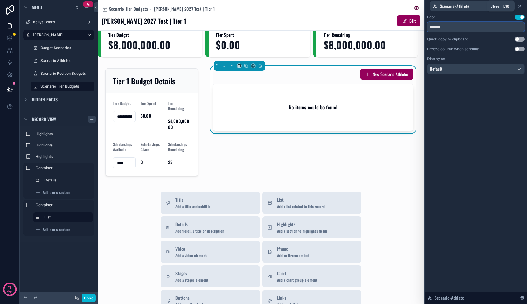
type input "*******"
click at [522, 7] on icon at bounding box center [519, 6] width 5 height 5
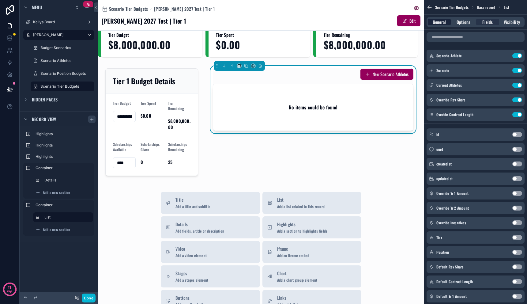
click at [438, 20] on span "General" at bounding box center [438, 22] width 13 height 6
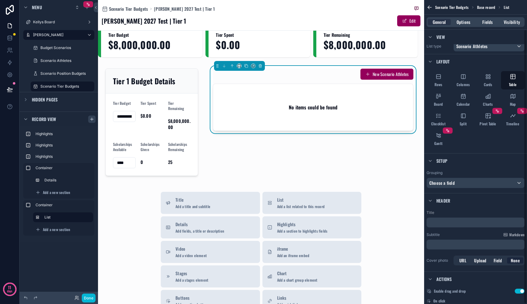
scroll to position [0, 0]
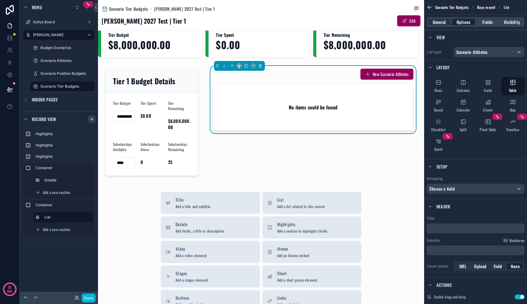
click at [462, 24] on span "Options" at bounding box center [463, 22] width 14 height 6
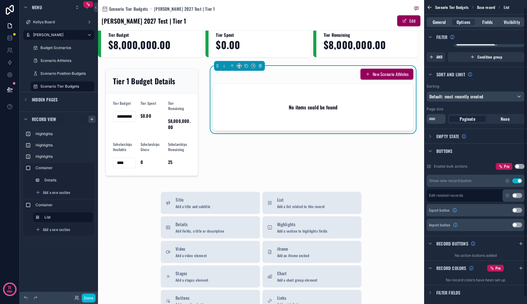
scroll to position [16, 0]
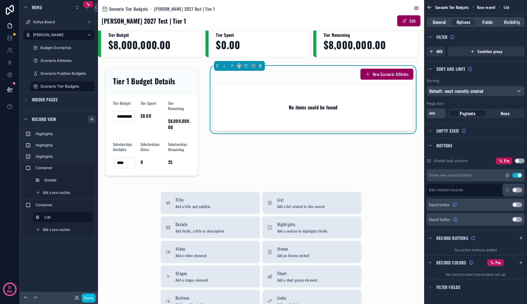
click at [508, 175] on icon "scrollable content" at bounding box center [507, 175] width 5 height 5
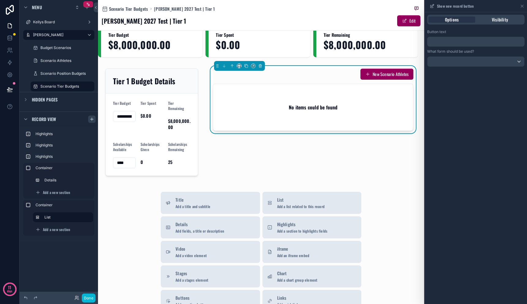
click at [453, 45] on div "﻿" at bounding box center [475, 42] width 97 height 10
click at [455, 41] on p "﻿" at bounding box center [476, 41] width 94 height 7
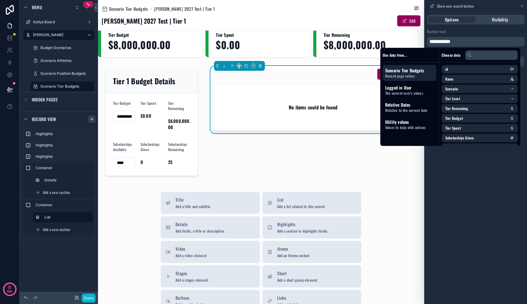
click at [440, 167] on div "**********" at bounding box center [476, 157] width 102 height 291
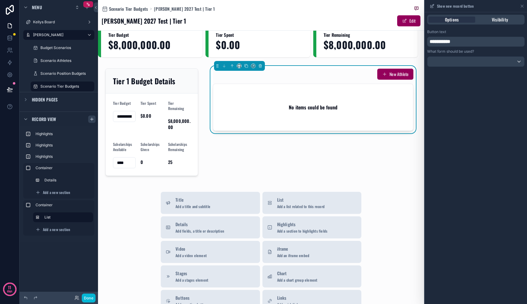
click at [394, 149] on div "New Athlete No items could be found" at bounding box center [312, 122] width 215 height 120
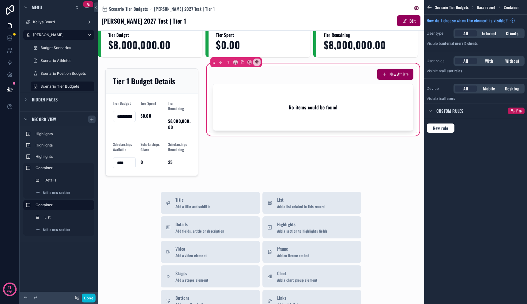
scroll to position [0, 0]
click at [395, 187] on div "**********" at bounding box center [261, 223] width 326 height 472
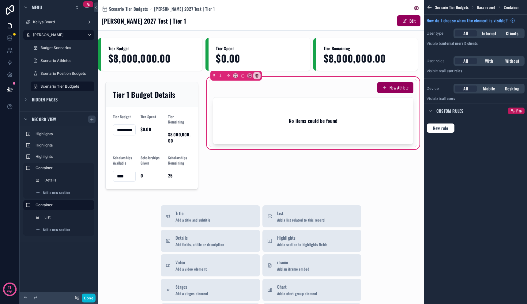
click at [74, 253] on div "[PERSON_NAME] Board [PERSON_NAME] Dashboard Budget Scenarios Scenario Athletes …" at bounding box center [59, 148] width 78 height 296
click at [93, 118] on icon "scrollable content" at bounding box center [91, 119] width 5 height 5
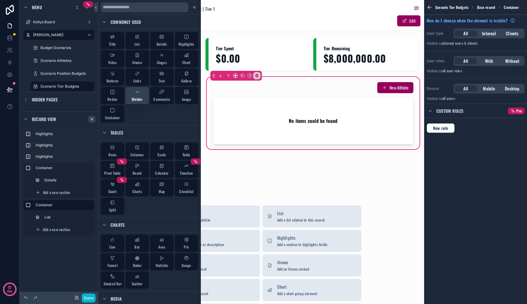
click at [138, 97] on span "Divider" at bounding box center [137, 99] width 11 height 5
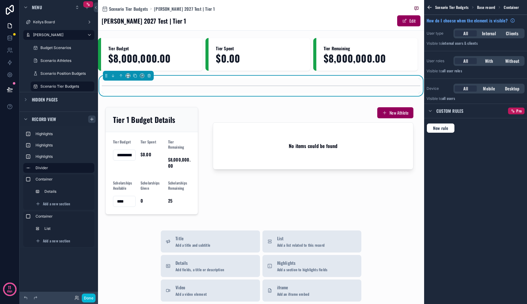
click at [87, 302] on div "Done" at bounding box center [59, 297] width 78 height 12
click at [87, 298] on button "Done" at bounding box center [89, 297] width 14 height 9
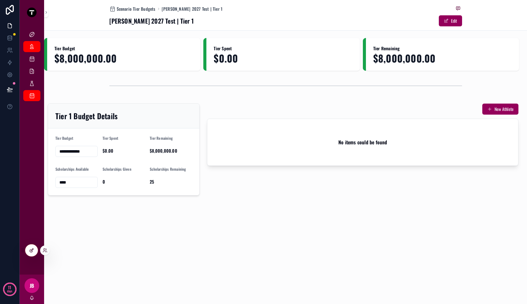
click at [32, 250] on icon at bounding box center [31, 250] width 5 height 5
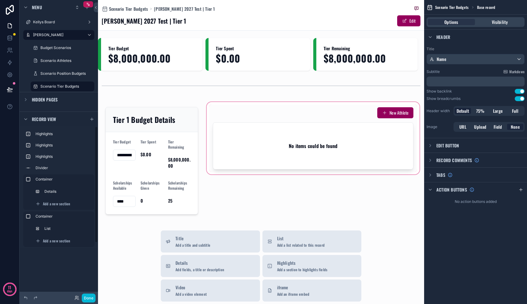
click at [300, 150] on div "scrollable content" at bounding box center [312, 161] width 215 height 120
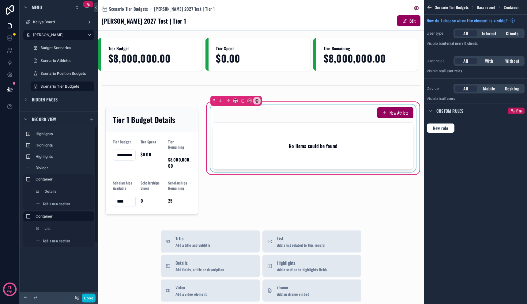
click at [304, 147] on div "scrollable content" at bounding box center [313, 137] width 208 height 67
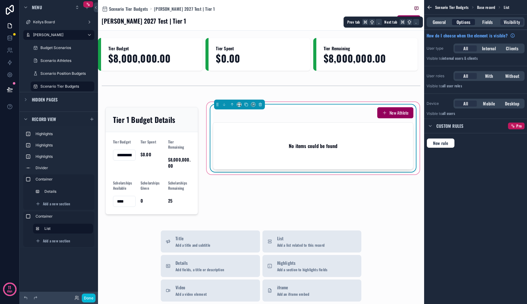
click at [465, 23] on span "Options" at bounding box center [463, 22] width 14 height 6
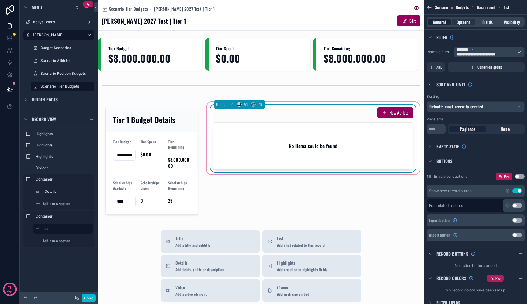
click at [436, 19] on span "General" at bounding box center [438, 22] width 13 height 6
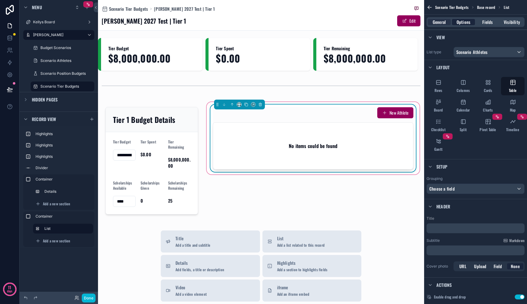
click at [464, 24] on span "Options" at bounding box center [463, 22] width 14 height 6
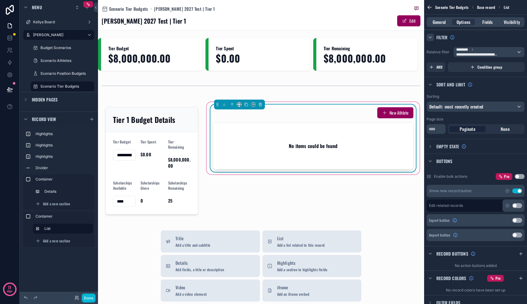
click at [430, 36] on icon "scrollable content" at bounding box center [430, 37] width 5 height 5
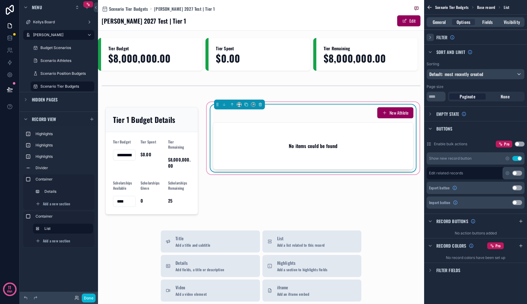
click at [430, 36] on icon "scrollable content" at bounding box center [430, 37] width 5 height 5
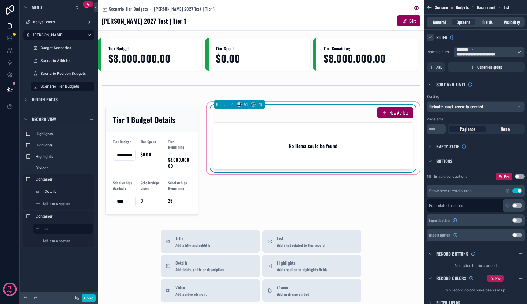
click at [431, 36] on icon "scrollable content" at bounding box center [430, 37] width 5 height 5
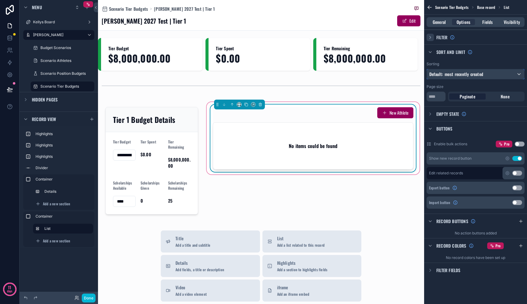
click at [458, 74] on span "Default: most recently created" at bounding box center [456, 74] width 54 height 6
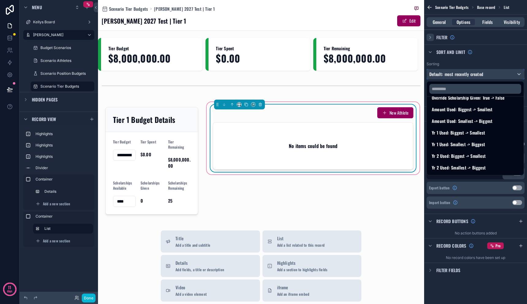
scroll to position [356, 0]
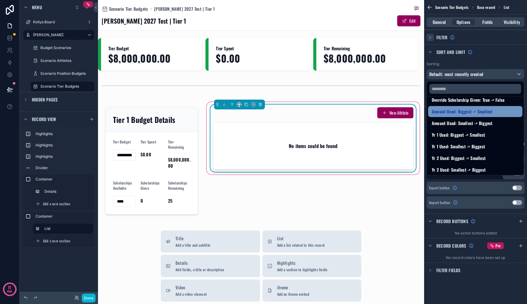
click at [475, 113] on span "Amount Used: Biggest -> Smallest" at bounding box center [462, 111] width 61 height 7
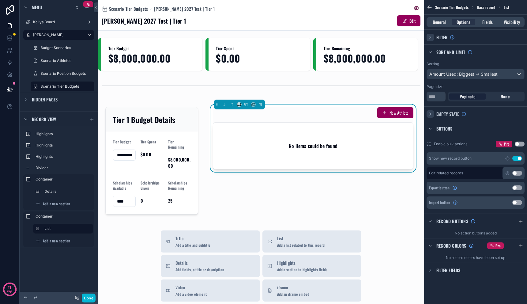
click at [430, 112] on icon "scrollable content" at bounding box center [430, 113] width 5 height 5
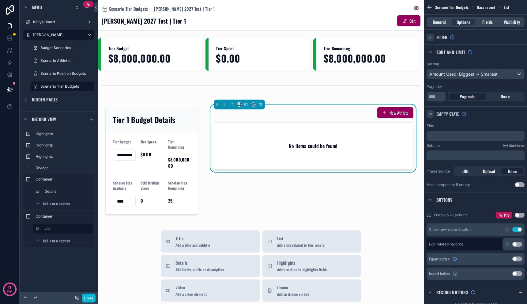
click at [459, 131] on div "﻿" at bounding box center [475, 136] width 98 height 10
click at [459, 135] on p "﻿" at bounding box center [476, 135] width 94 height 5
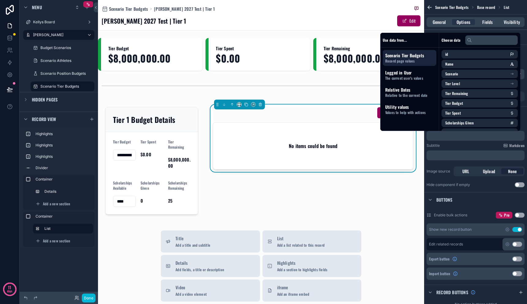
click at [477, 186] on div "Hide component if empty Use setting" at bounding box center [475, 184] width 98 height 5
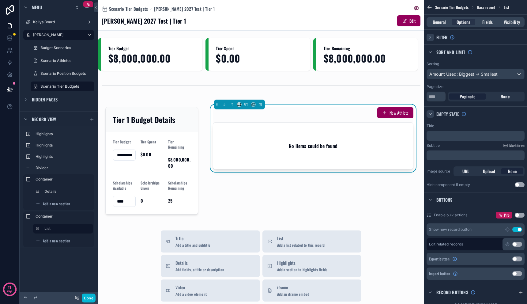
click at [519, 185] on button "Use setting" at bounding box center [520, 184] width 10 height 5
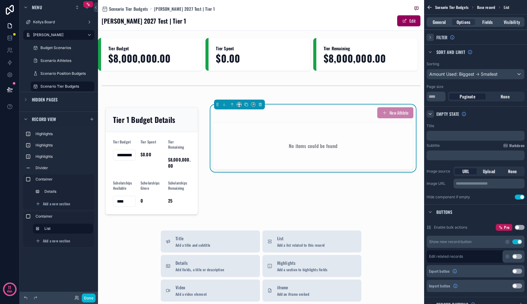
click at [518, 198] on button "Use setting" at bounding box center [520, 196] width 10 height 5
click at [455, 132] on div "﻿" at bounding box center [475, 136] width 98 height 10
click at [455, 137] on p "﻿" at bounding box center [476, 135] width 94 height 5
click at [445, 137] on p "﻿" at bounding box center [476, 135] width 94 height 5
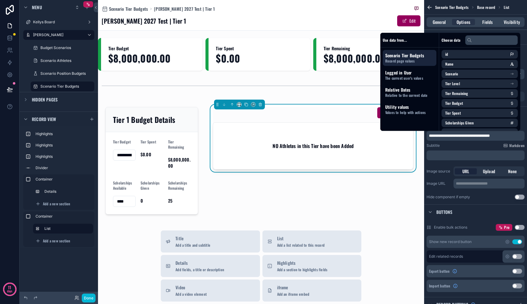
click at [434, 137] on span "**********" at bounding box center [459, 136] width 61 height 4
click at [504, 132] on div "**********" at bounding box center [475, 136] width 98 height 10
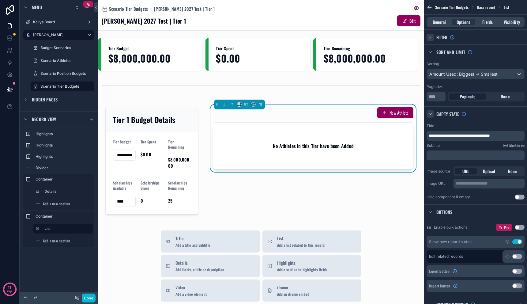
click at [502, 133] on p "**********" at bounding box center [476, 135] width 94 height 5
click at [483, 134] on span "**********" at bounding box center [463, 136] width 68 height 4
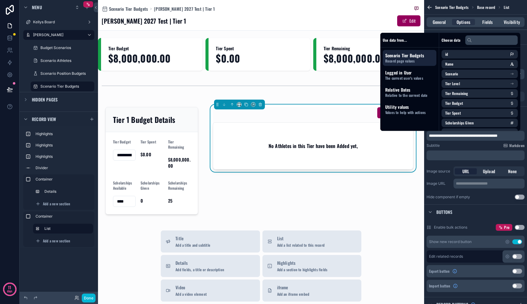
click at [504, 138] on div "**********" at bounding box center [475, 136] width 98 height 10
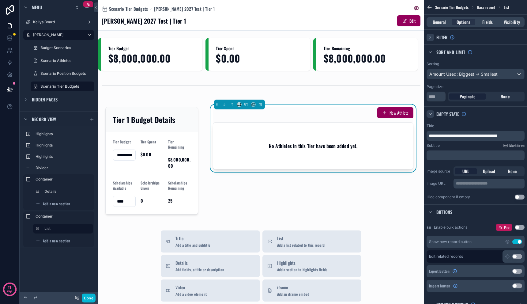
click at [504, 137] on p "**********" at bounding box center [476, 135] width 94 height 5
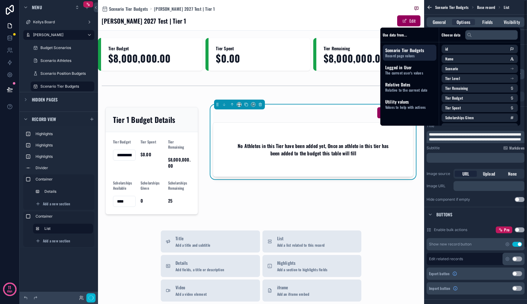
scroll to position [0, 0]
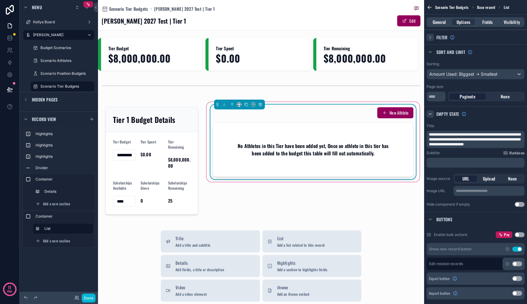
click at [312, 148] on h2 "No Athletes in this Tier have been added yet, Once an athlete in this tier has …" at bounding box center [313, 149] width 161 height 15
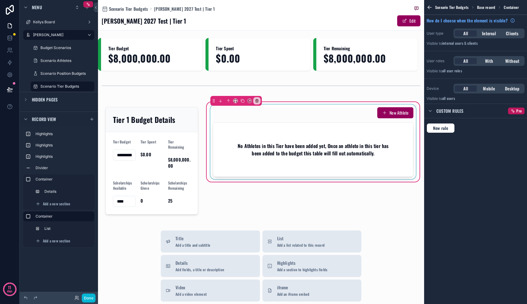
click at [312, 147] on div "scrollable content" at bounding box center [313, 141] width 208 height 75
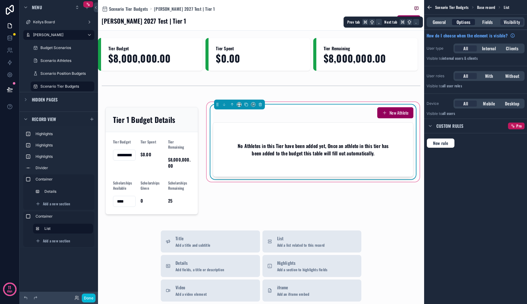
click at [466, 23] on span "Options" at bounding box center [463, 22] width 14 height 6
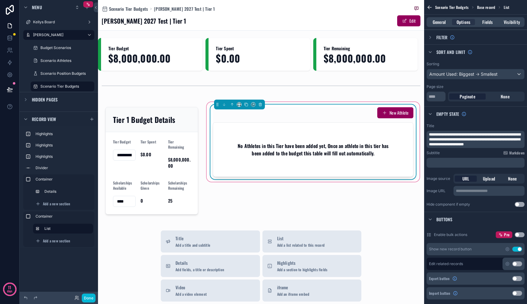
click at [457, 139] on span "**********" at bounding box center [475, 139] width 92 height 13
click at [490, 133] on span "**********" at bounding box center [475, 139] width 92 height 13
click at [357, 195] on div "New Athlete No Athletes in this Tier have been added to this budget yet. Once a…" at bounding box center [312, 161] width 215 height 120
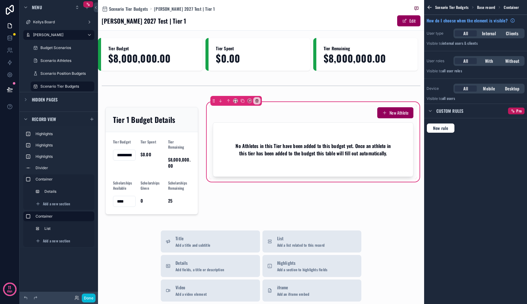
click at [358, 193] on div "New Athlete No Athletes in this Tier have been added to this budget yet. Once a…" at bounding box center [312, 161] width 215 height 120
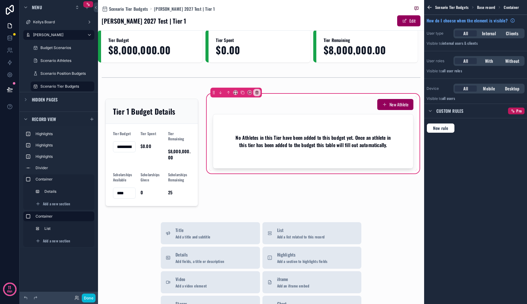
scroll to position [10, 0]
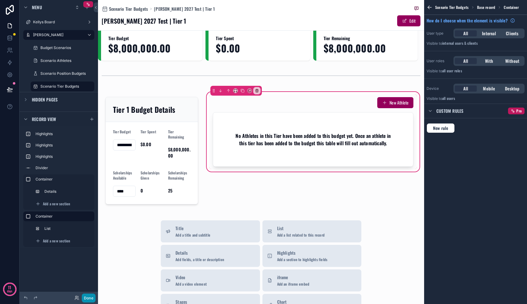
click at [87, 297] on button "Done" at bounding box center [89, 297] width 14 height 9
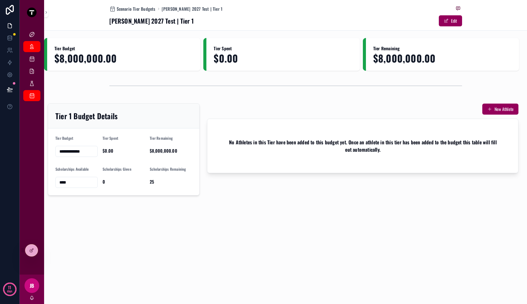
scroll to position [0, 0]
click at [223, 248] on div "**********" at bounding box center [285, 152] width 483 height 304
click at [498, 109] on button "New Athlete" at bounding box center [500, 108] width 36 height 11
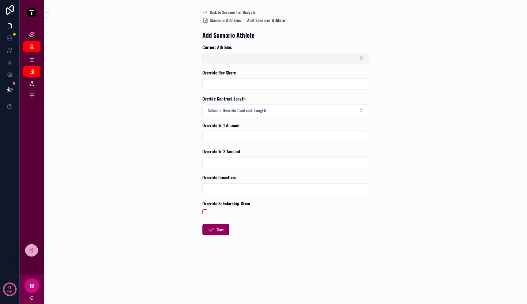
click at [311, 62] on button "Select Button" at bounding box center [285, 58] width 167 height 10
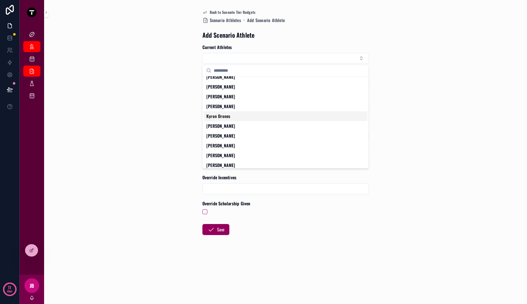
scroll to position [269, 0]
click at [250, 98] on div "[PERSON_NAME]" at bounding box center [285, 97] width 163 height 10
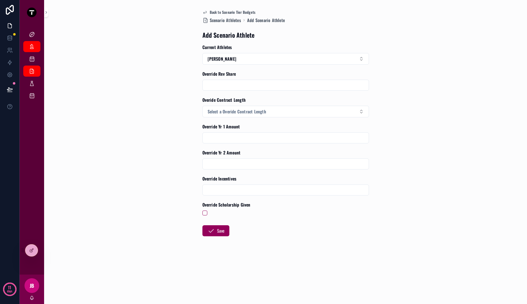
click at [246, 85] on input "scrollable content" at bounding box center [286, 85] width 166 height 9
type input "**********"
click at [255, 108] on span "Select a Overide Contract Length" at bounding box center [237, 111] width 58 height 6
click at [238, 139] on div "1 Yr" at bounding box center [285, 135] width 163 height 9
click at [238, 139] on input "scrollable content" at bounding box center [286, 137] width 166 height 9
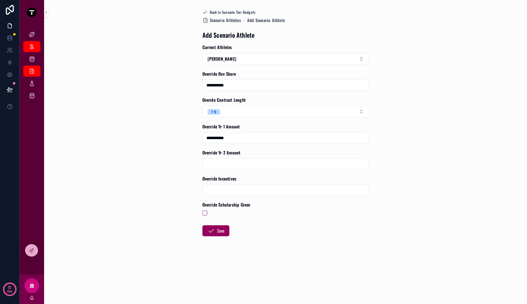
type input "**********"
click at [204, 212] on button "scrollable content" at bounding box center [204, 212] width 5 height 5
click at [224, 232] on button "Save" at bounding box center [215, 230] width 27 height 11
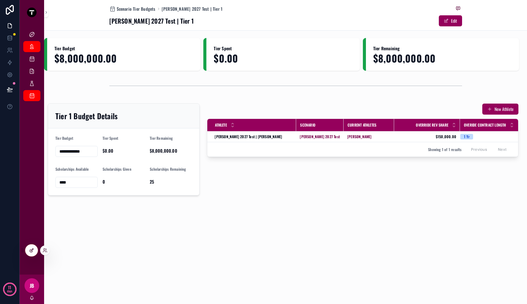
click at [26, 250] on div at bounding box center [31, 250] width 12 height 12
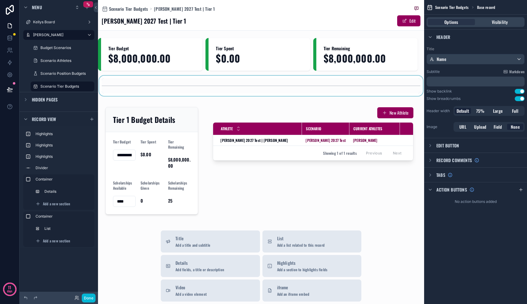
click at [137, 88] on div "scrollable content" at bounding box center [261, 86] width 326 height 20
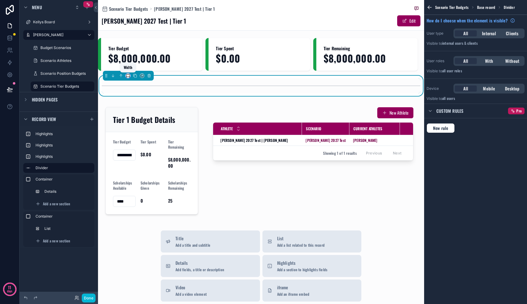
click at [128, 77] on icon "scrollable content" at bounding box center [128, 75] width 4 height 4
click at [133, 157] on span "Full width" at bounding box center [140, 156] width 18 height 7
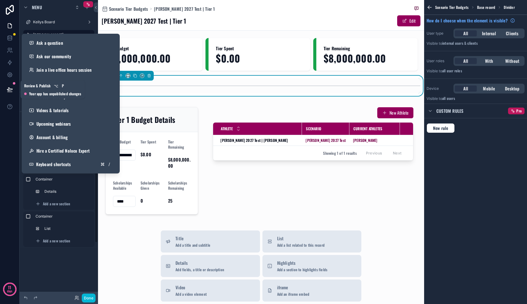
click at [14, 87] on button at bounding box center [9, 89] width 13 height 17
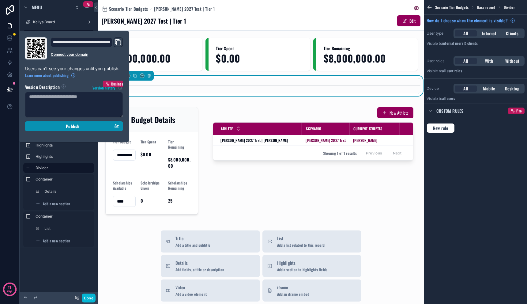
click at [58, 128] on div "Publish" at bounding box center [74, 126] width 90 height 6
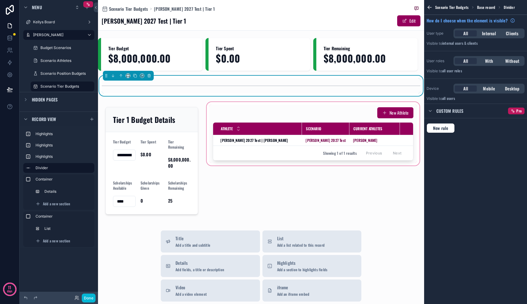
click at [304, 141] on div "scrollable content" at bounding box center [312, 161] width 215 height 120
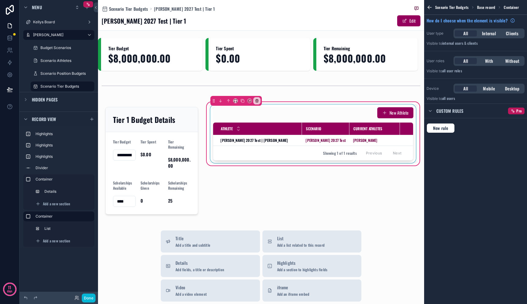
click at [302, 136] on div "scrollable content" at bounding box center [313, 133] width 208 height 58
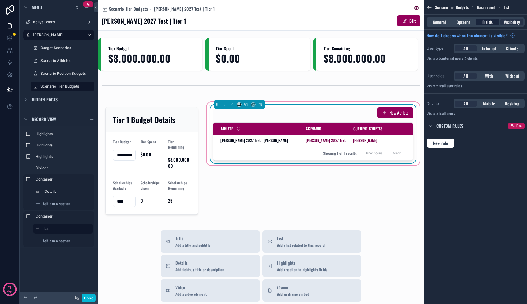
click at [490, 22] on span "Fields" at bounding box center [487, 22] width 10 height 6
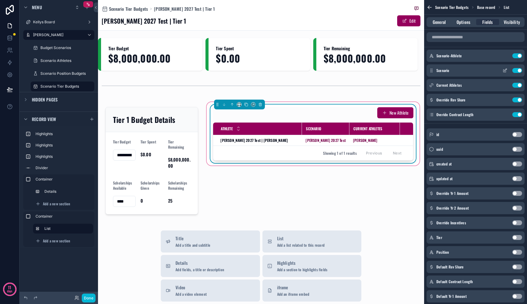
click at [516, 70] on button "Use setting" at bounding box center [517, 70] width 10 height 5
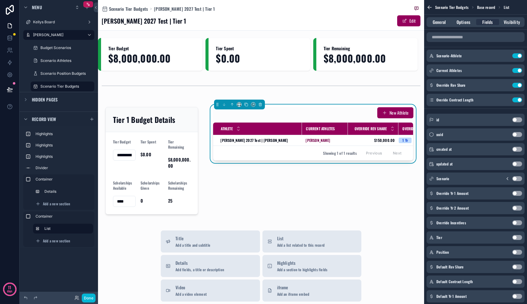
click at [516, 70] on button "Use setting" at bounding box center [517, 70] width 10 height 5
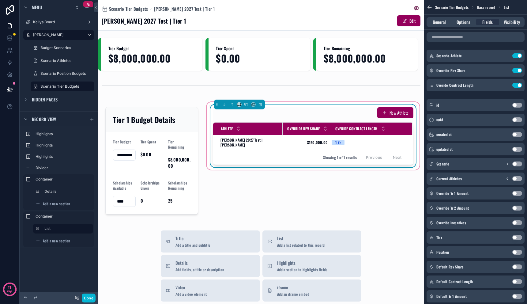
drag, startPoint x: 299, startPoint y: 129, endPoint x: 276, endPoint y: 130, distance: 23.6
click at [282, 130] on div "scrollable content" at bounding box center [283, 128] width 2 height 12
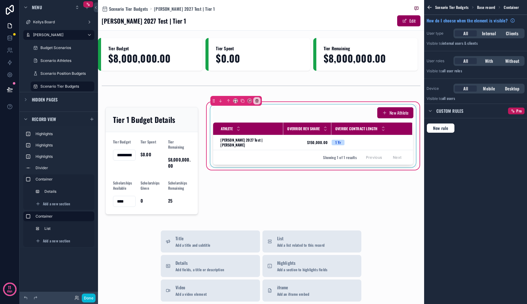
click at [284, 143] on div "scrollable content" at bounding box center [313, 135] width 208 height 63
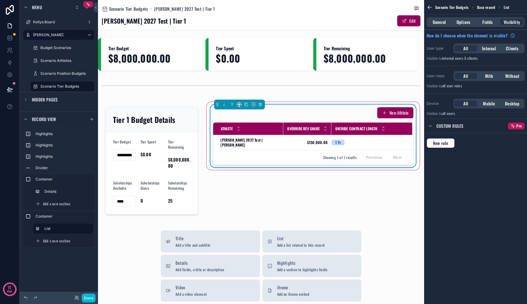
click at [286, 153] on div "Showing 1 of 1 results Previous Next" at bounding box center [313, 157] width 200 height 15
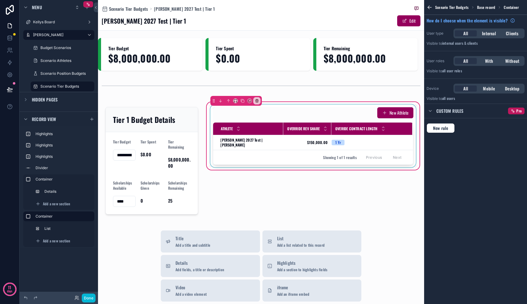
click at [290, 151] on div "Showing 1 of 1 results Previous Next" at bounding box center [313, 157] width 200 height 15
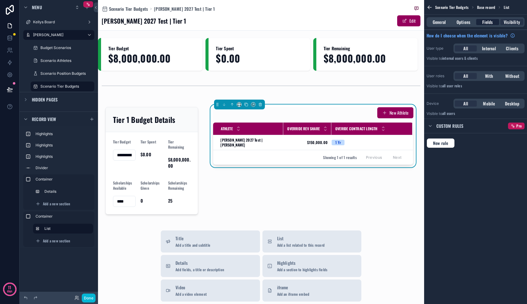
click at [488, 22] on span "Fields" at bounding box center [487, 22] width 10 height 6
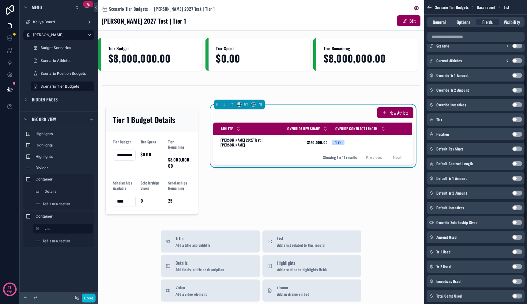
scroll to position [180, 0]
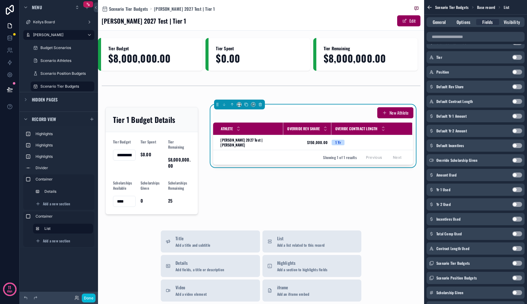
click at [514, 174] on button "Use setting" at bounding box center [517, 174] width 10 height 5
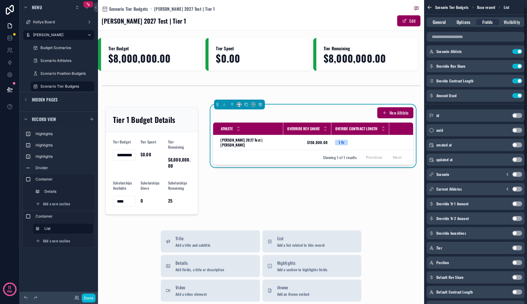
scroll to position [0, 0]
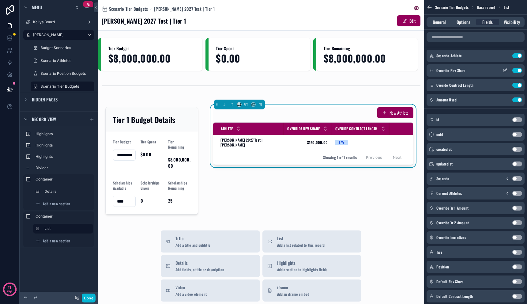
click at [517, 70] on button "Use setting" at bounding box center [517, 70] width 10 height 5
click at [504, 70] on icon "scrollable content" at bounding box center [505, 70] width 2 height 2
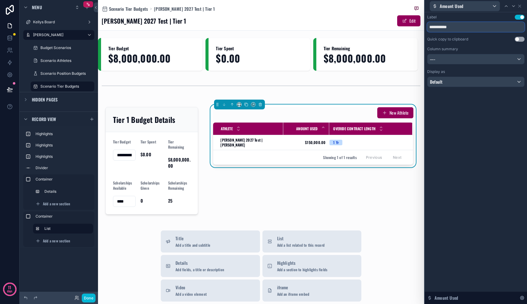
click at [448, 30] on input "**********" at bounding box center [475, 27] width 97 height 10
type input "*********"
click at [485, 143] on div "Label Use setting ********* Quick copy to clipboard Use setting Column summary …" at bounding box center [476, 157] width 102 height 291
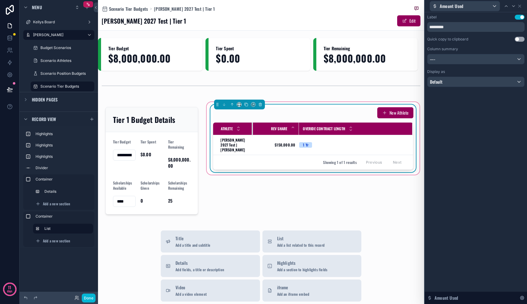
drag, startPoint x: 276, startPoint y: 129, endPoint x: 246, endPoint y: 127, distance: 30.4
click at [246, 127] on th "Athlete" at bounding box center [233, 128] width 40 height 13
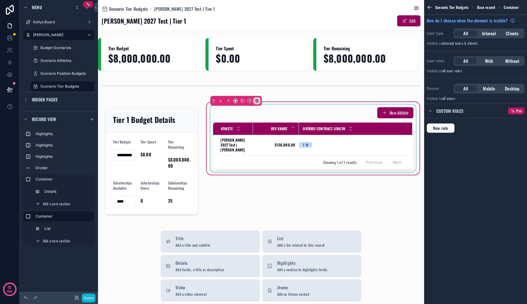
click at [299, 129] on th "Overide Contract Length" at bounding box center [356, 128] width 114 height 13
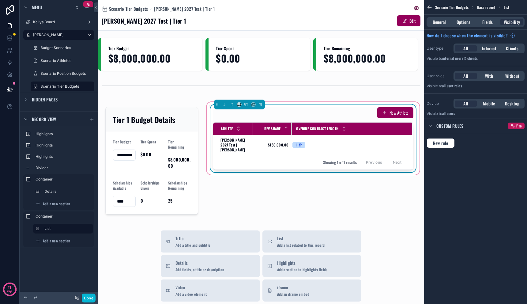
drag, startPoint x: 296, startPoint y: 129, endPoint x: 289, endPoint y: 130, distance: 6.8
click at [291, 130] on div "scrollable content" at bounding box center [292, 128] width 2 height 12
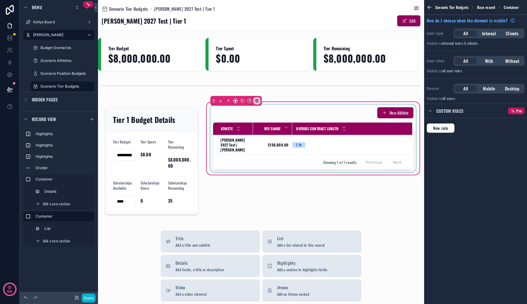
click at [332, 136] on div "scrollable content" at bounding box center [313, 138] width 208 height 68
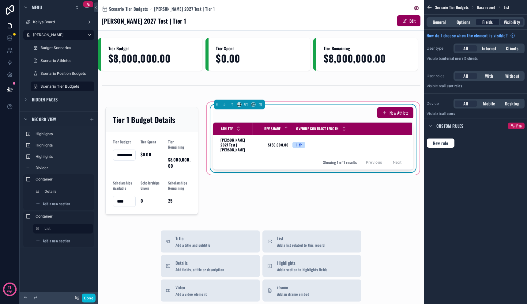
click at [491, 19] on span "Fields" at bounding box center [487, 22] width 10 height 6
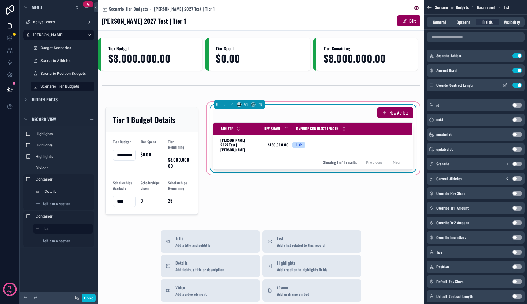
click at [519, 86] on button "Use setting" at bounding box center [517, 85] width 10 height 5
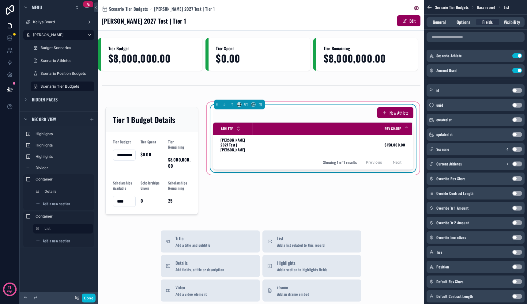
click at [315, 127] on div "Rev Share" at bounding box center [332, 129] width 159 height 12
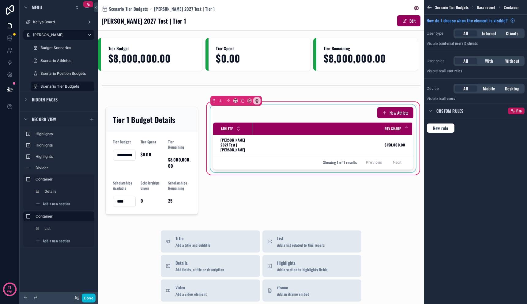
click at [312, 137] on div "scrollable content" at bounding box center [313, 138] width 208 height 68
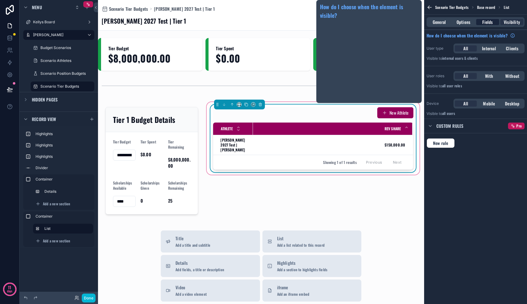
click at [488, 23] on span "Fields" at bounding box center [487, 22] width 10 height 6
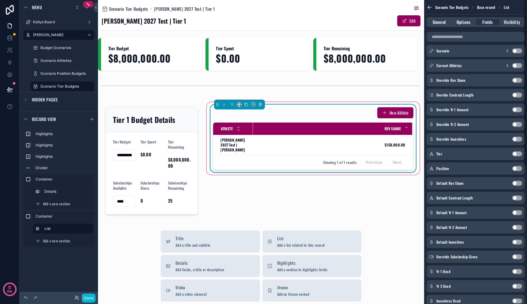
scroll to position [117, 0]
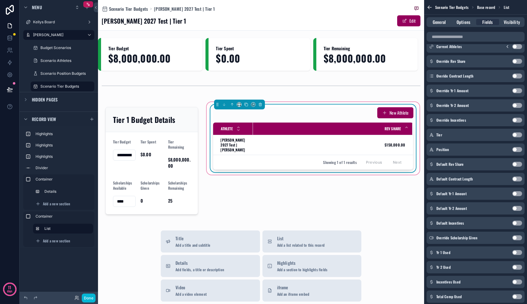
click at [517, 134] on button "Use setting" at bounding box center [517, 134] width 10 height 5
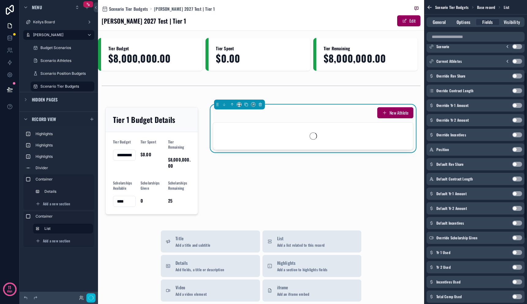
scroll to position [132, 0]
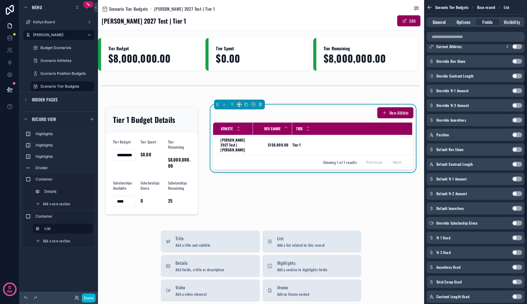
click at [517, 152] on div "Default Rev Share Use setting" at bounding box center [475, 149] width 98 height 12
click at [516, 149] on button "Use setting" at bounding box center [517, 149] width 10 height 5
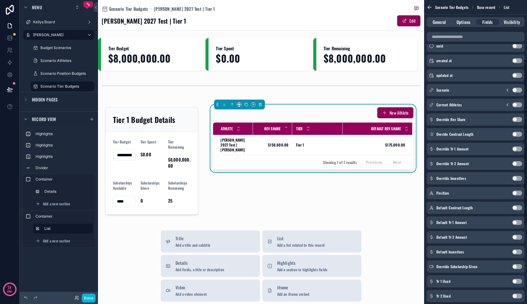
scroll to position [180, 0]
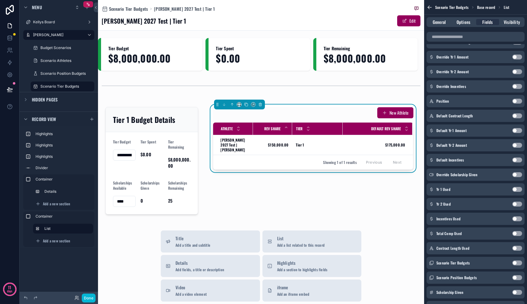
click at [514, 101] on button "Use setting" at bounding box center [517, 101] width 10 height 5
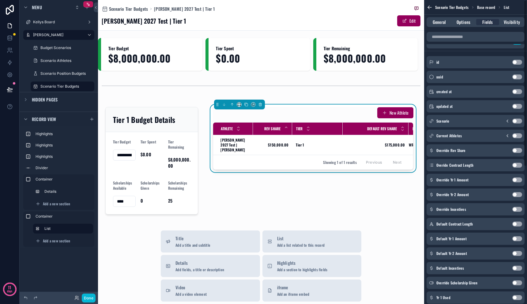
scroll to position [0, 0]
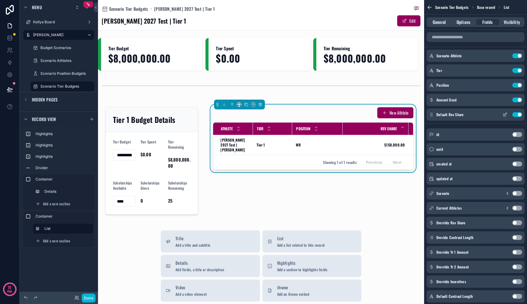
click at [517, 115] on button "Use setting" at bounding box center [517, 114] width 10 height 5
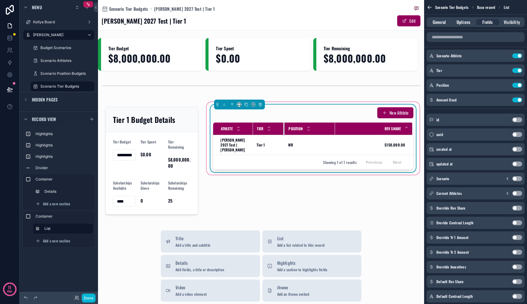
drag, startPoint x: 290, startPoint y: 130, endPoint x: 282, endPoint y: 131, distance: 8.1
click at [283, 131] on div "scrollable content" at bounding box center [284, 128] width 2 height 12
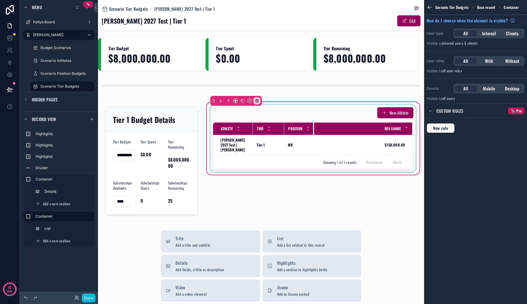
drag, startPoint x: 332, startPoint y: 129, endPoint x: 311, endPoint y: 132, distance: 20.7
click at [313, 132] on div "scrollable content" at bounding box center [314, 128] width 2 height 12
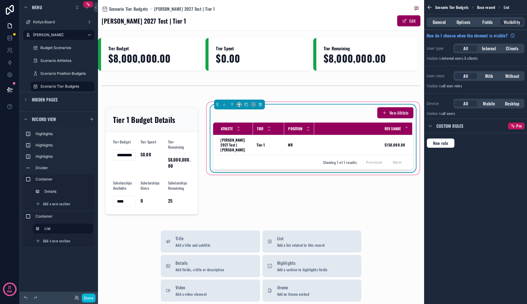
click at [313, 114] on div "New Athlete" at bounding box center [313, 113] width 200 height 12
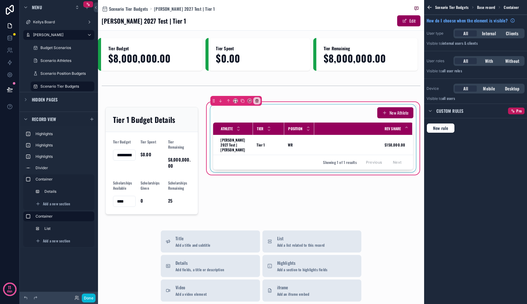
click at [362, 123] on div "Rev Share" at bounding box center [363, 129] width 98 height 12
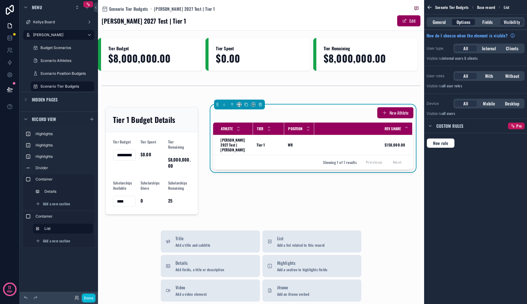
click at [468, 22] on span "Options" at bounding box center [463, 22] width 14 height 6
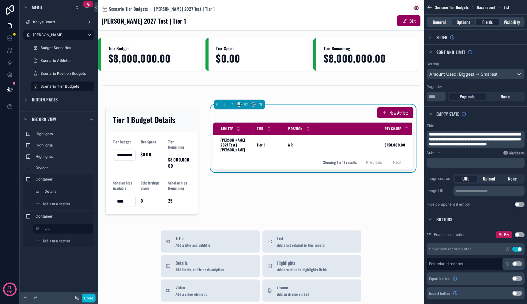
click at [488, 21] on span "Fields" at bounding box center [487, 22] width 10 height 6
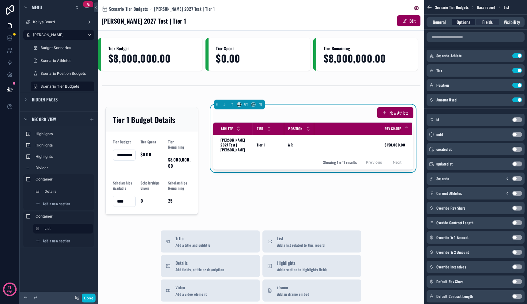
click at [464, 21] on span "Options" at bounding box center [463, 22] width 14 height 6
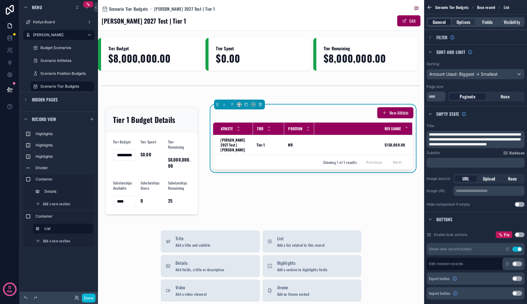
click at [440, 21] on span "General" at bounding box center [438, 22] width 13 height 6
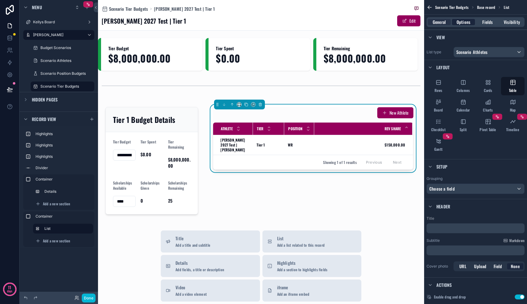
click at [458, 21] on span "Options" at bounding box center [463, 22] width 14 height 6
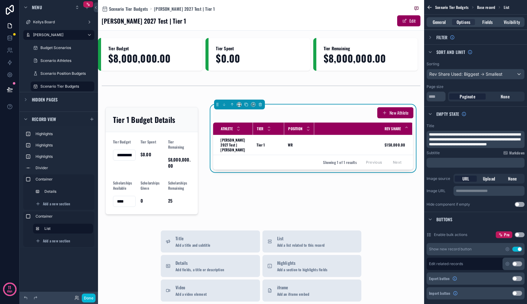
click at [302, 181] on div "New Athlete Athlete Tier Position Rev Share [PERSON_NAME] 2027 Test | [PERSON_N…" at bounding box center [312, 161] width 215 height 120
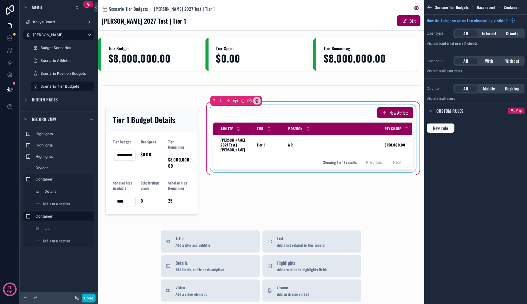
click at [296, 142] on div "scrollable content" at bounding box center [313, 138] width 208 height 68
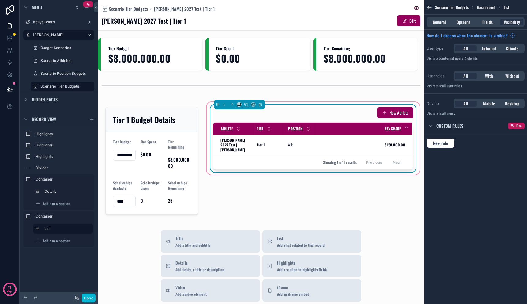
click at [296, 155] on div "Showing 1 of 1 results Previous Next" at bounding box center [313, 162] width 200 height 15
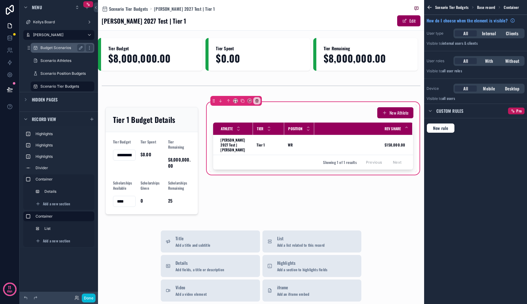
click at [62, 50] on label "Budget Scenarios" at bounding box center [61, 47] width 42 height 5
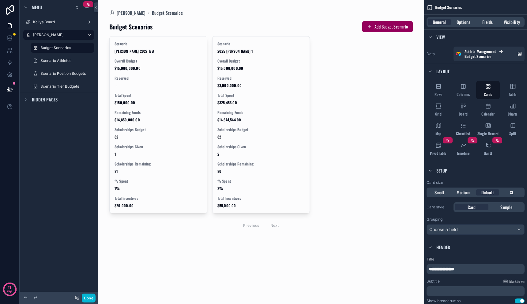
click at [134, 84] on div "scrollable content" at bounding box center [260, 126] width 313 height 252
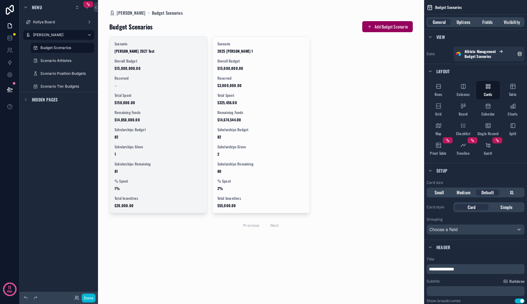
click at [140, 84] on div "--" at bounding box center [158, 85] width 88 height 5
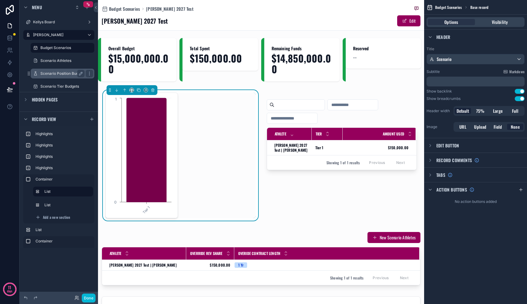
click at [61, 73] on label "Scenario Position Budgets" at bounding box center [62, 73] width 45 height 5
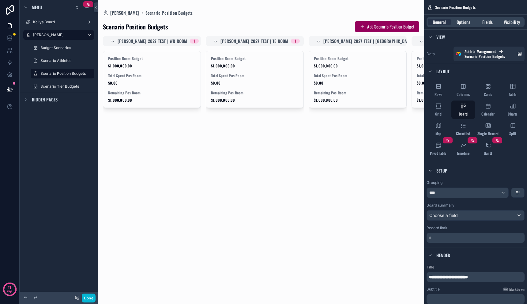
click at [160, 79] on div "scrollable content" at bounding box center [261, 152] width 326 height 304
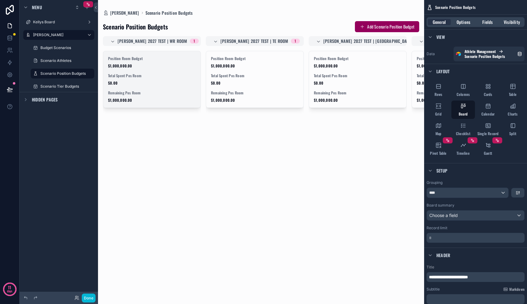
click at [158, 61] on div "Position Room Budget $1,000,000.00" at bounding box center [152, 62] width 88 height 12
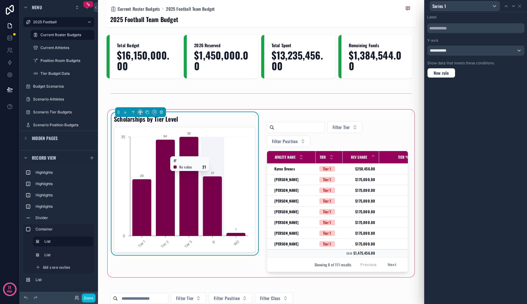
click at [204, 153] on icon "Tier 1 Tier 2 Tier 3 IF WO 0 35 20 34 35 21 1" at bounding box center [183, 190] width 131 height 118
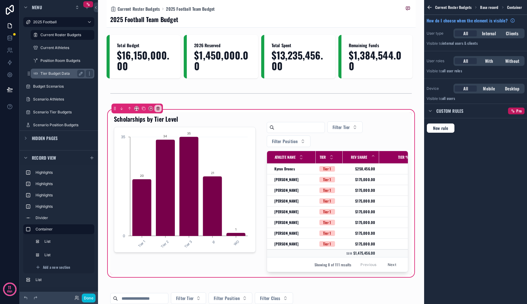
click at [58, 75] on label "Tier Budget Data" at bounding box center [61, 73] width 42 height 5
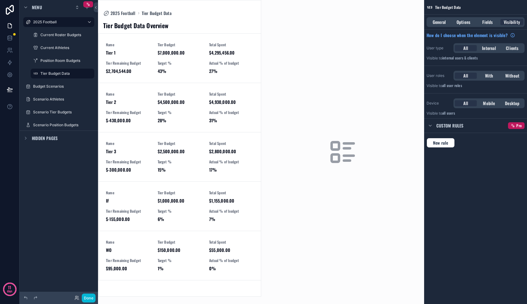
click at [155, 62] on div "scrollable content" at bounding box center [179, 148] width 163 height 296
click at [155, 62] on div "Name Tier 1 Tier Budget $7,000,000.00 Total Spent $4,295,456.00 Tier Remaining …" at bounding box center [180, 58] width 148 height 32
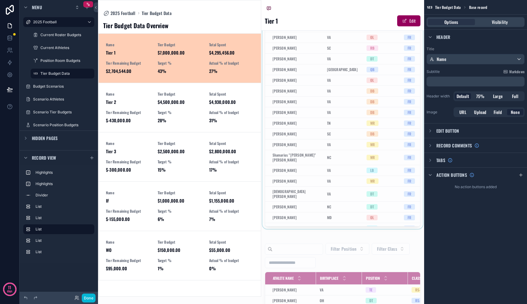
scroll to position [207, 0]
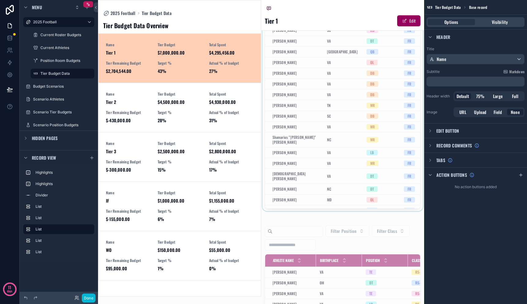
click at [322, 211] on div "scrollable content" at bounding box center [342, 76] width 163 height 269
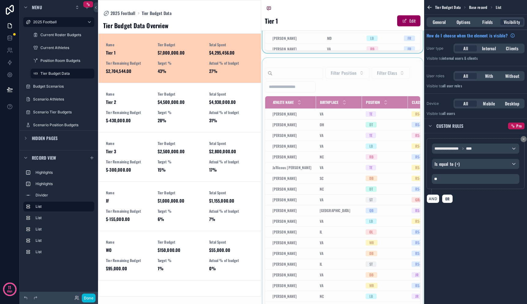
scroll to position [422, 0]
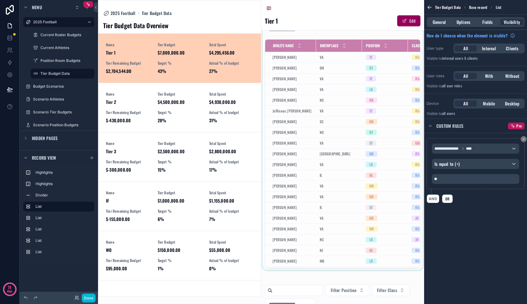
drag, startPoint x: 316, startPoint y: 275, endPoint x: 332, endPoint y: 274, distance: 16.0
click at [332, 270] on div "scrollable content" at bounding box center [342, 135] width 163 height 269
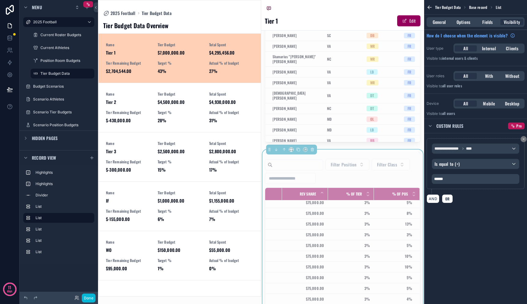
scroll to position [36, 176]
